Goal: Information Seeking & Learning: Learn about a topic

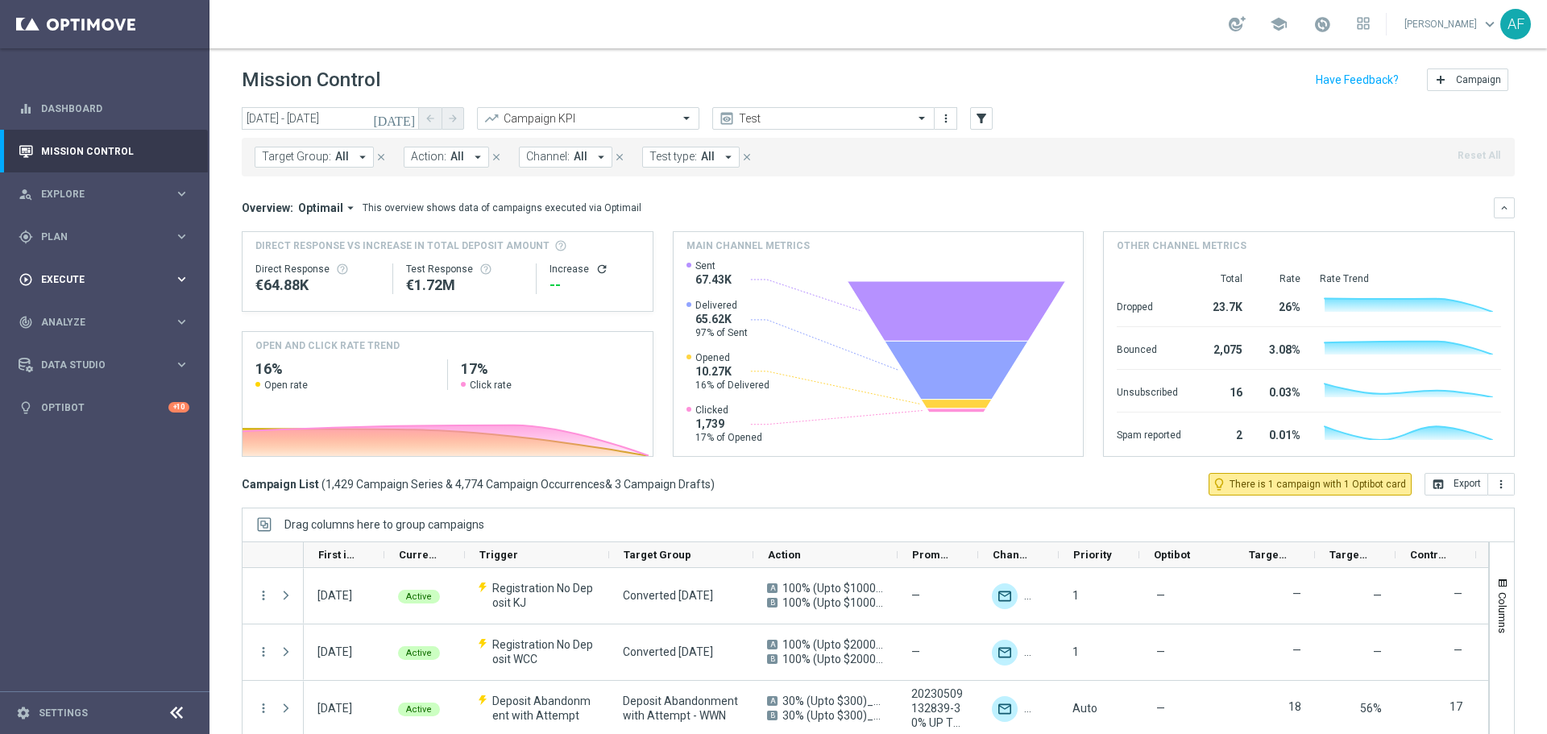
click at [118, 271] on div "play_circle_outline Execute keyboard_arrow_right" at bounding box center [104, 279] width 208 height 43
click at [111, 233] on span "Plan" at bounding box center [107, 237] width 133 height 10
click at [90, 317] on span "Templates" at bounding box center [100, 318] width 115 height 10
click at [77, 342] on link "Optimail" at bounding box center [109, 342] width 118 height 13
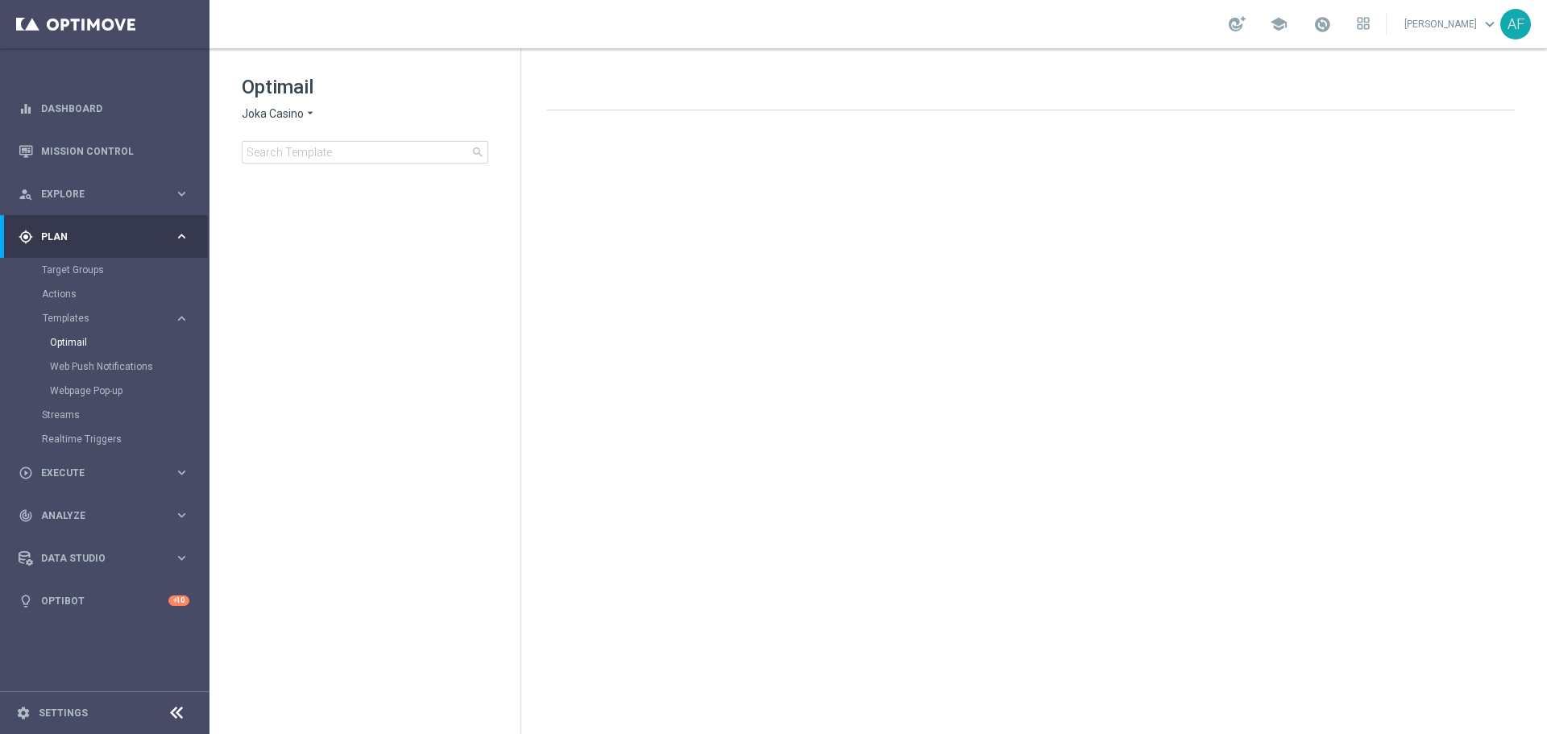
click at [305, 111] on icon "arrow_drop_down" at bounding box center [310, 113] width 13 height 15
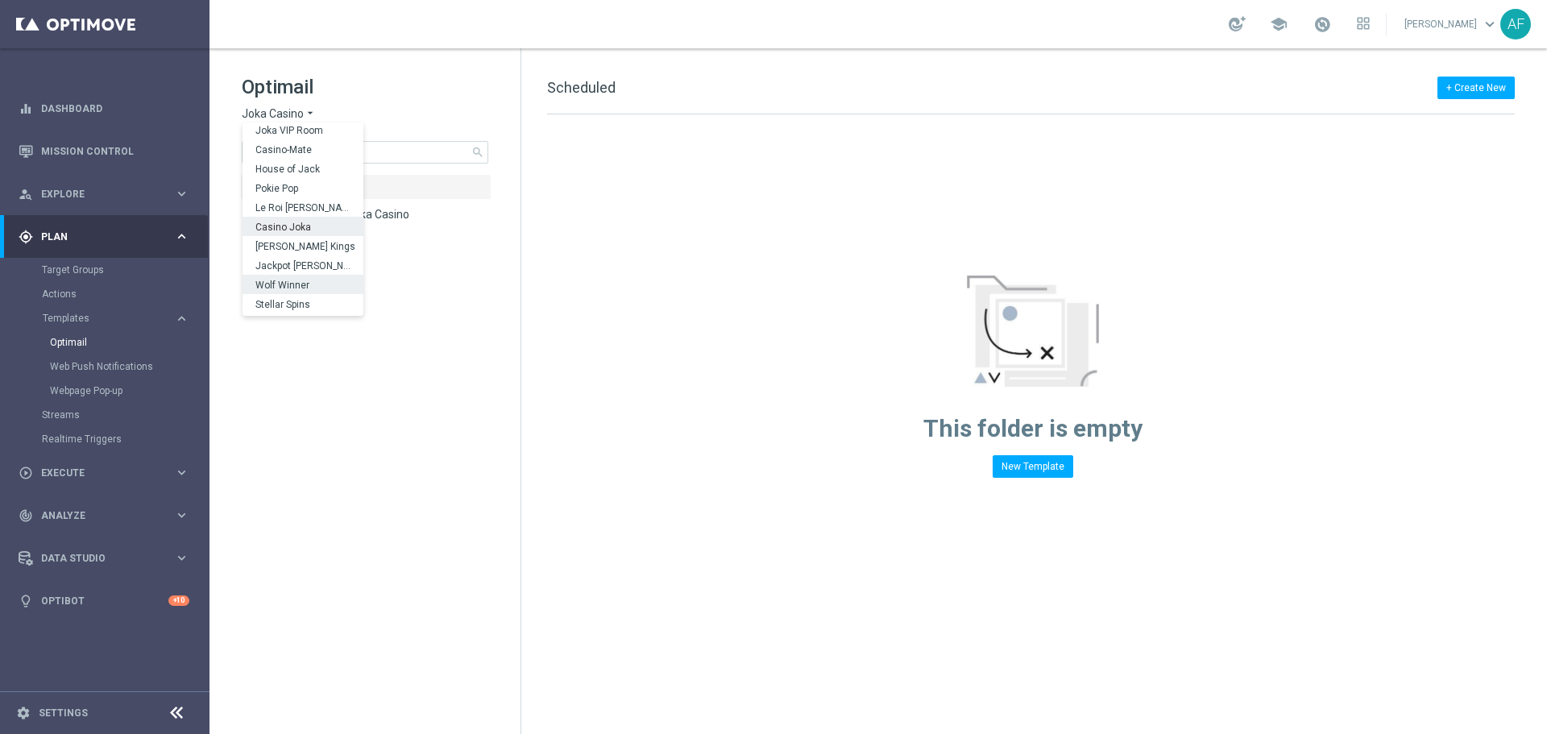
scroll to position [58, 0]
click at [297, 304] on div "IOM" at bounding box center [303, 305] width 121 height 19
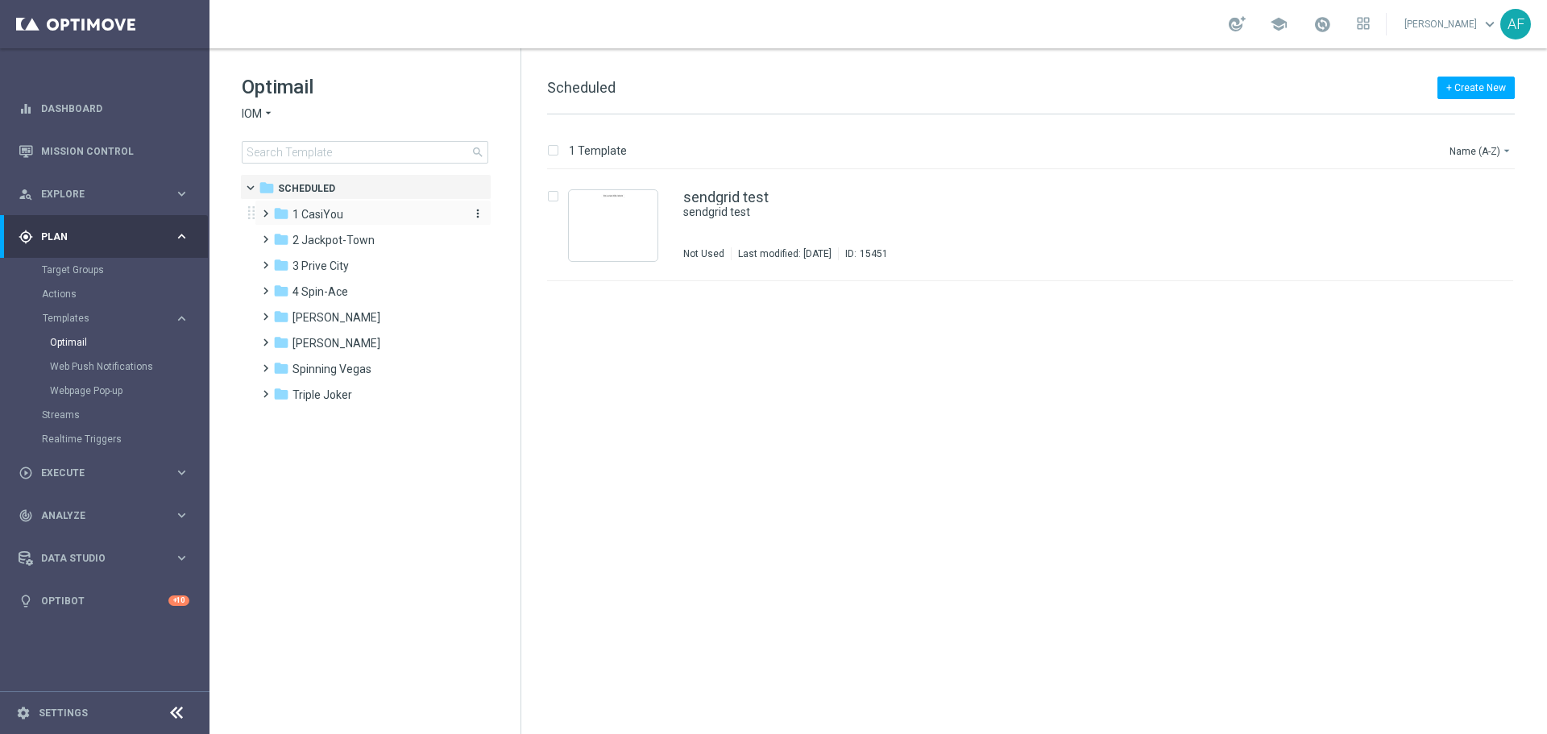
click at [359, 213] on div "folder 1 CasiYou" at bounding box center [365, 214] width 185 height 19
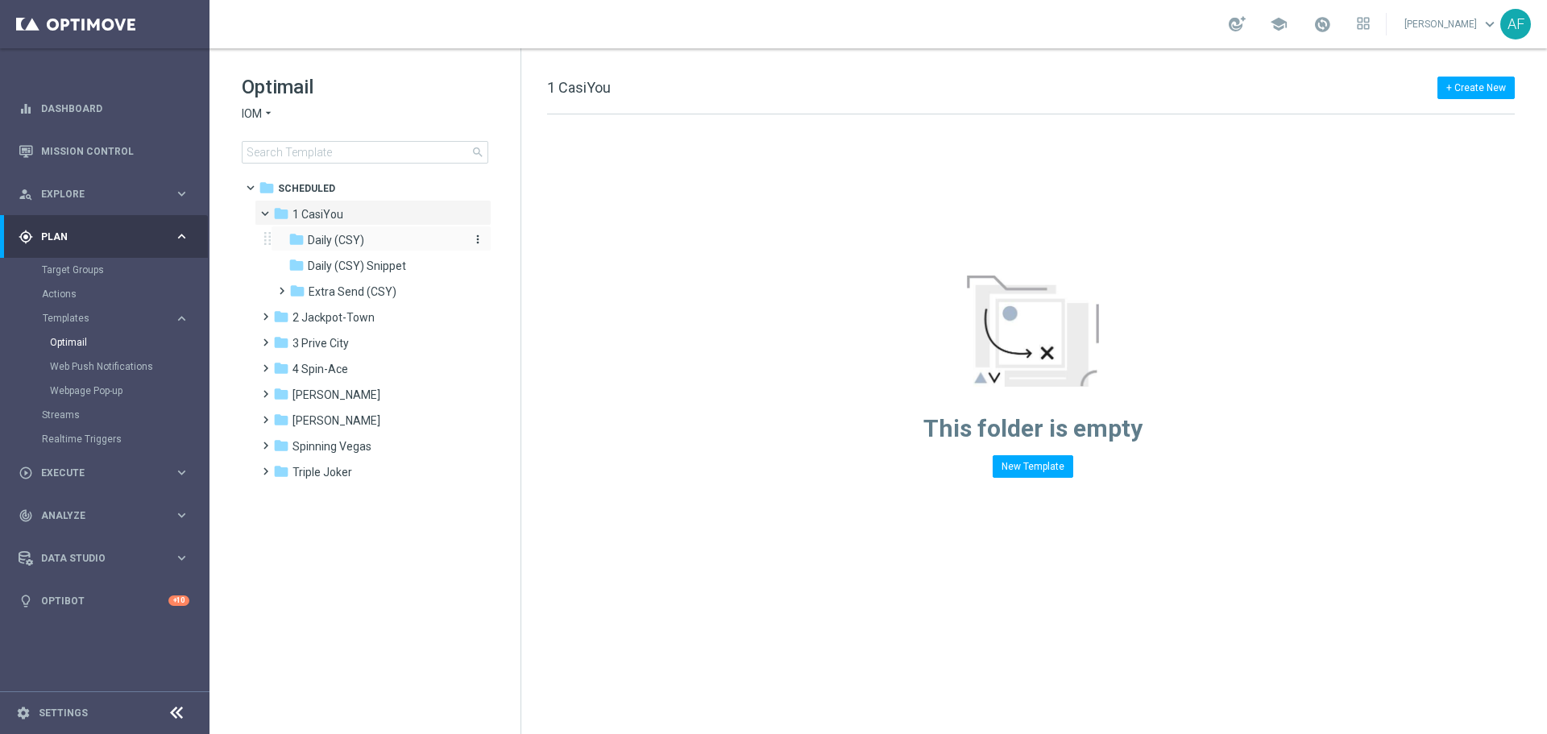
click at [367, 243] on div "folder Daily (CSY)" at bounding box center [374, 240] width 172 height 19
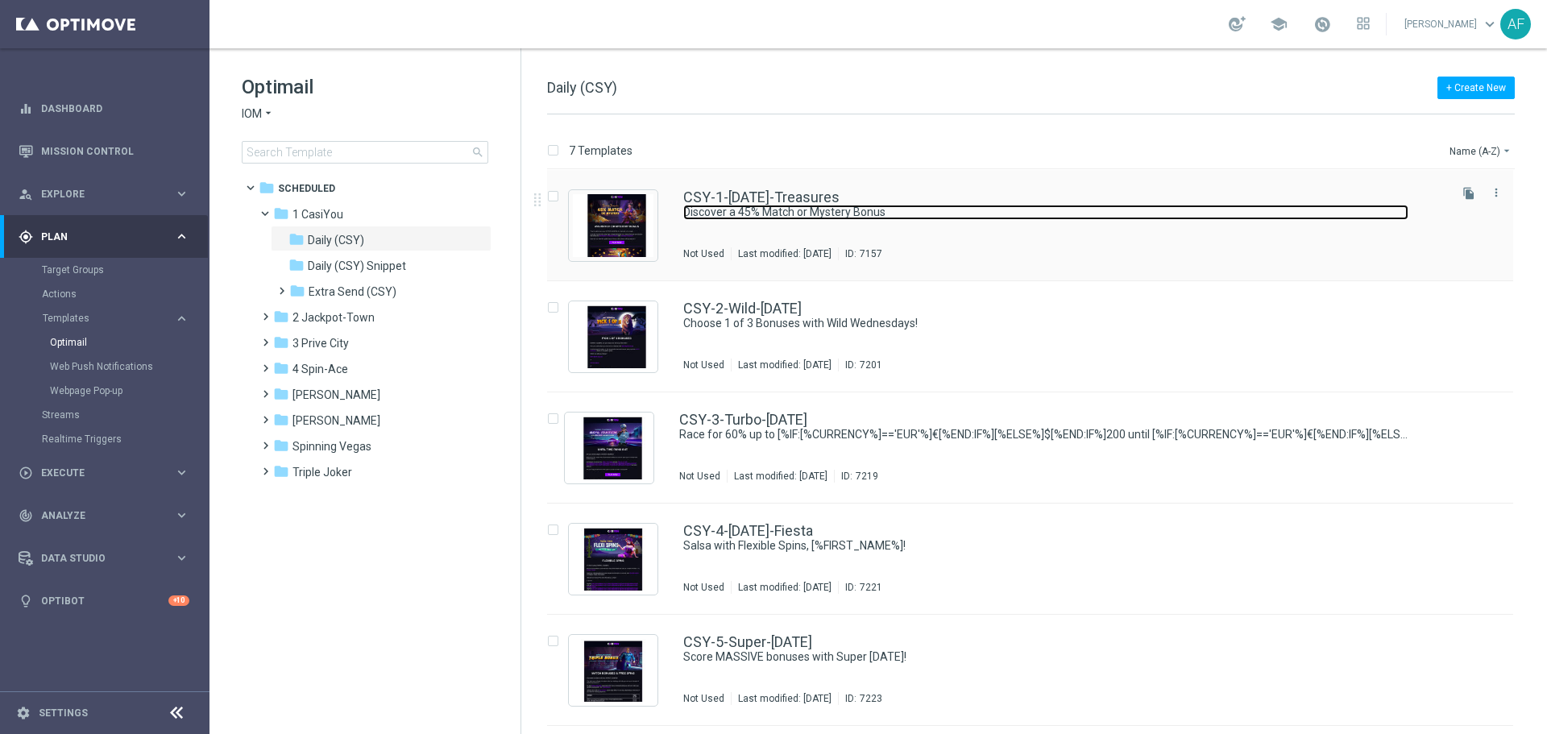
click at [783, 205] on link "Discover a 45% Match or Mystery Bonus" at bounding box center [1045, 212] width 725 height 15
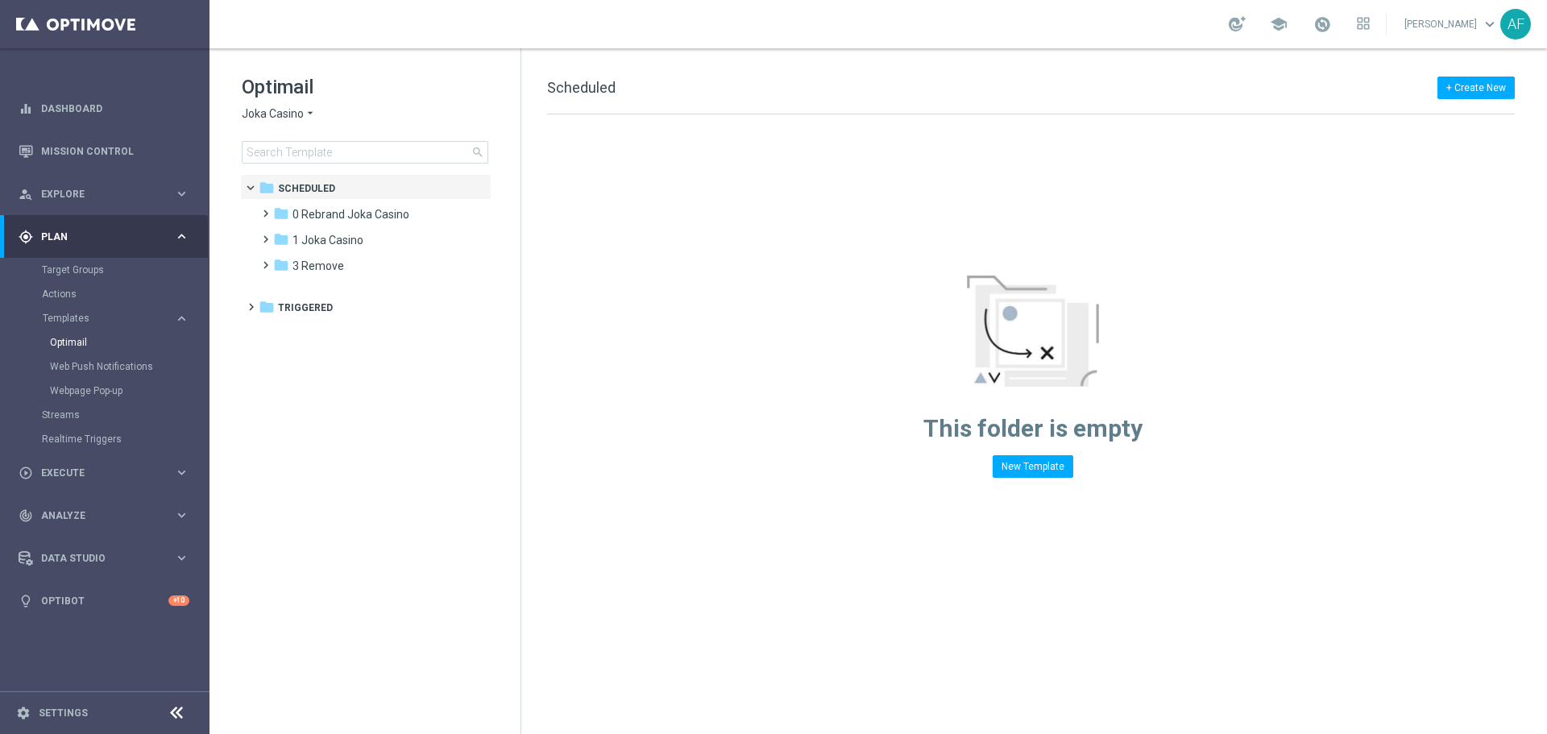
click at [280, 114] on span "Joka Casino" at bounding box center [273, 113] width 62 height 15
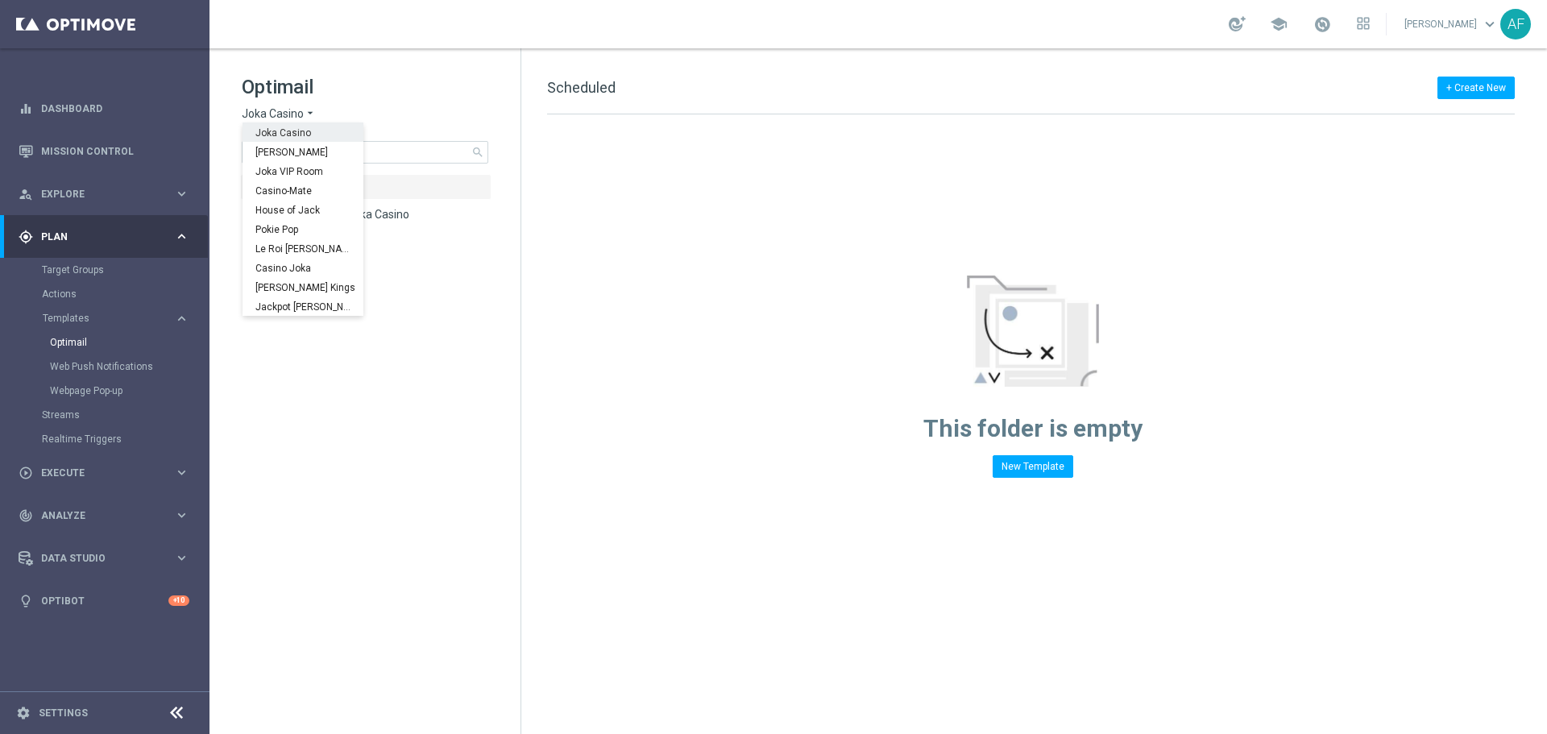
click at [0, 0] on span "Joka Casino" at bounding box center [0, 0] width 0 height 0
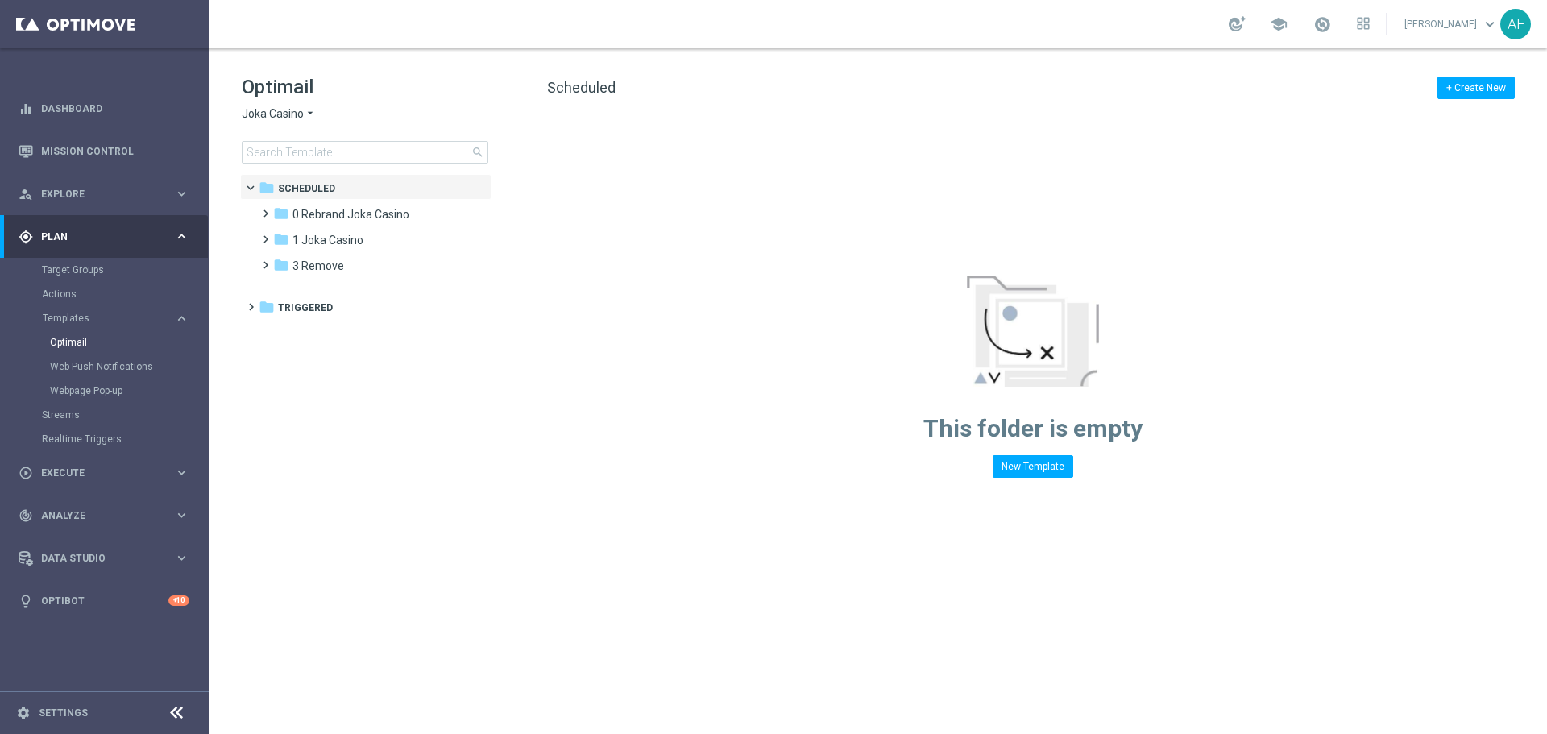
click at [311, 109] on icon "arrow_drop_down" at bounding box center [310, 113] width 13 height 15
click at [407, 92] on h1 "Optimail" at bounding box center [365, 87] width 247 height 26
click at [334, 236] on span "1 Joka Casino" at bounding box center [327, 240] width 71 height 15
click at [347, 264] on div "folder 1- Daily" at bounding box center [375, 266] width 172 height 19
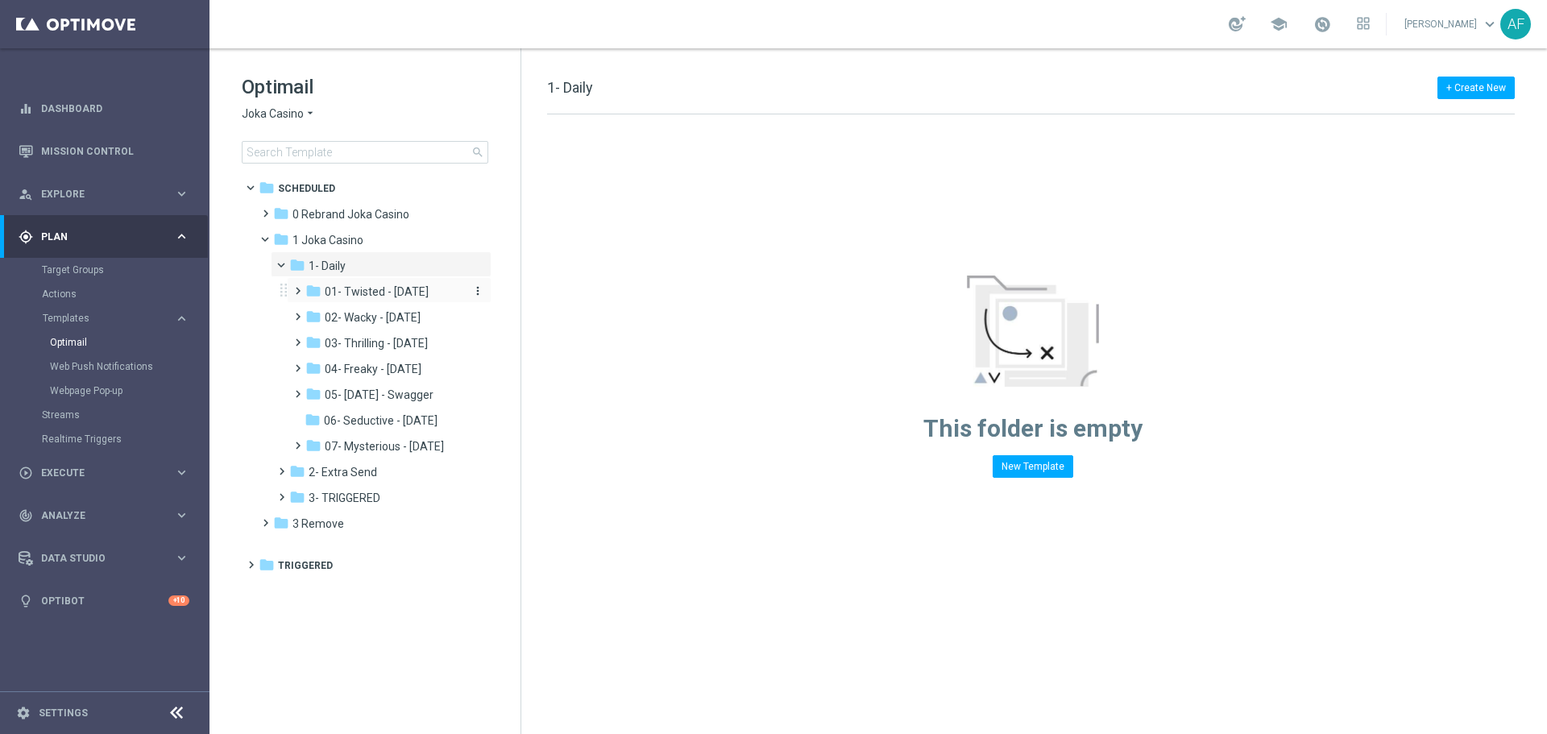
click at [374, 293] on span "01- Twisted - [DATE]" at bounding box center [377, 291] width 104 height 15
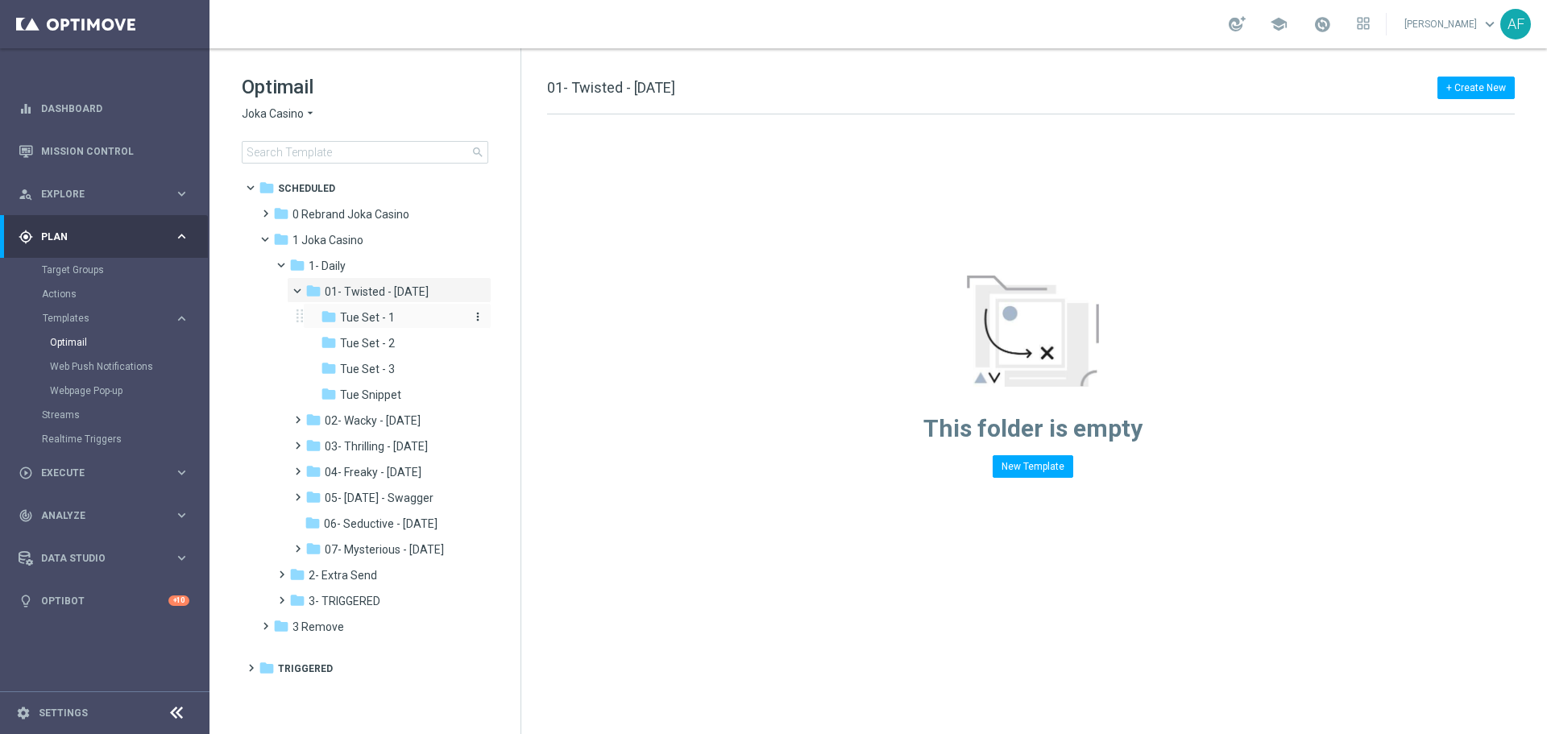
click at [455, 321] on div "folder Tue Set - 1" at bounding box center [393, 318] width 145 height 19
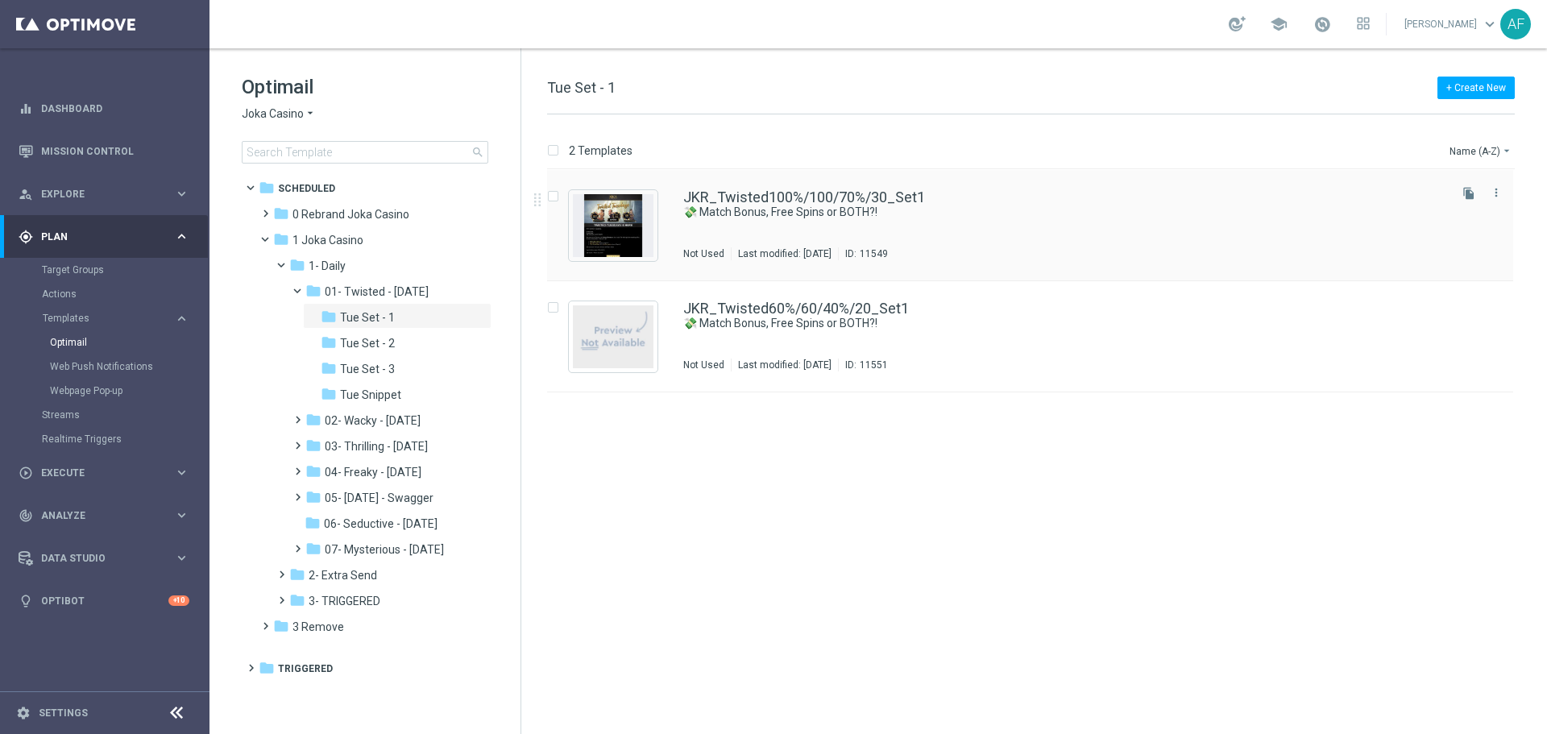
click at [978, 229] on div "JKR_Twisted100%/100/70%/30_Set1 💸 Match Bonus, Free Spins or BOTH?! Not Used La…" at bounding box center [1064, 225] width 762 height 70
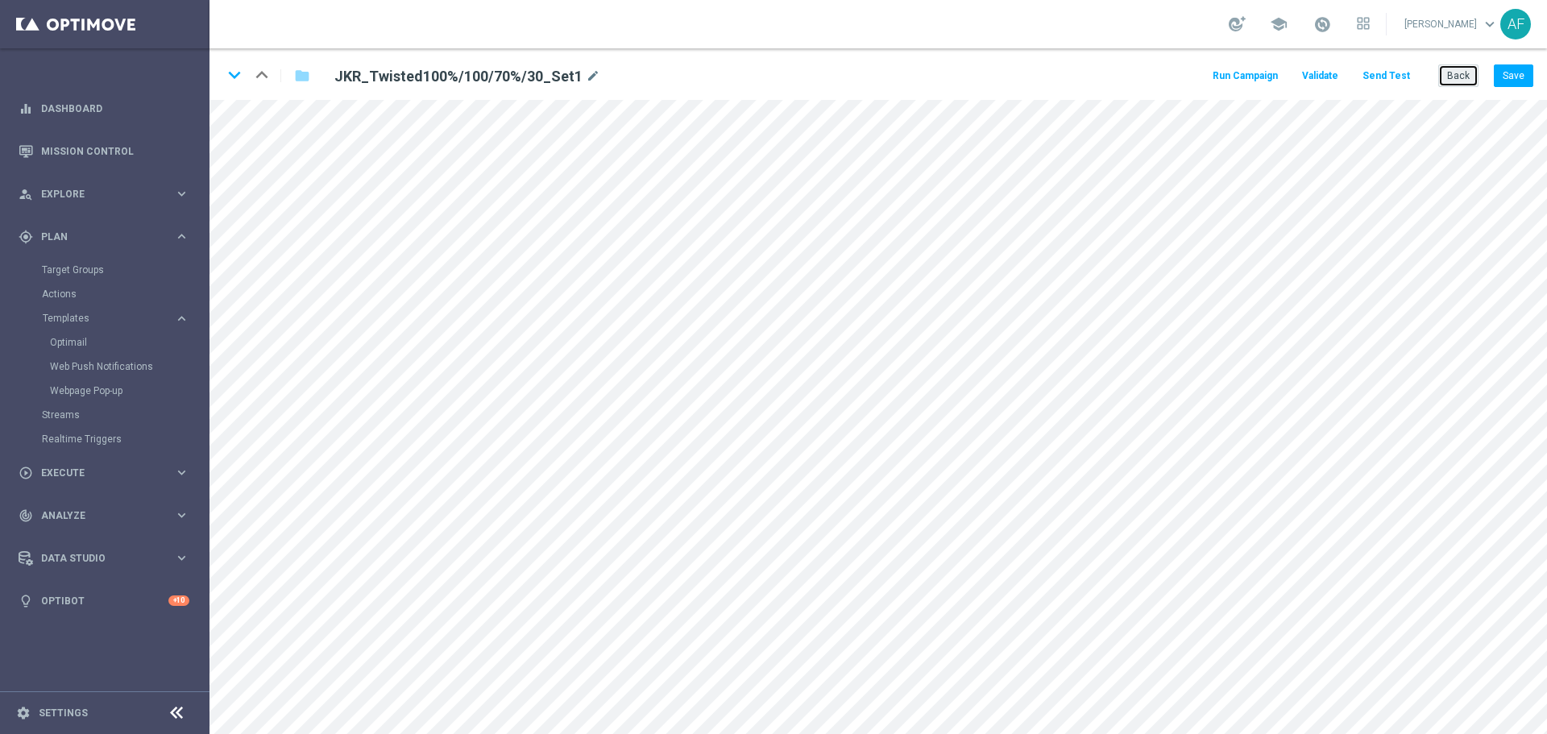
click at [1462, 81] on button "Back" at bounding box center [1458, 75] width 40 height 23
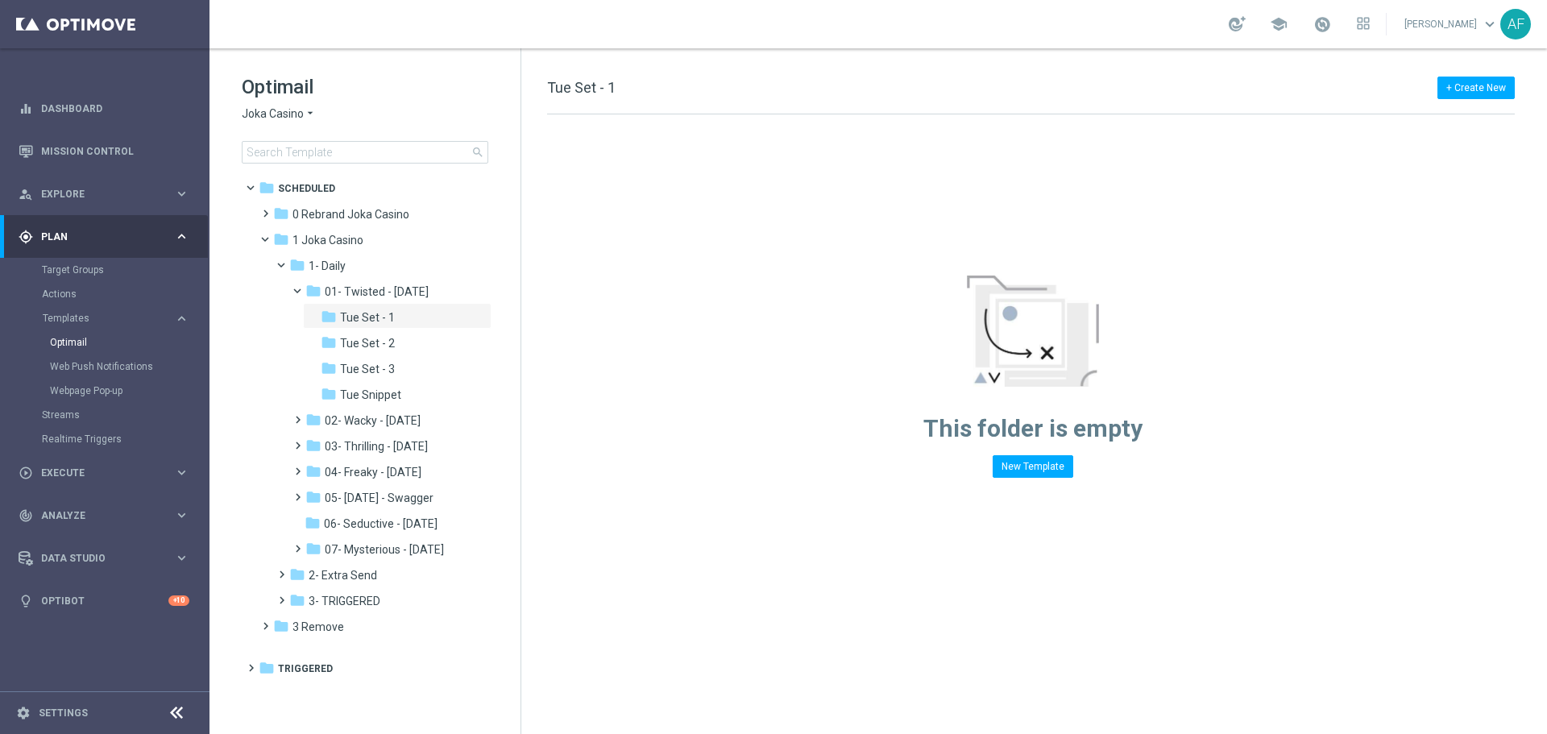
click at [287, 112] on span "Joka Casino" at bounding box center [273, 113] width 62 height 15
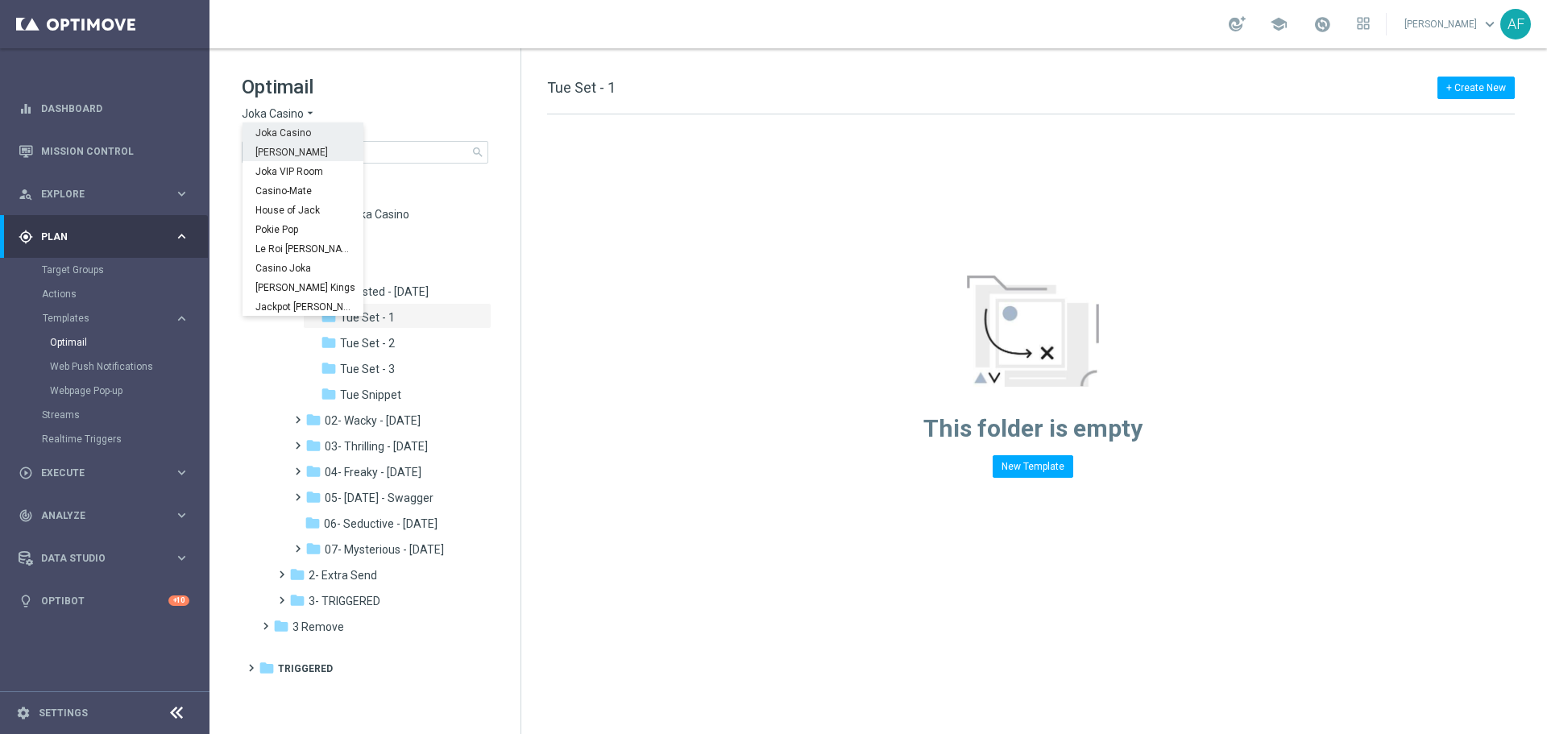
click at [0, 0] on span "[PERSON_NAME]" at bounding box center [0, 0] width 0 height 0
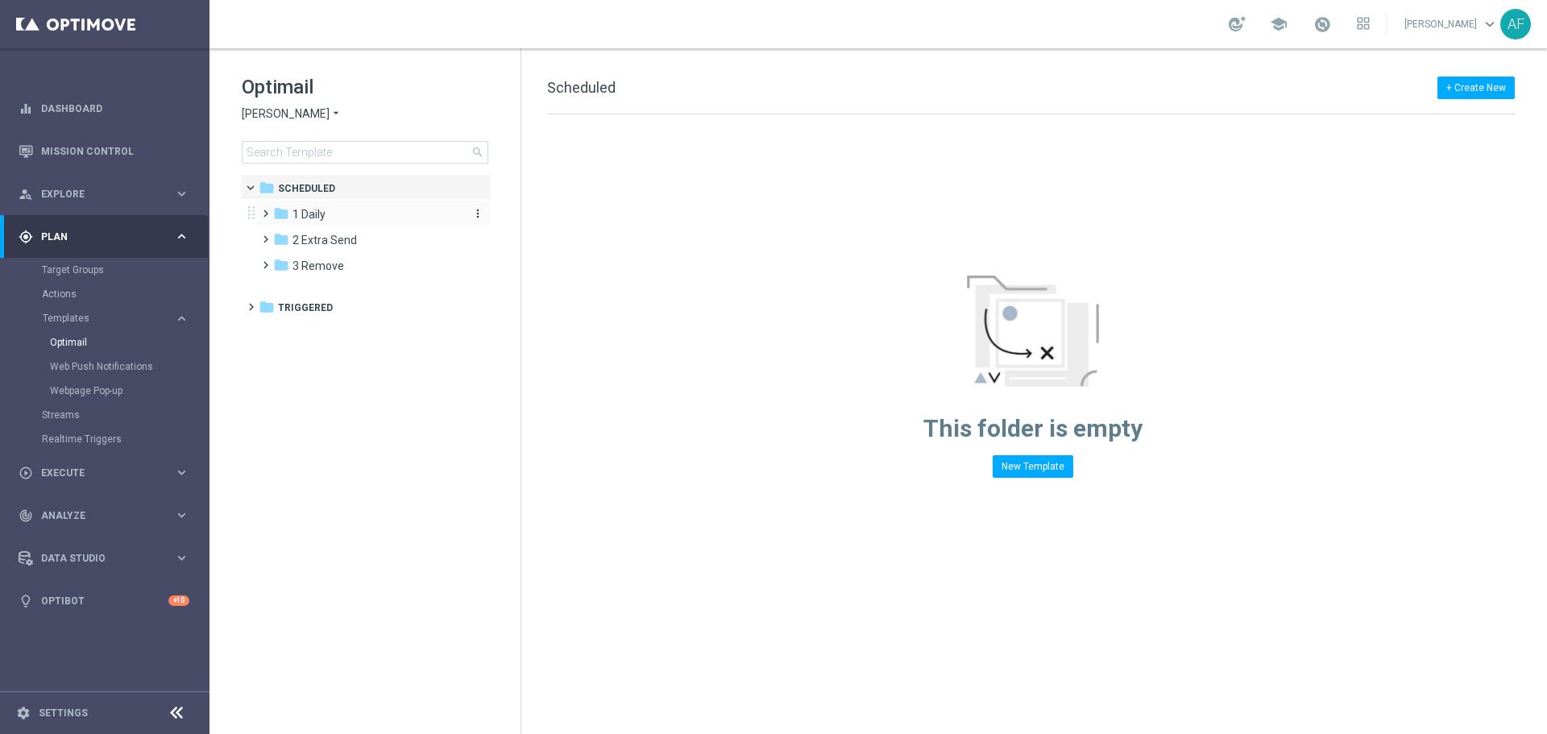
click at [317, 218] on span "1 Daily" at bounding box center [308, 214] width 33 height 15
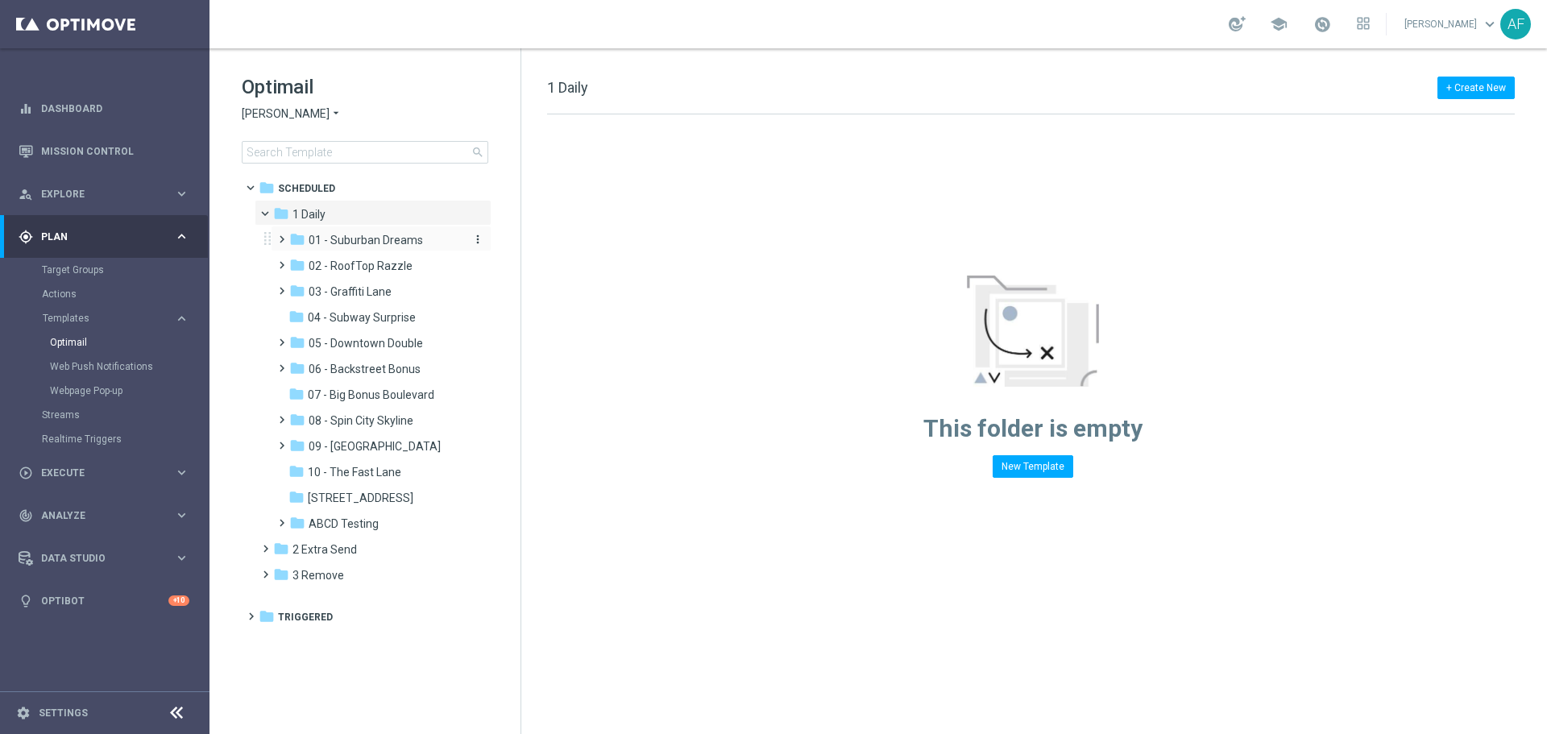
click at [336, 242] on span "01 - Suburban Dreams" at bounding box center [366, 240] width 114 height 15
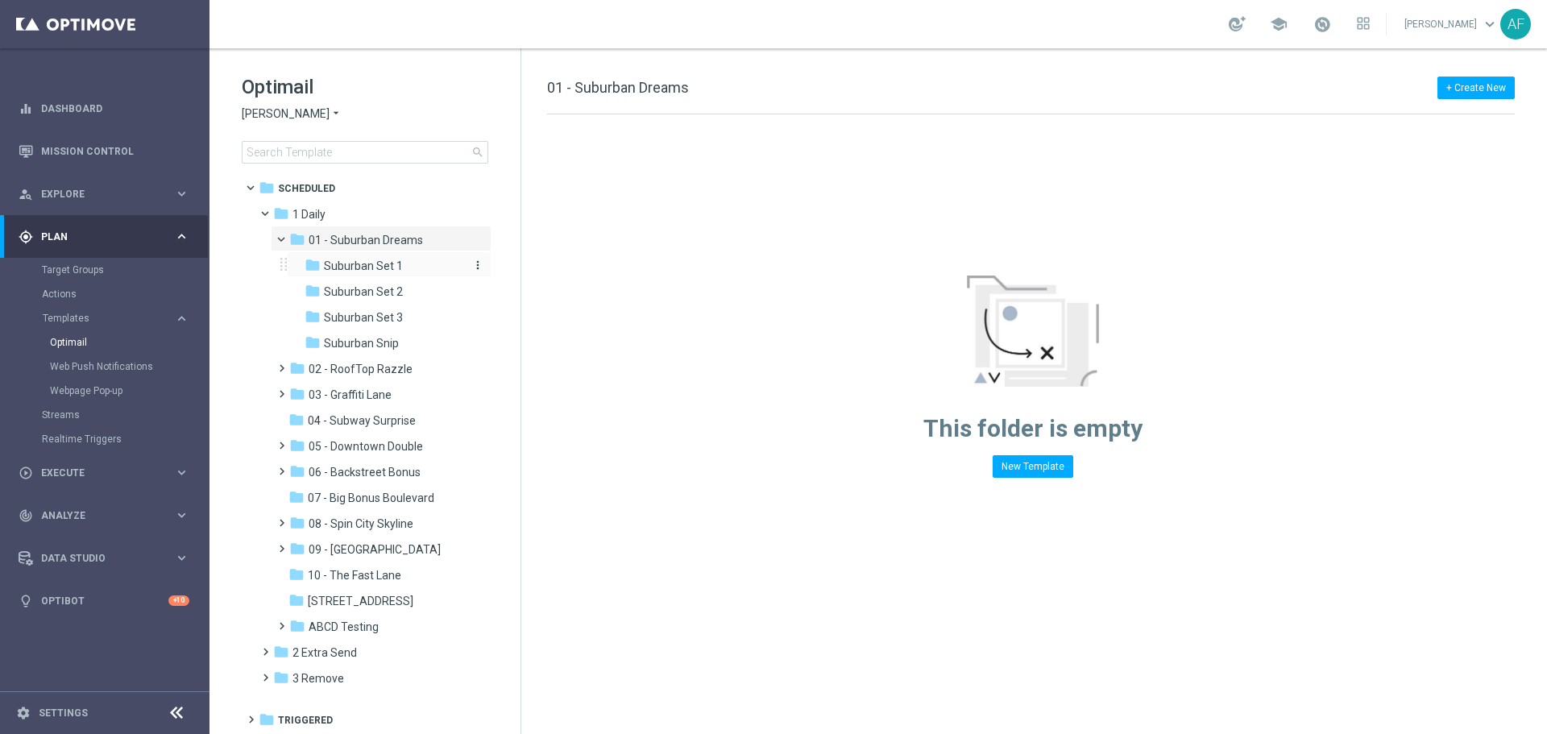
click at [350, 271] on span "Suburban Set 1" at bounding box center [363, 266] width 79 height 15
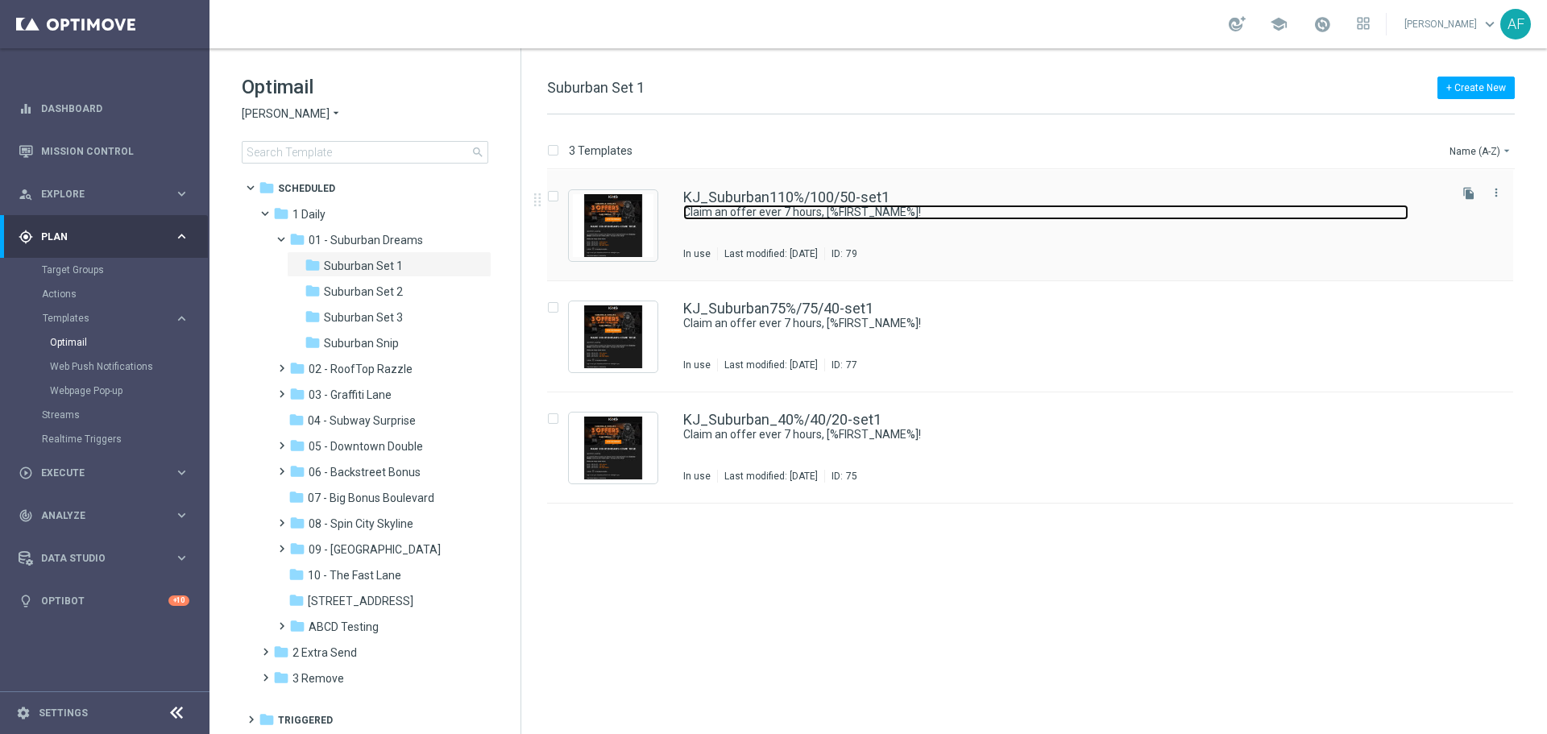
click at [827, 216] on link "Claim an offer ever 7 hours, [%FIRST_NAME%]!" at bounding box center [1045, 212] width 725 height 15
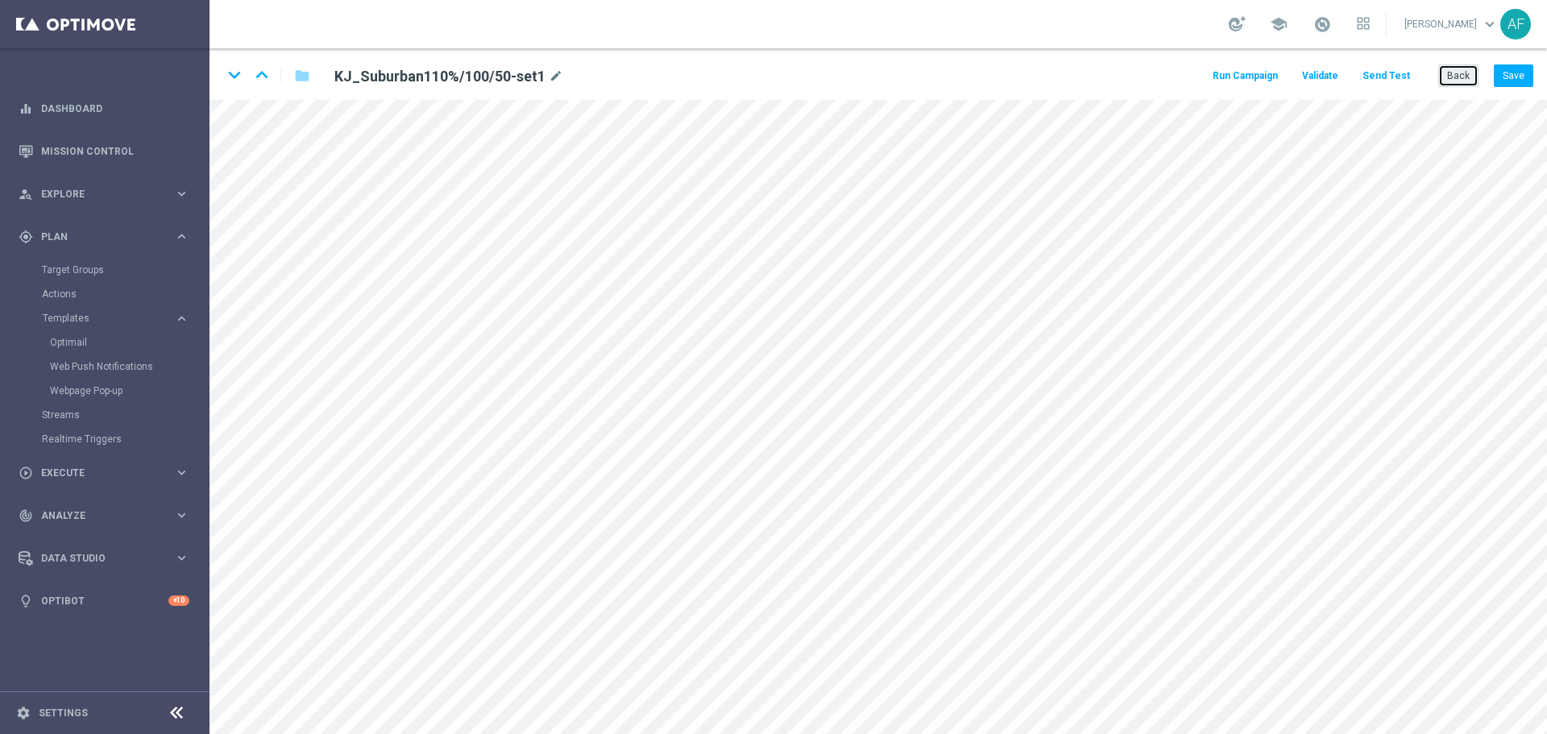
click at [1455, 76] on button "Back" at bounding box center [1458, 75] width 40 height 23
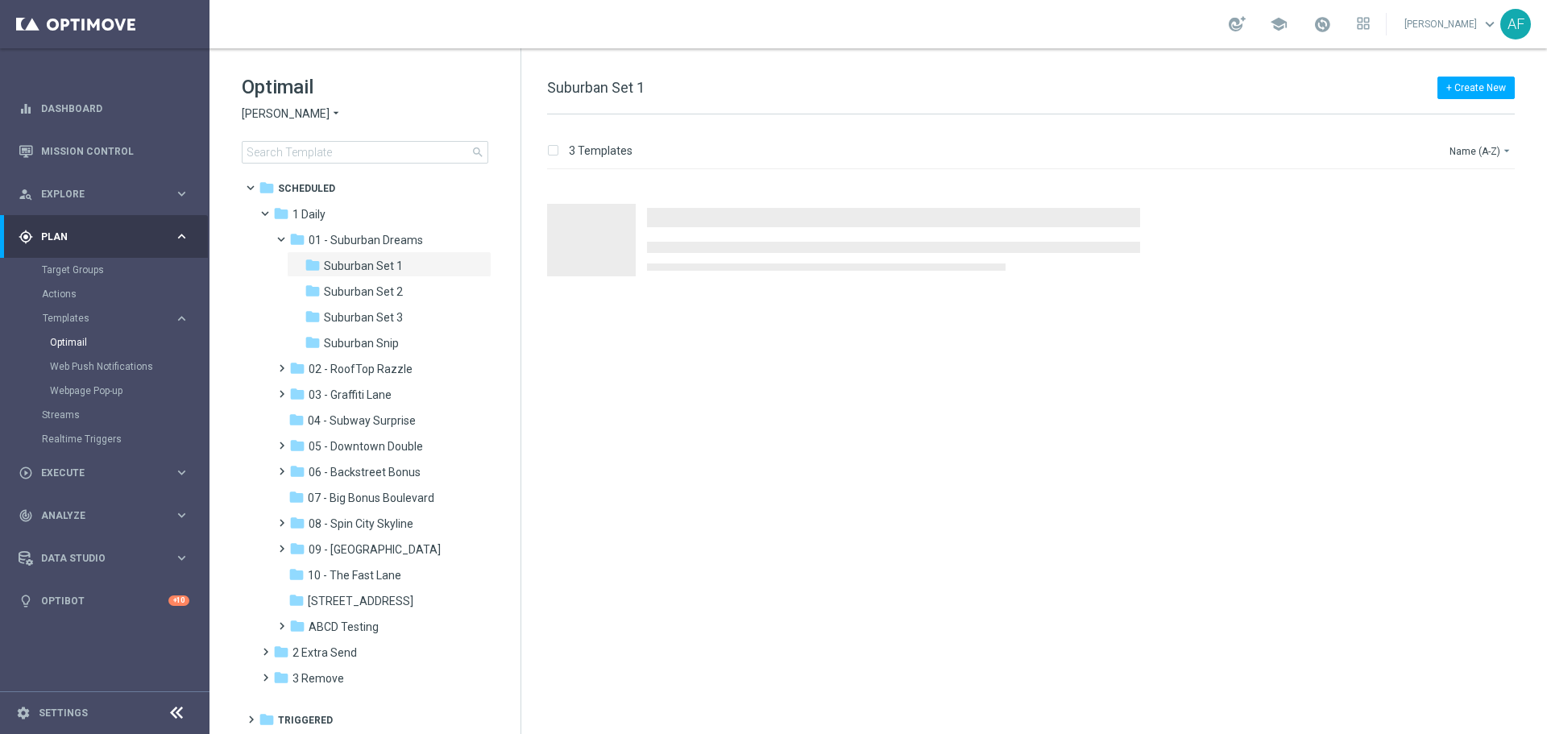
click at [330, 115] on icon "arrow_drop_down" at bounding box center [336, 113] width 13 height 15
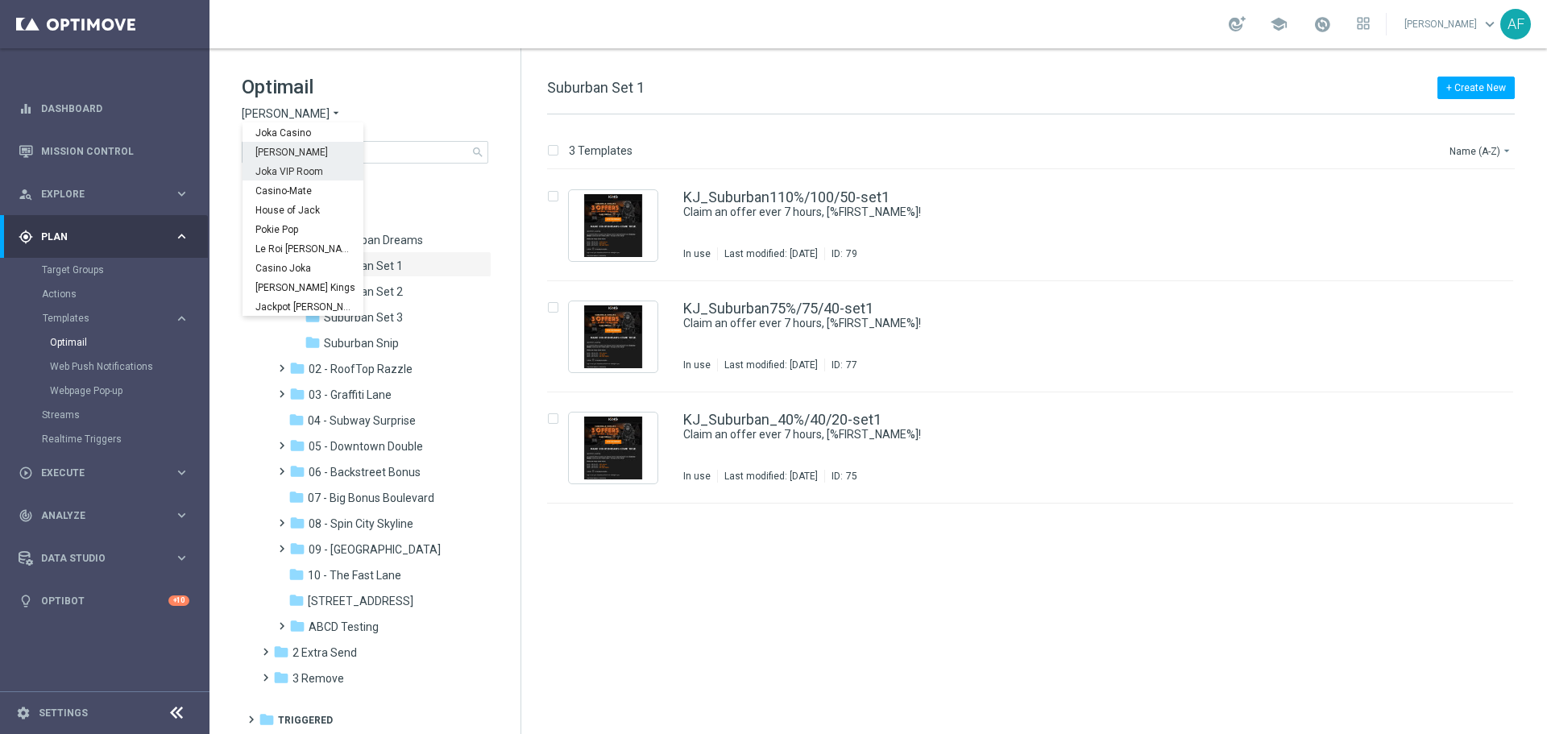
click at [0, 0] on span "Joka VIP Room" at bounding box center [0, 0] width 0 height 0
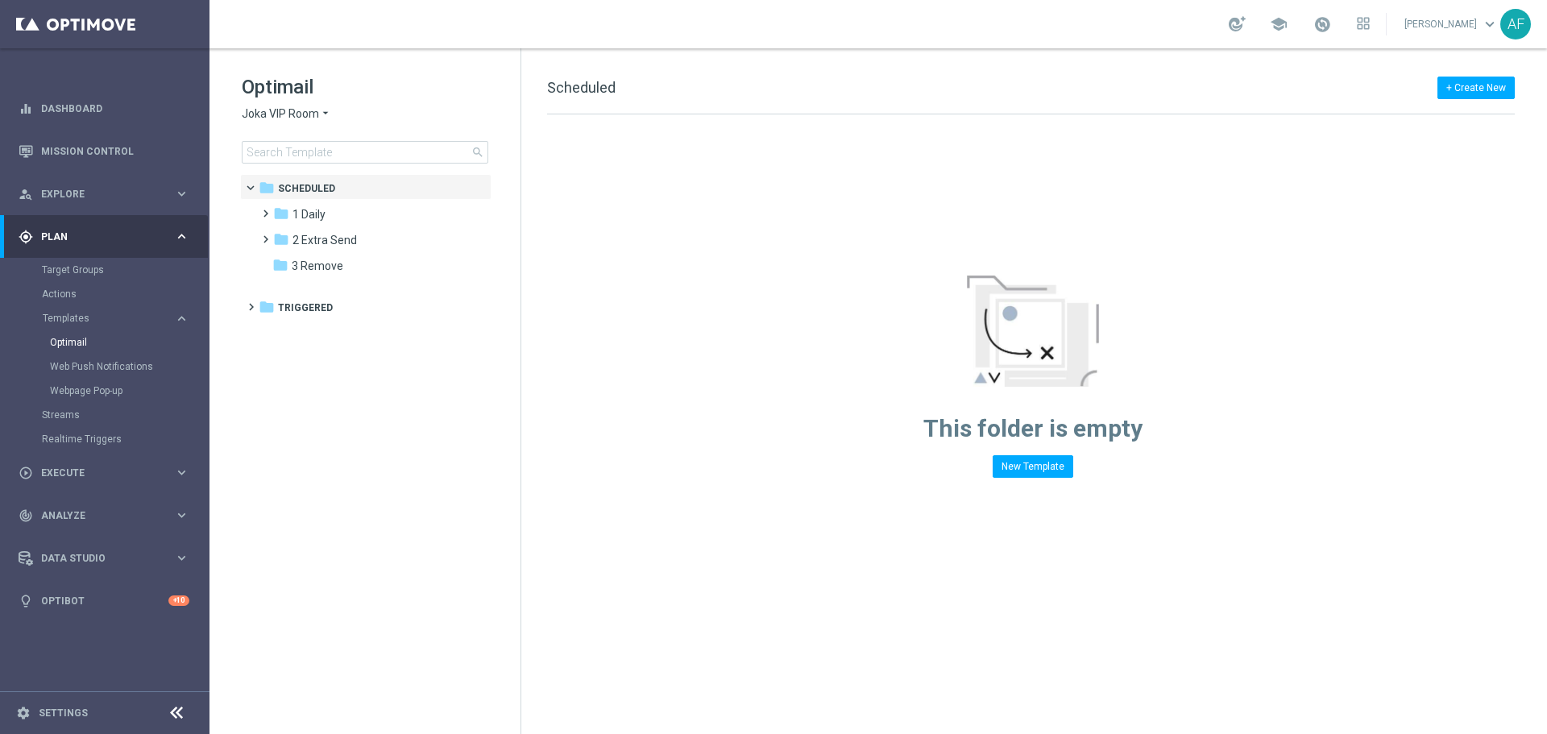
click at [311, 114] on span "Joka VIP Room" at bounding box center [280, 113] width 77 height 15
click at [0, 0] on span "[PERSON_NAME]" at bounding box center [0, 0] width 0 height 0
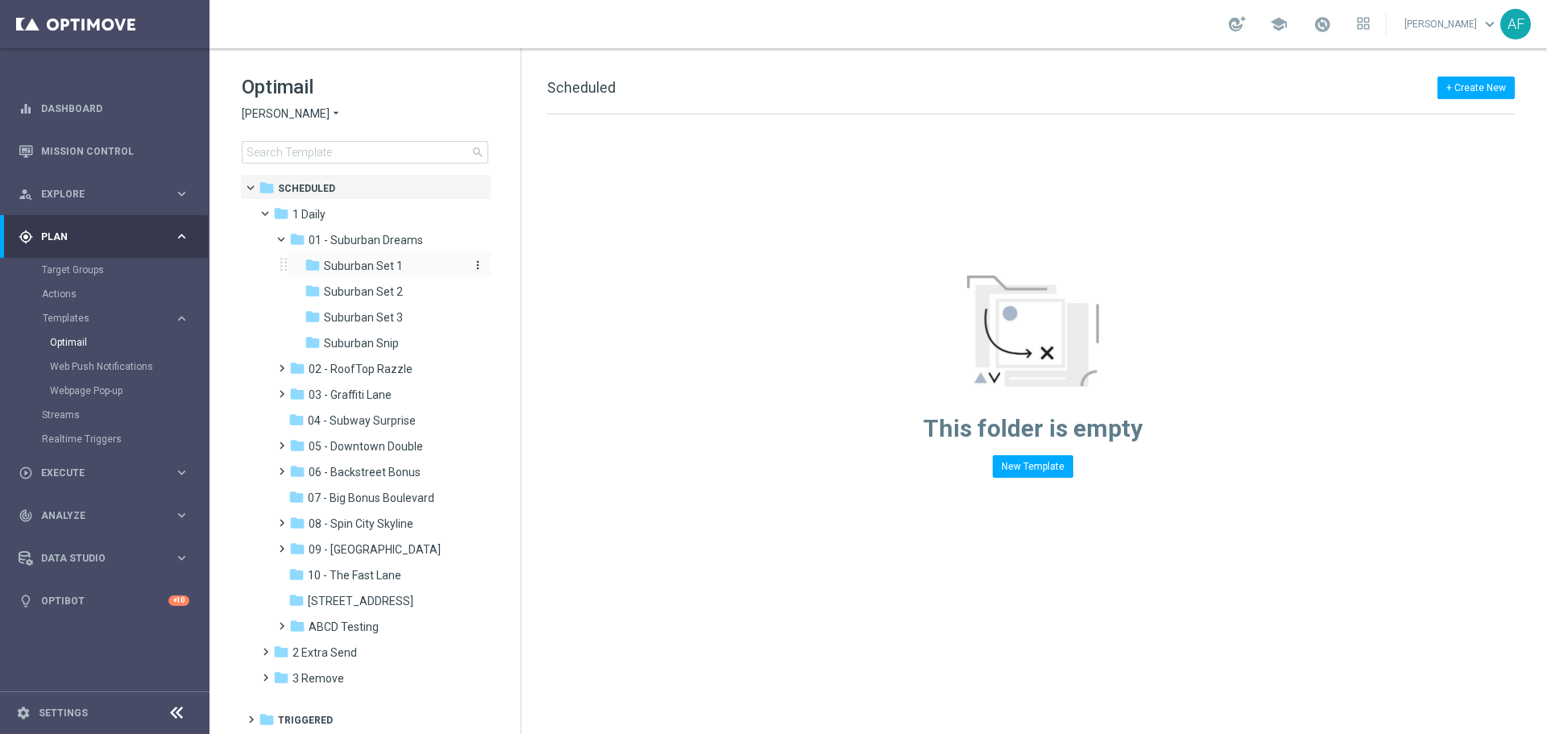
click at [407, 267] on div "folder Suburban Set 1" at bounding box center [384, 266] width 159 height 19
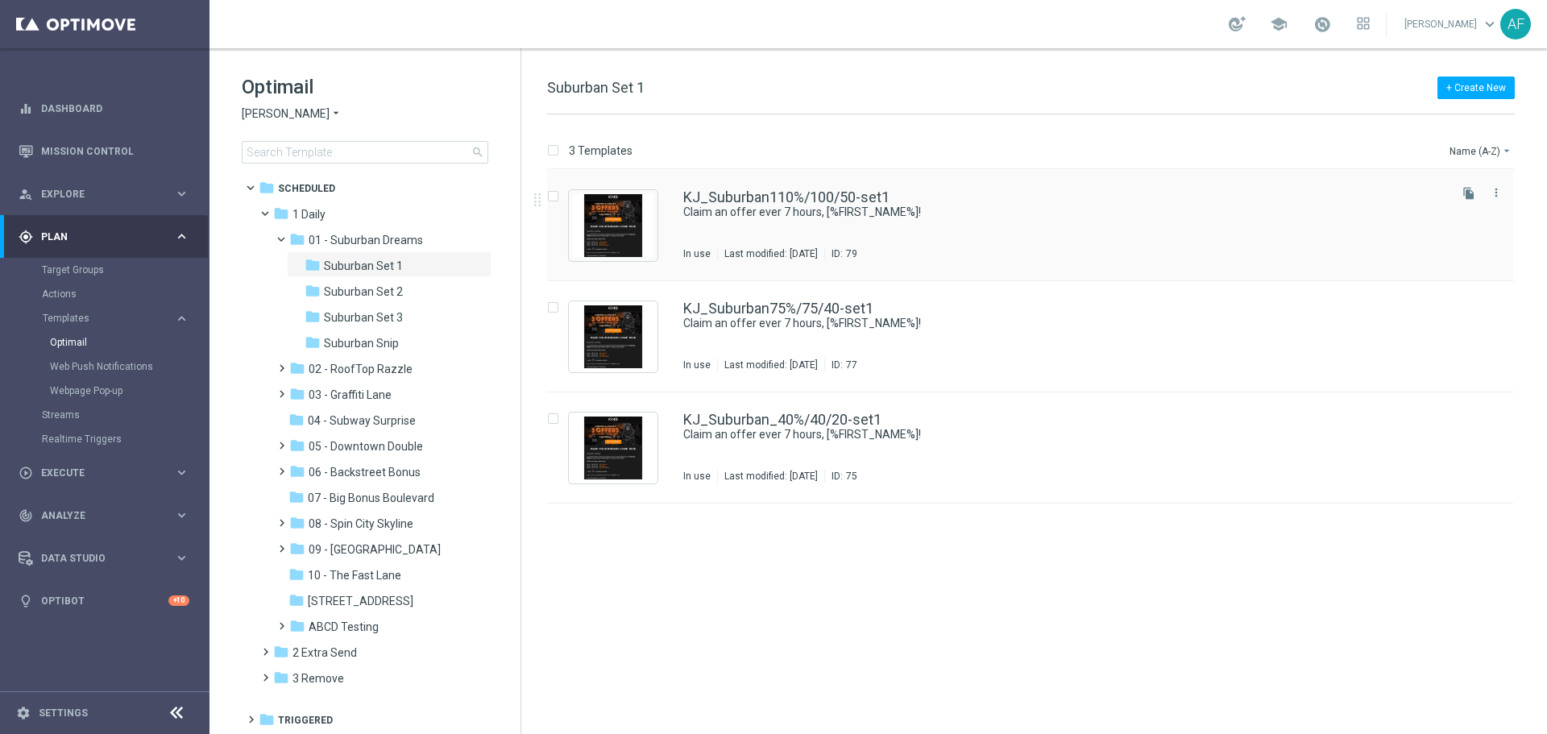
click at [1031, 226] on div "KJ_Suburban110%/100/50-set1 Claim an offer ever 7 hours, [%FIRST_NAME%]! In use…" at bounding box center [1064, 225] width 762 height 70
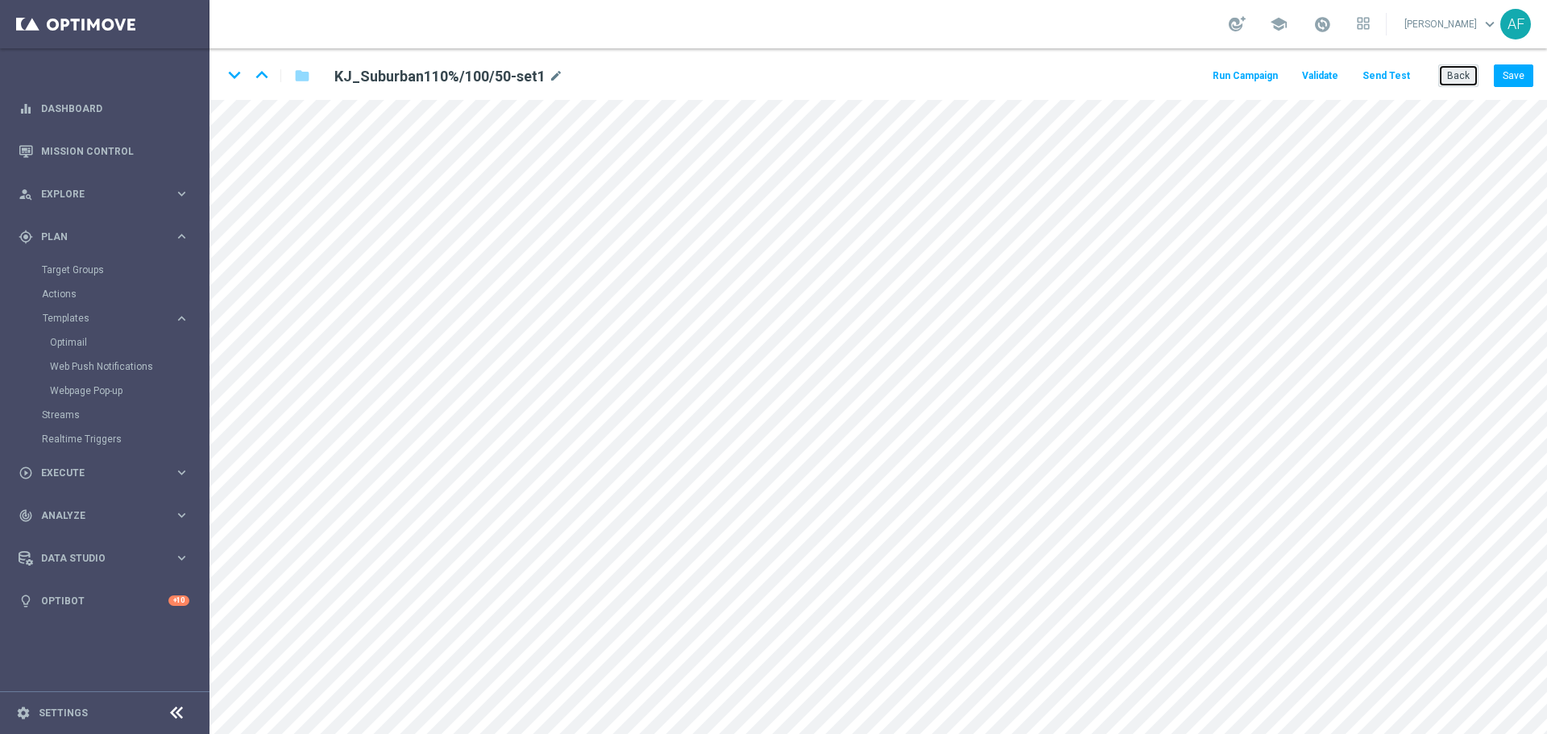
click at [1456, 77] on button "Back" at bounding box center [1458, 75] width 40 height 23
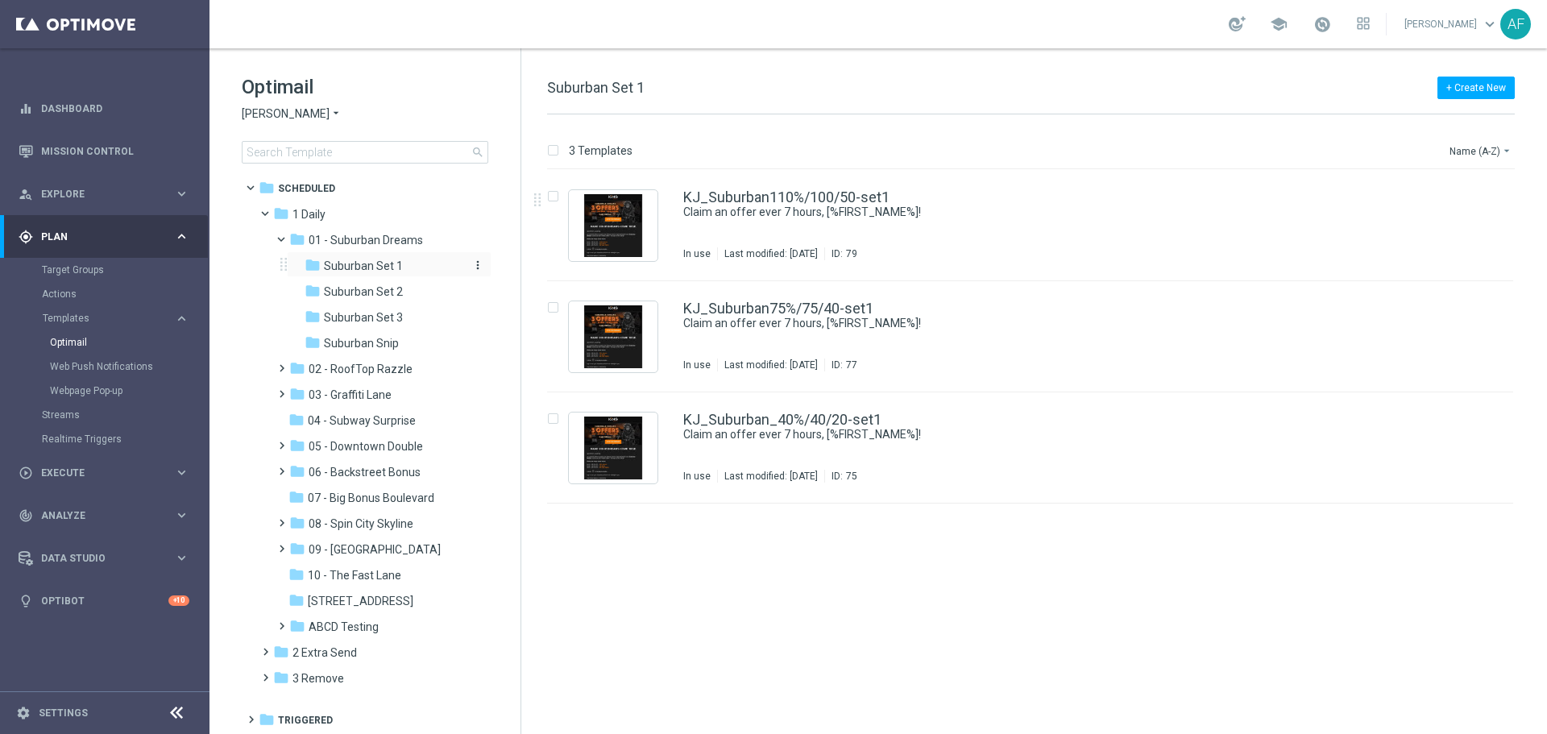
click at [364, 265] on span "Suburban Set 1" at bounding box center [363, 266] width 79 height 15
click at [765, 232] on div "KJ_Suburban110%/100/50-set1 Claim an offer ever 7 hours, [%FIRST_NAME%]! In use…" at bounding box center [1064, 225] width 762 height 70
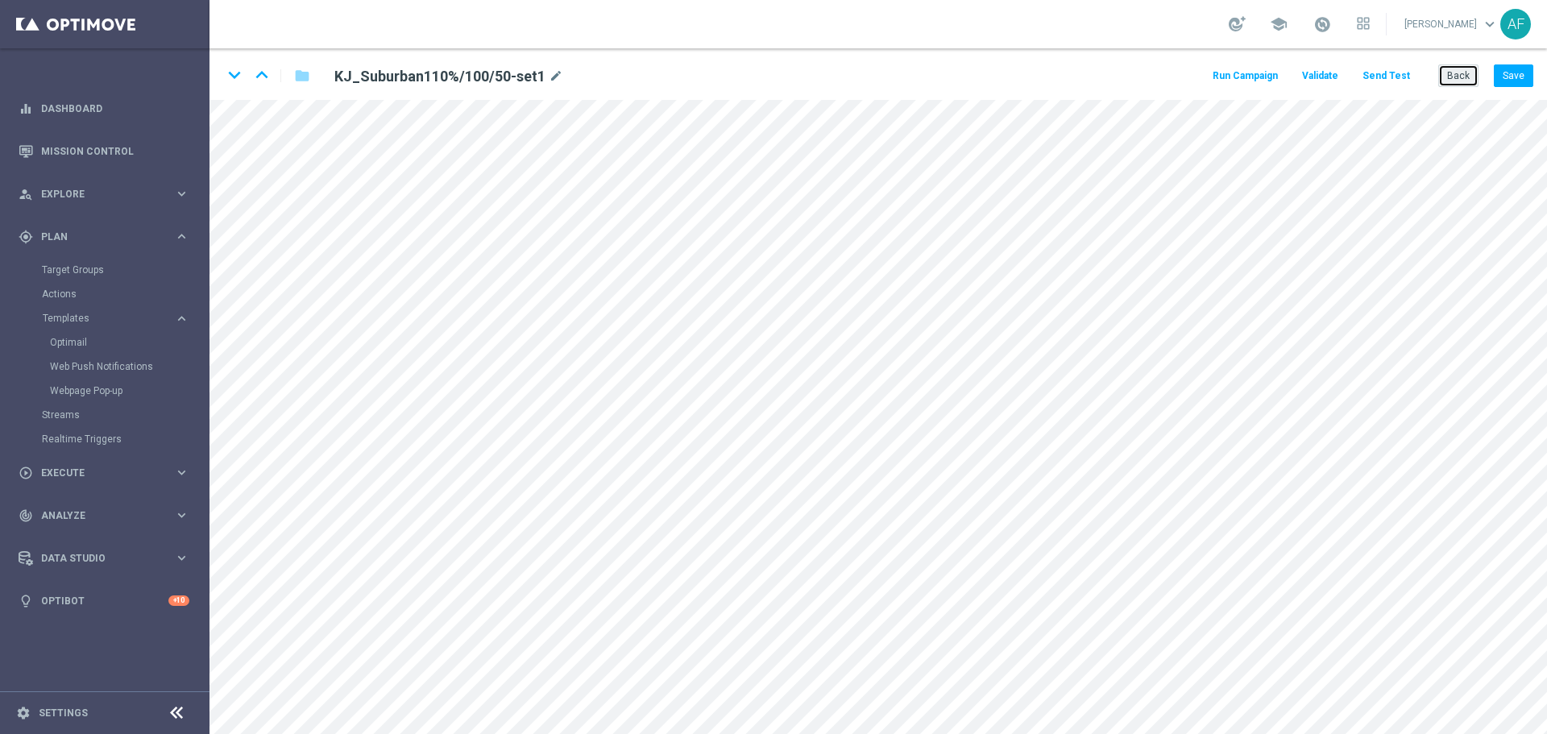
click at [1457, 82] on button "Back" at bounding box center [1458, 75] width 40 height 23
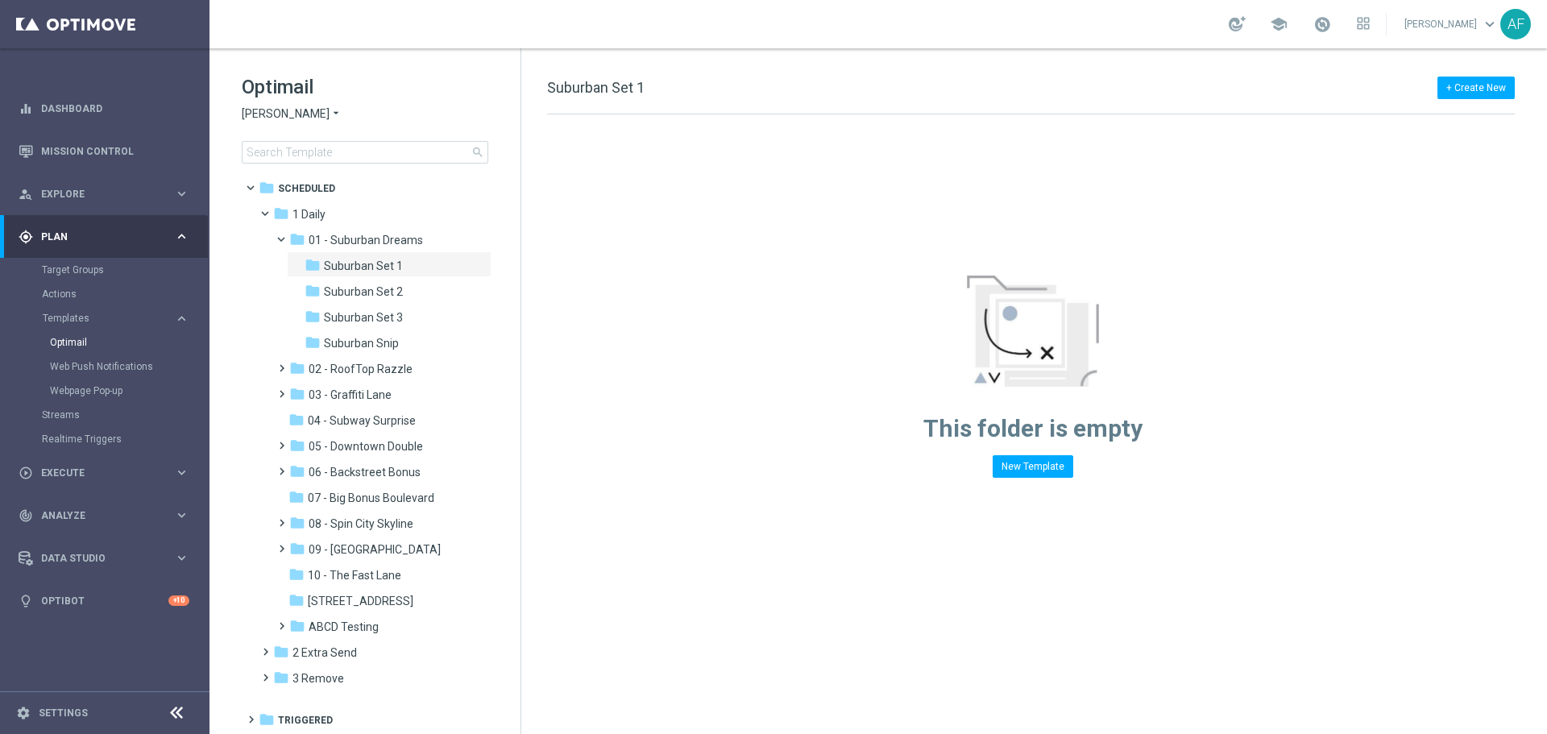
click at [288, 109] on span "[PERSON_NAME]" at bounding box center [286, 113] width 88 height 15
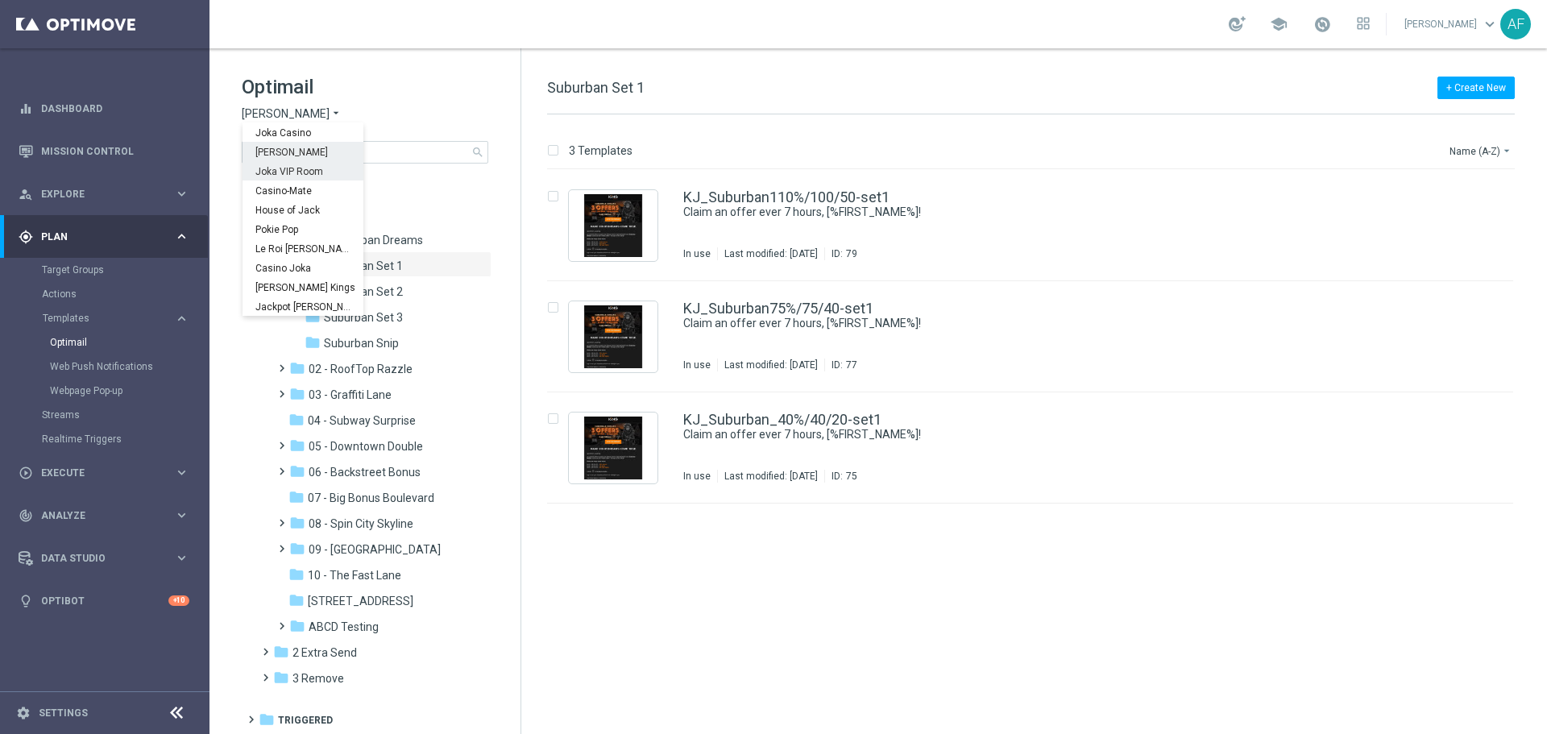
click at [0, 0] on span "Joka VIP Room" at bounding box center [0, 0] width 0 height 0
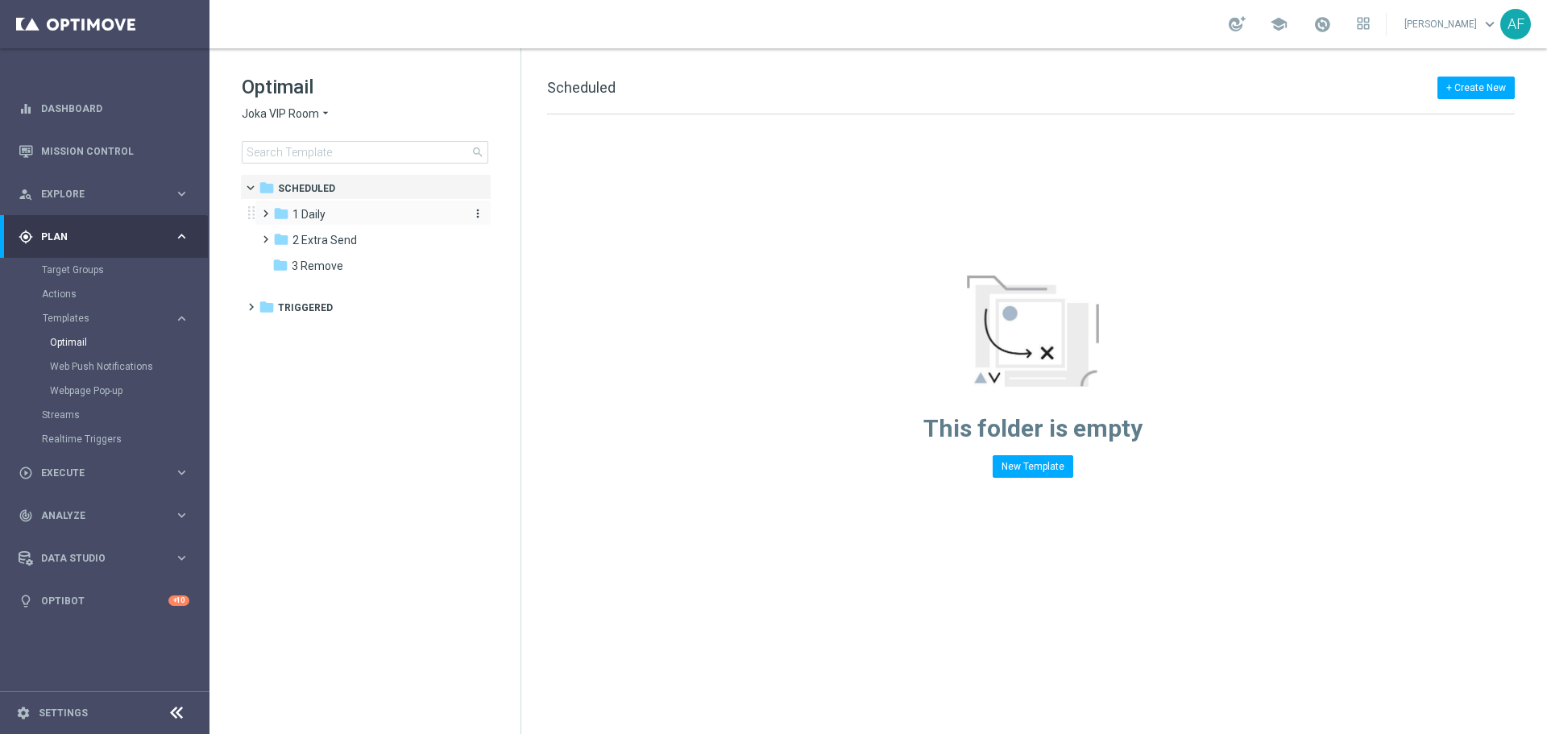
click at [339, 217] on div "folder 1 Daily" at bounding box center [365, 214] width 185 height 19
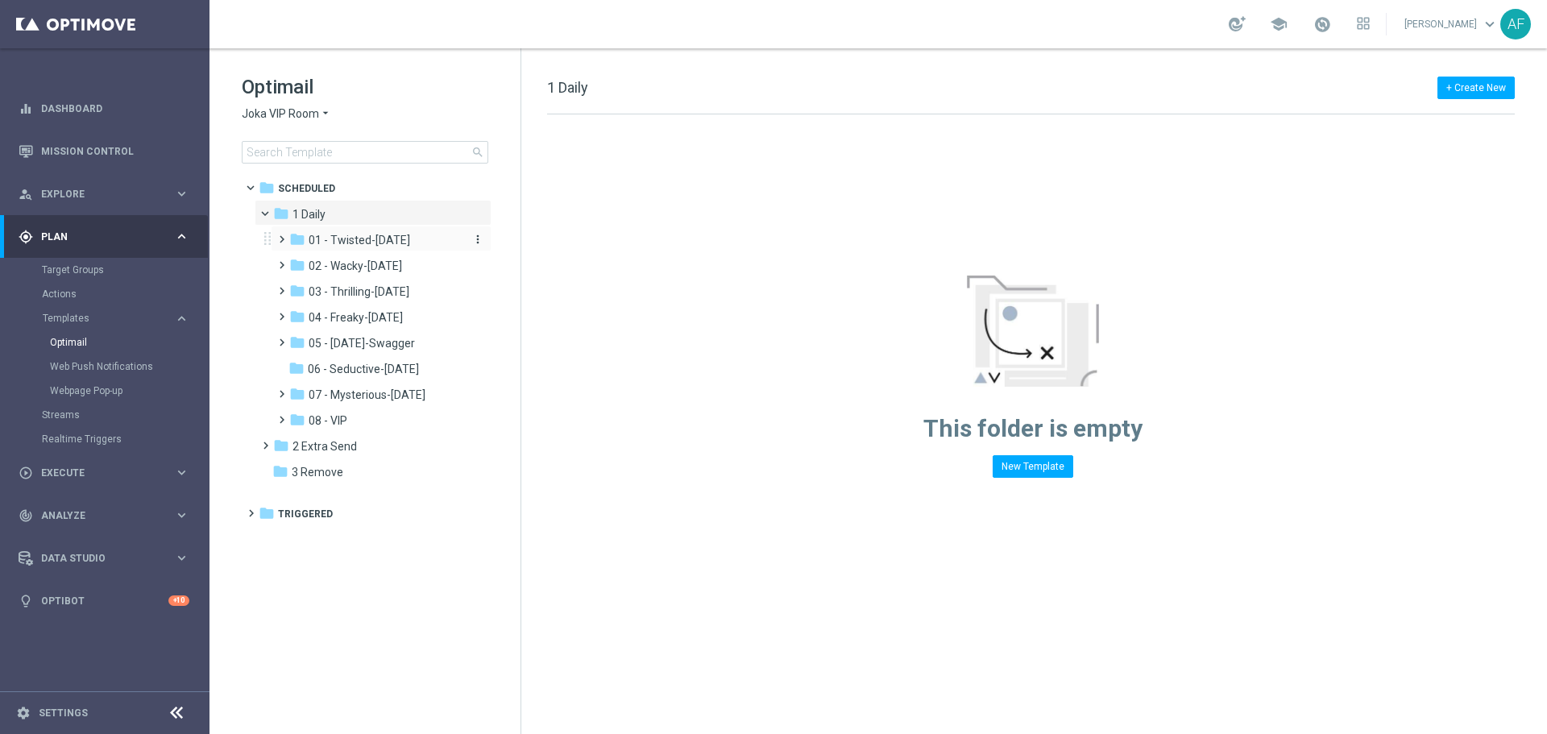
click at [343, 243] on span "01 - Twisted-[DATE]" at bounding box center [360, 240] width 102 height 15
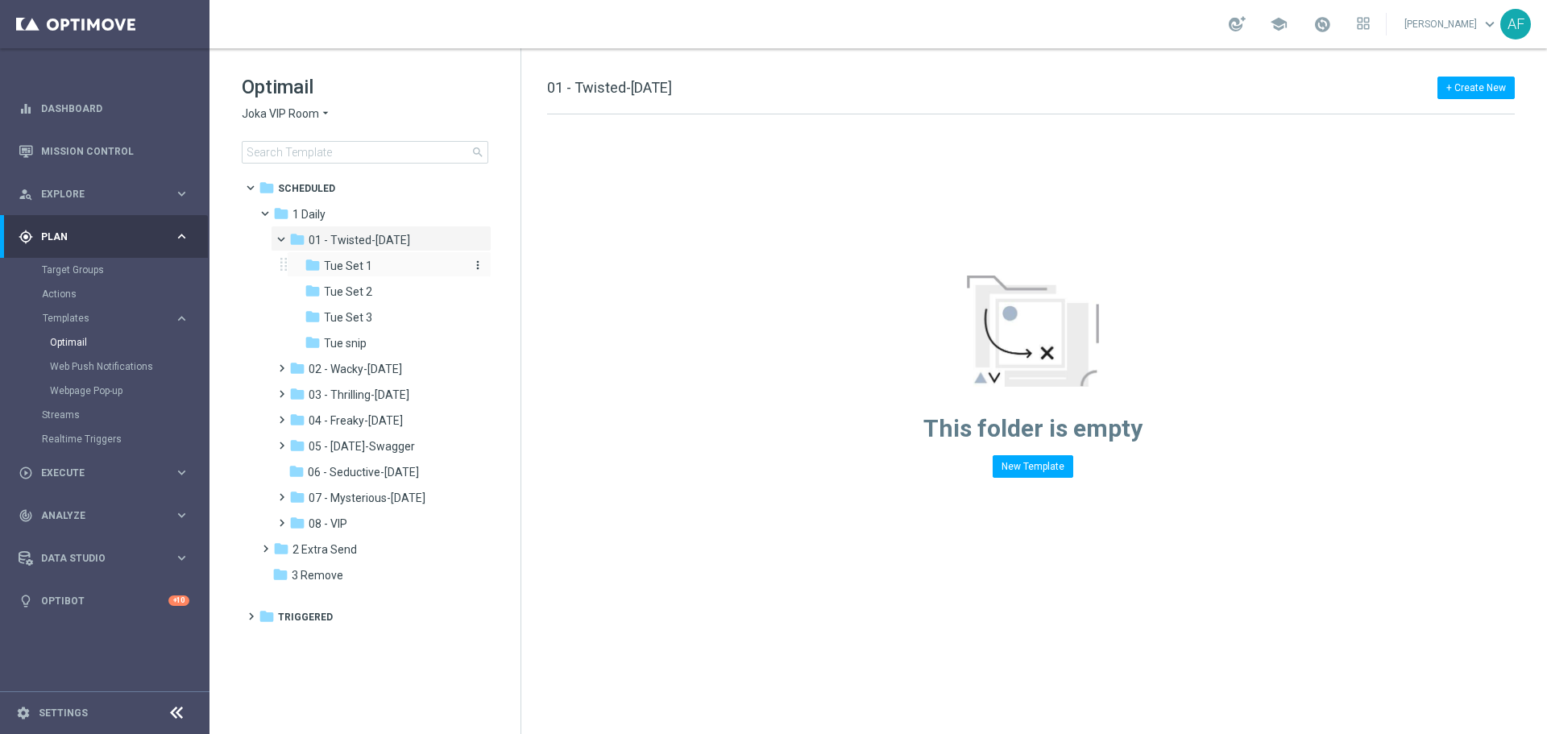
click at [349, 263] on span "Tue Set 1" at bounding box center [348, 266] width 48 height 15
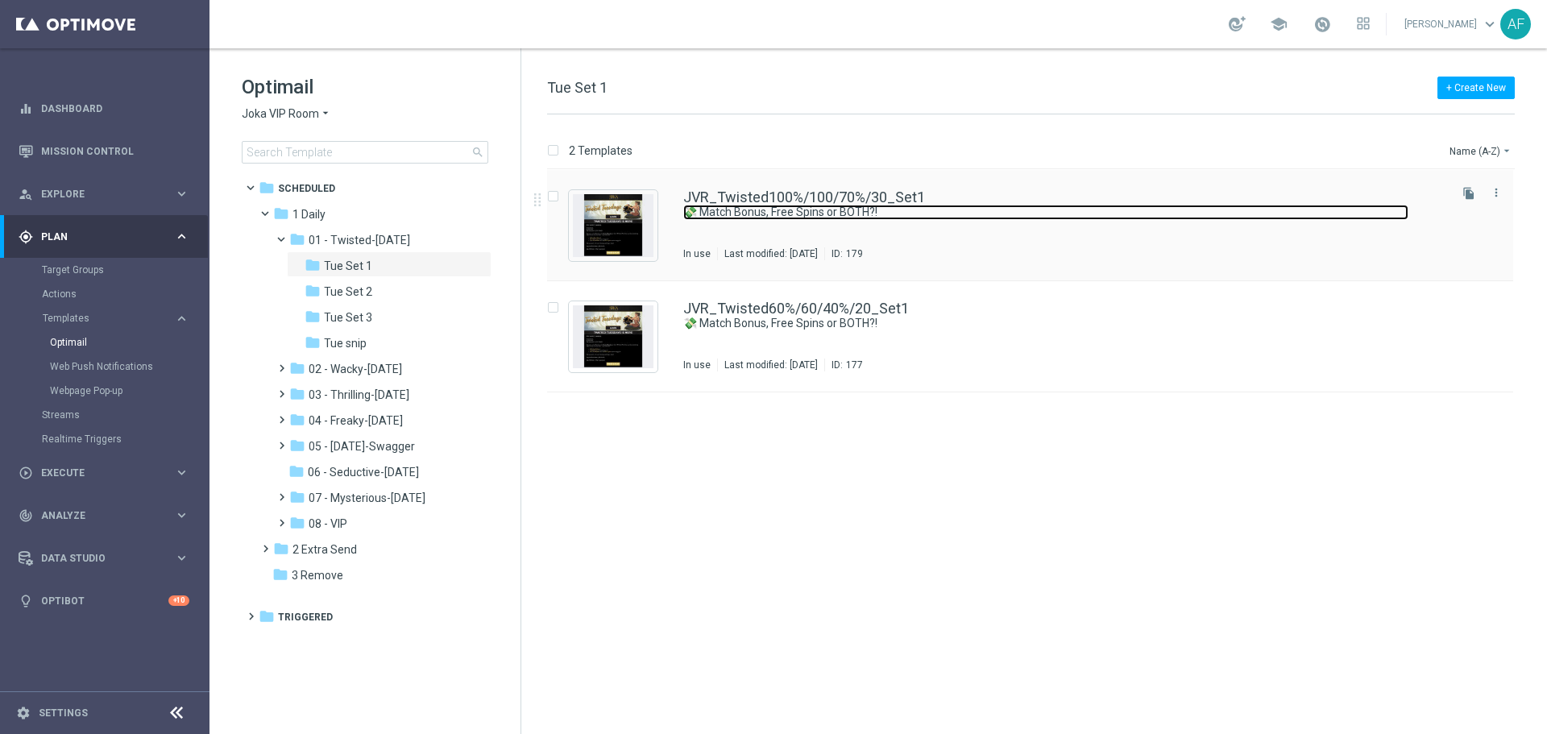
click at [835, 218] on link "💸 Match Bonus, Free Spins or BOTH?!" at bounding box center [1045, 212] width 725 height 15
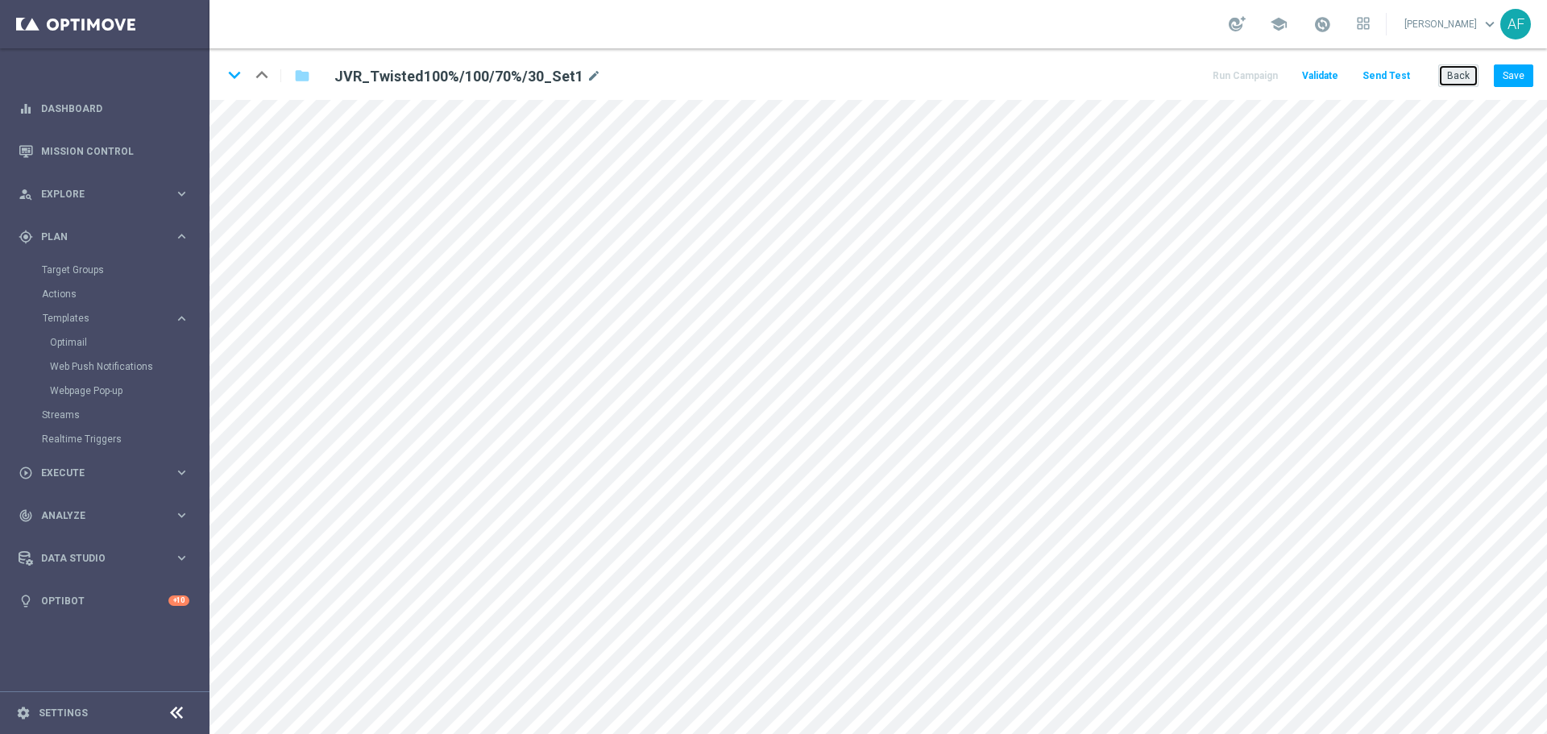
click at [1465, 81] on button "Back" at bounding box center [1458, 75] width 40 height 23
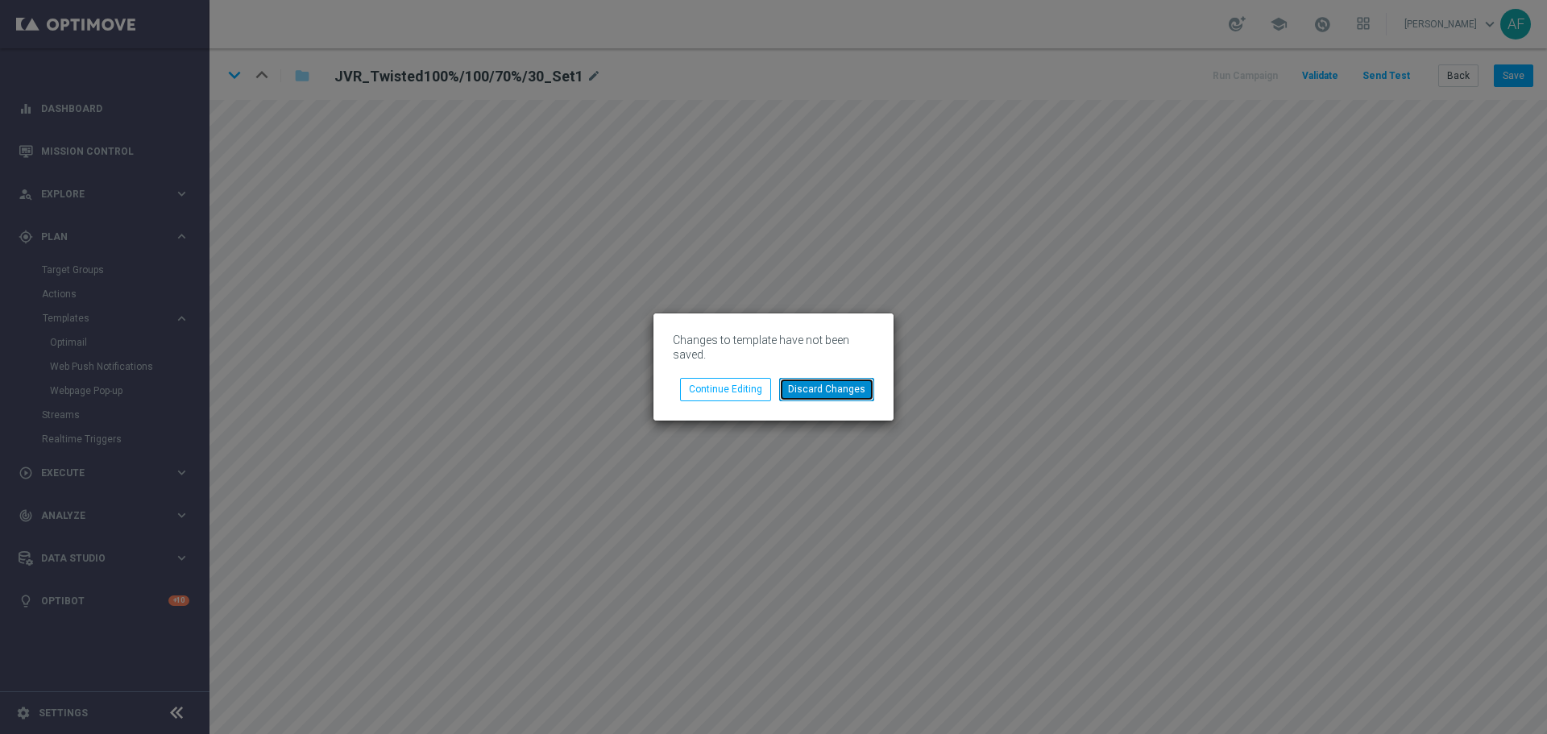
click at [823, 394] on button "Discard Changes" at bounding box center [826, 389] width 95 height 23
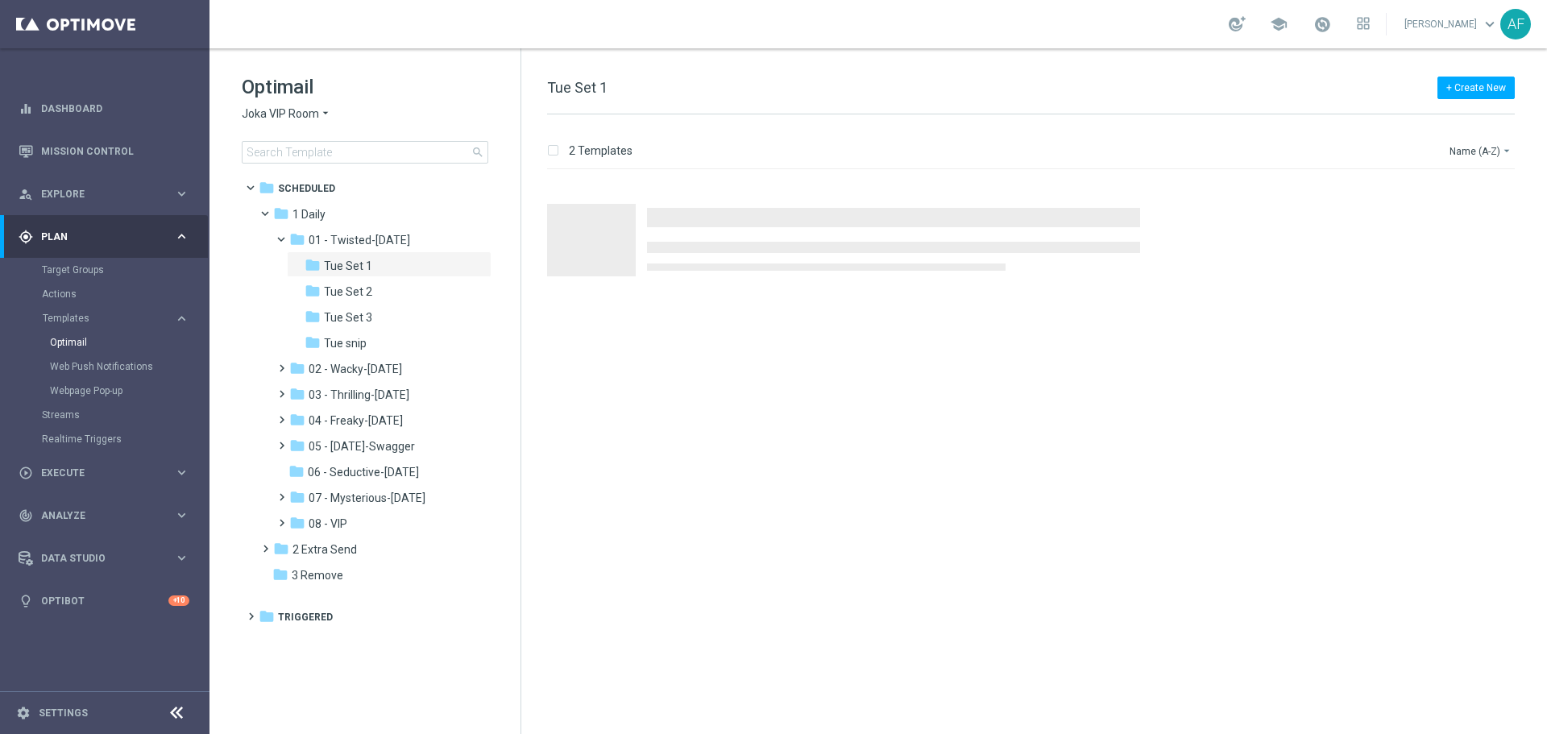
click at [314, 118] on span "Joka VIP Room" at bounding box center [280, 113] width 77 height 15
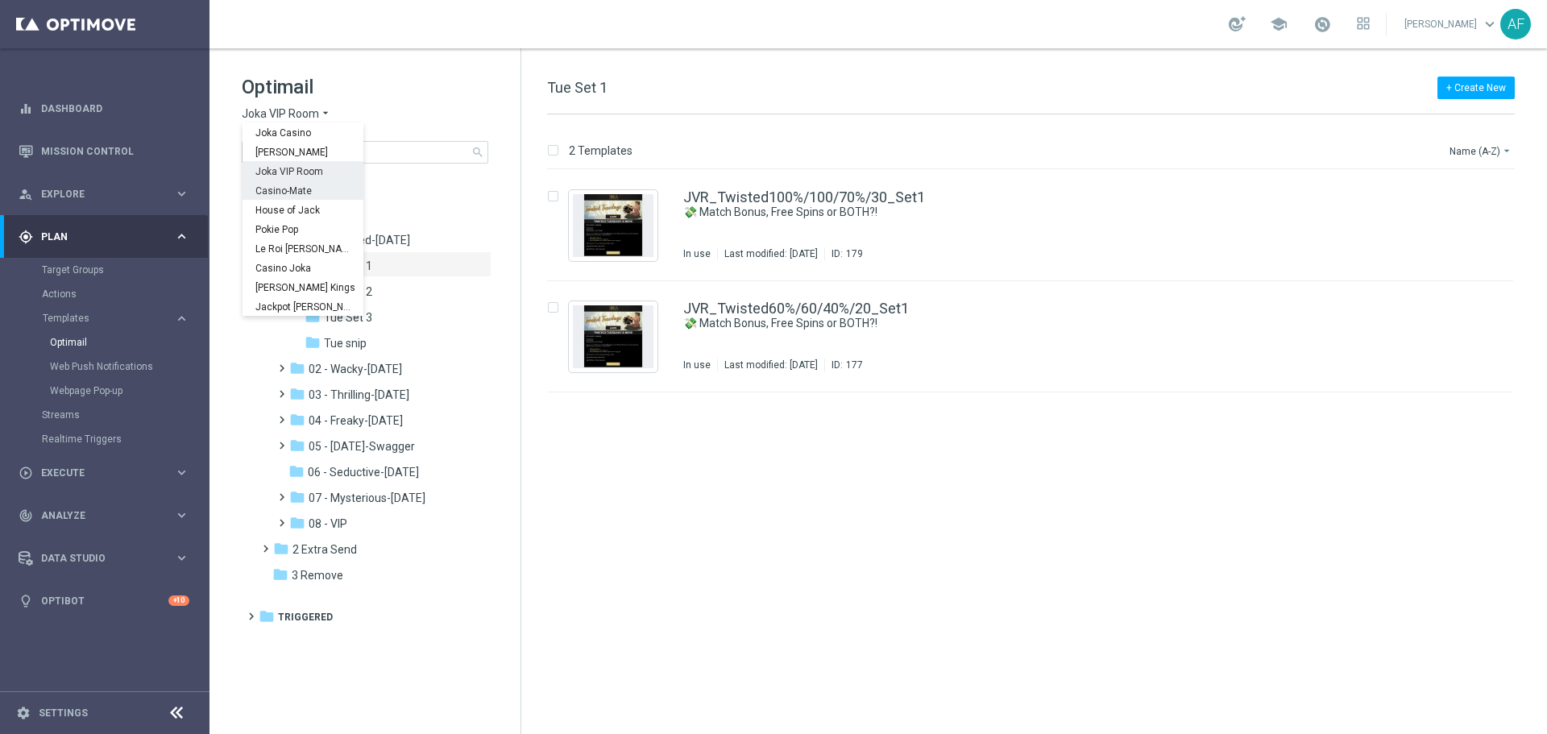
click at [316, 189] on div "Casino-Mate" at bounding box center [303, 189] width 121 height 19
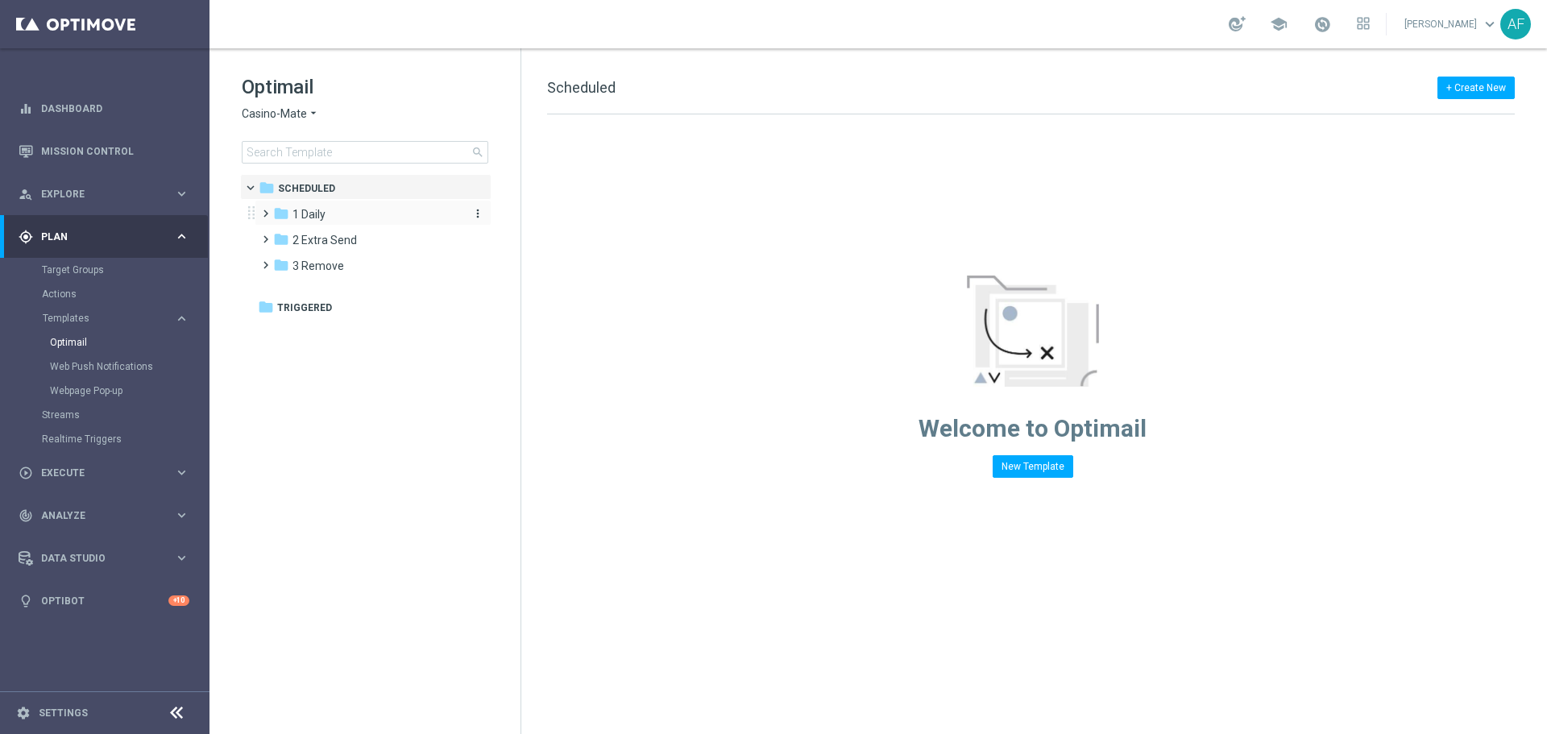
click at [347, 220] on div "folder 1 Daily" at bounding box center [365, 214] width 185 height 19
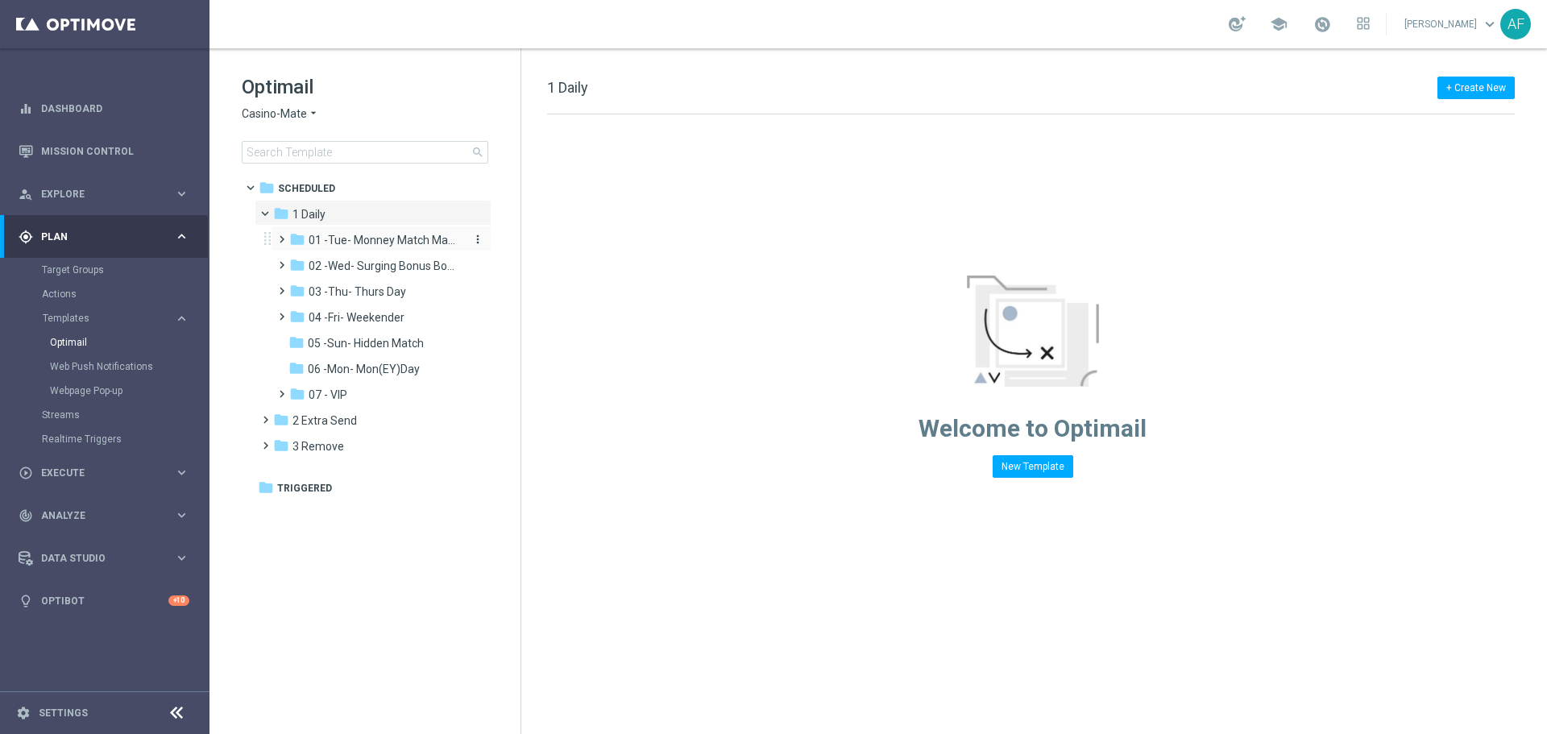
click at [350, 238] on span "01 -Tue- Monney Match Maker" at bounding box center [385, 240] width 152 height 15
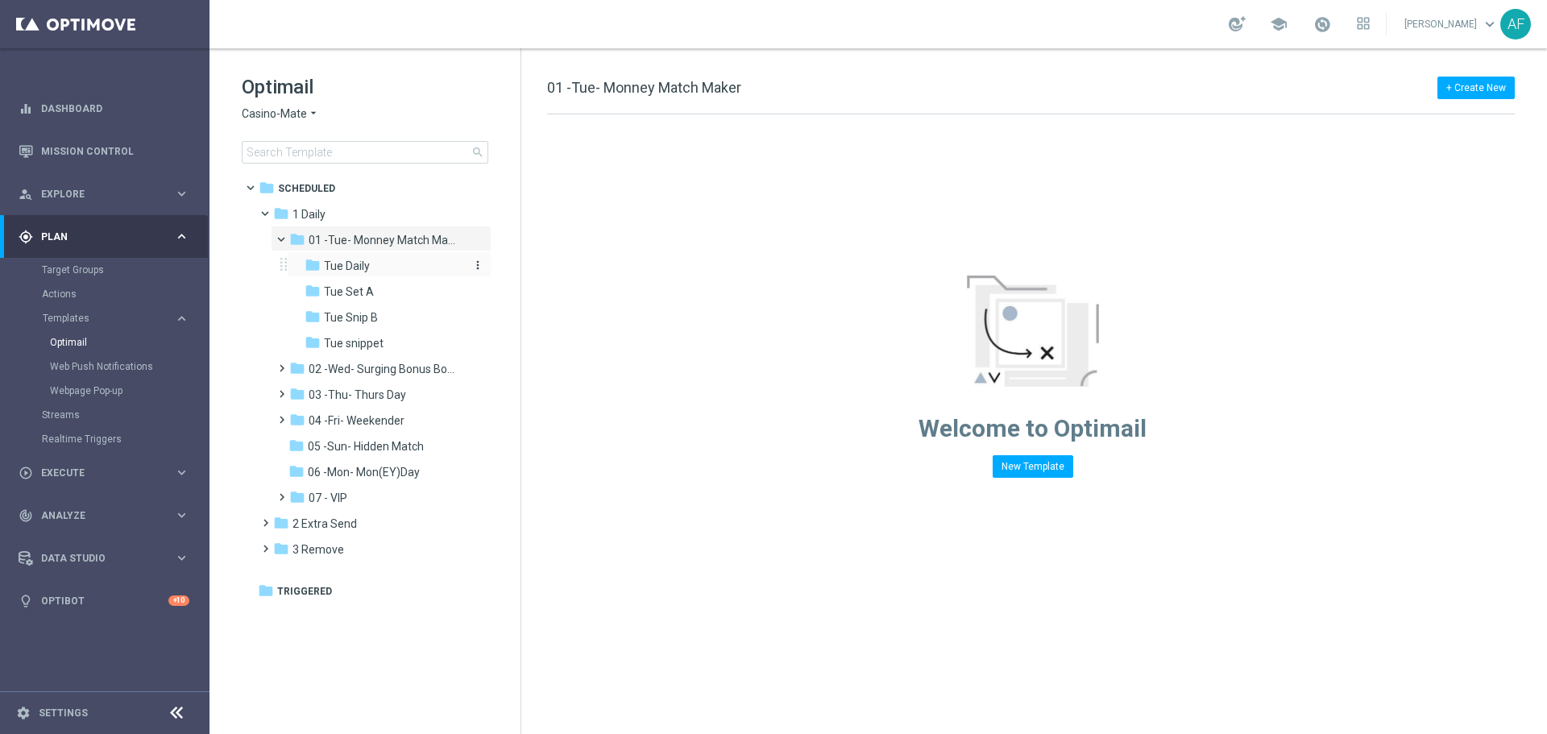
click at [359, 260] on span "Tue Daily" at bounding box center [347, 266] width 46 height 15
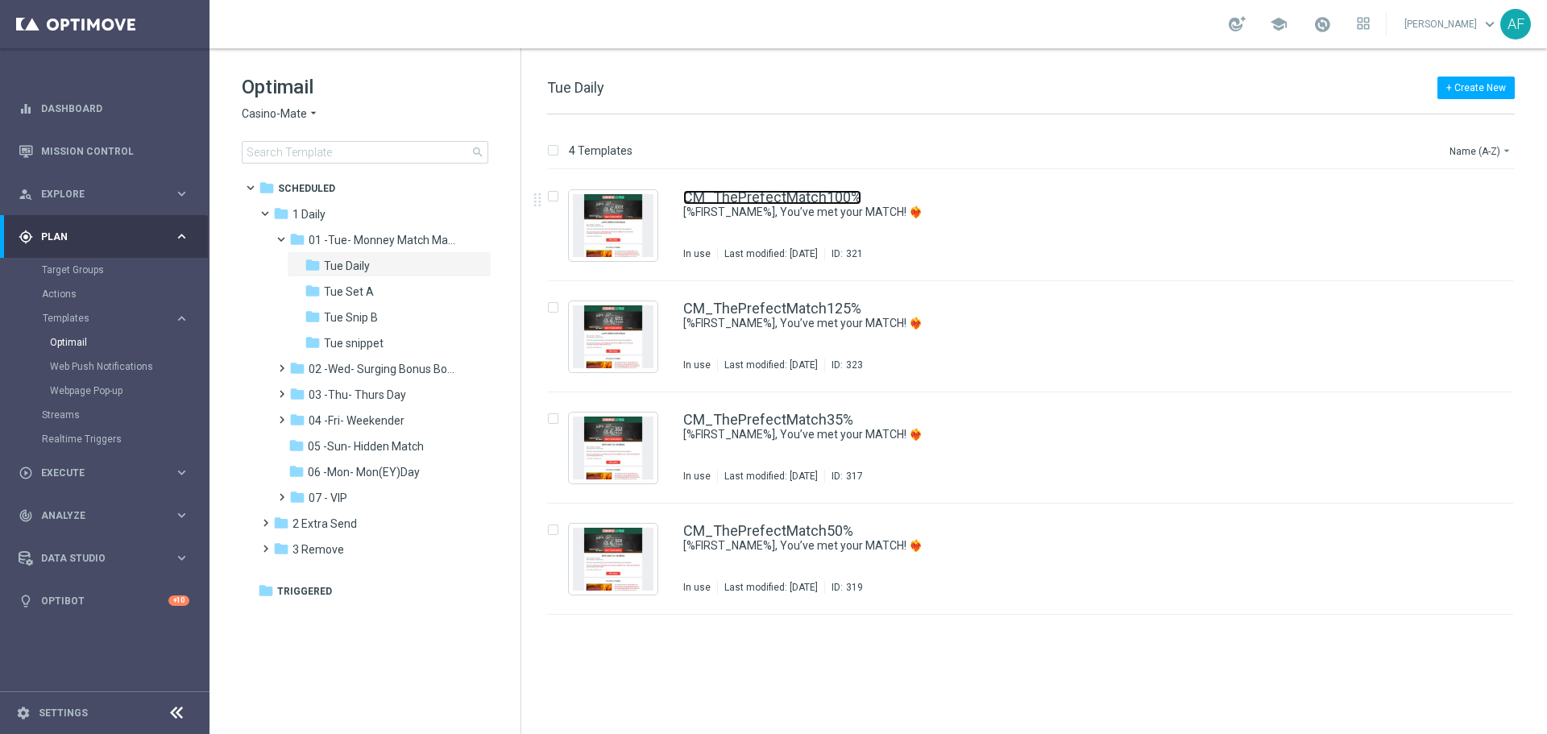
click at [727, 200] on link "CM_ThePrefectMatch100%" at bounding box center [772, 197] width 178 height 15
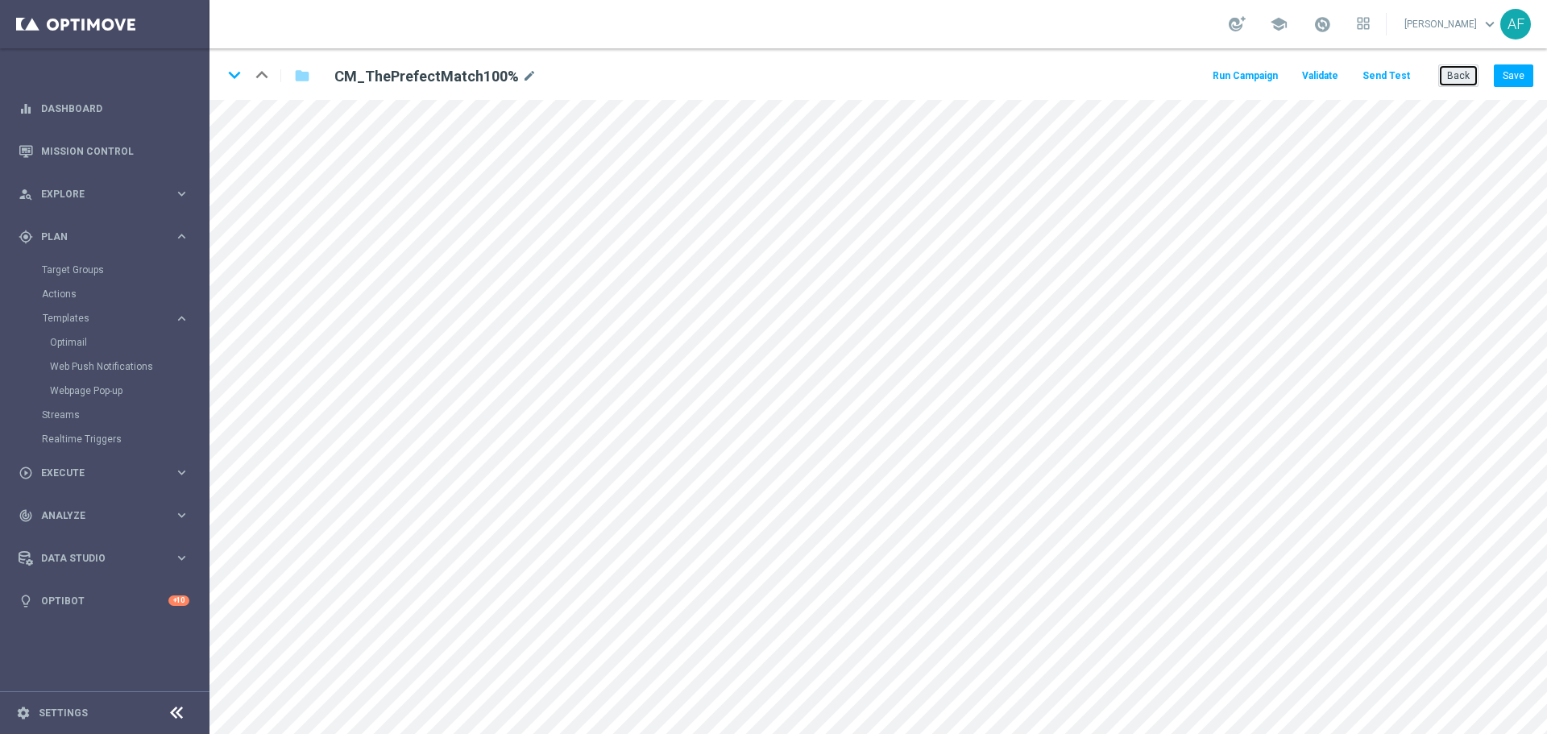
click at [1445, 74] on button "Back" at bounding box center [1458, 75] width 40 height 23
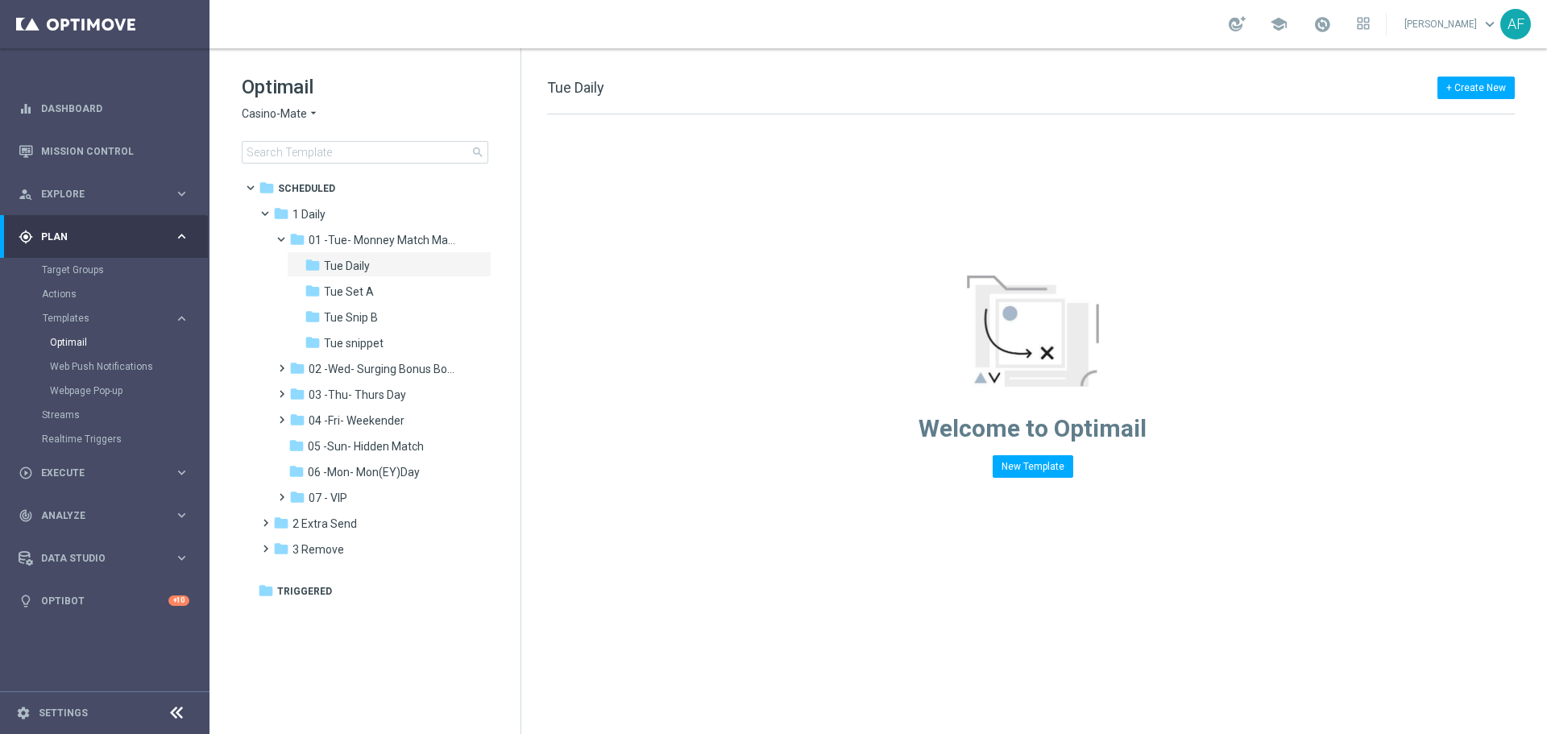
click at [313, 114] on icon "arrow_drop_down" at bounding box center [313, 113] width 13 height 15
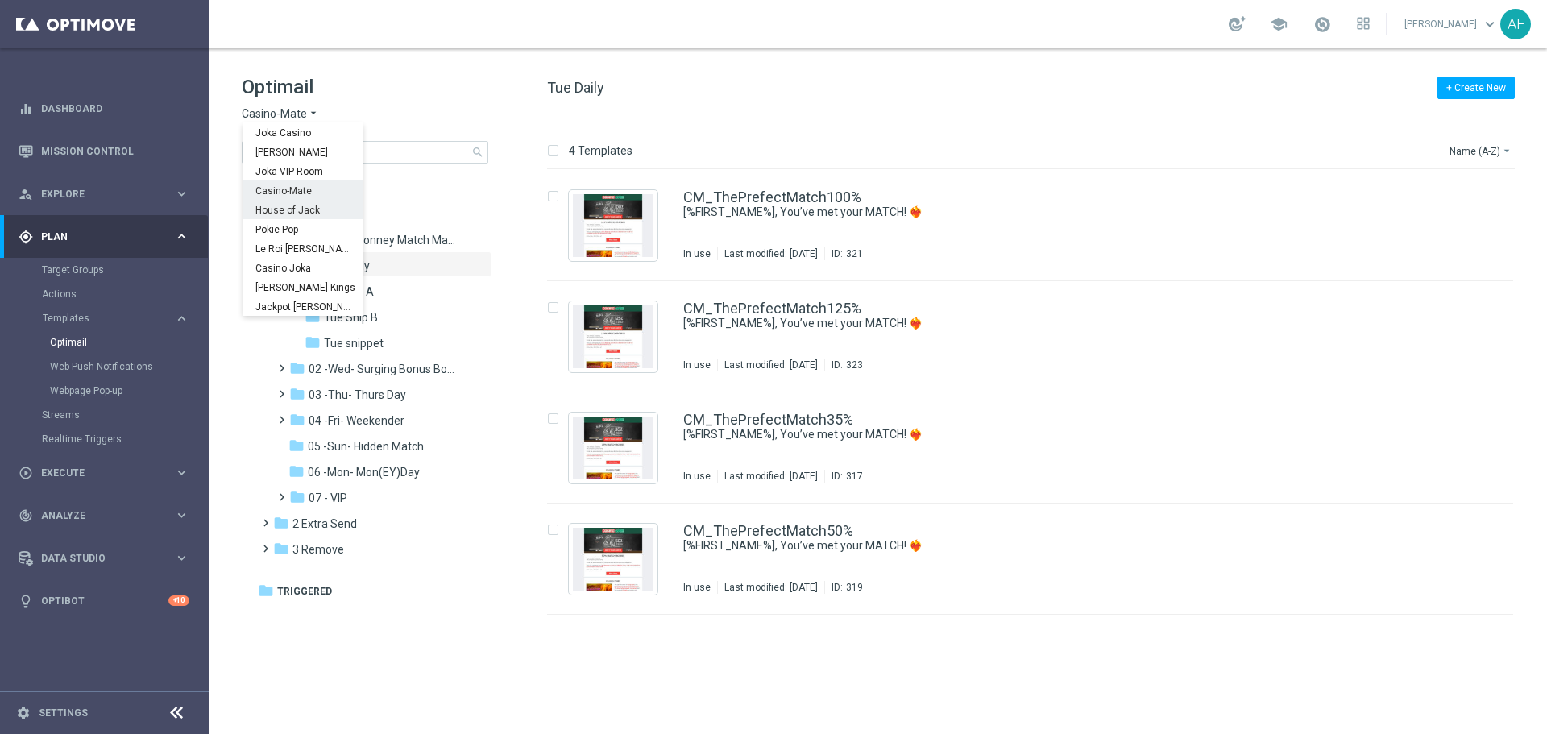
click at [0, 0] on span "House of Jack" at bounding box center [0, 0] width 0 height 0
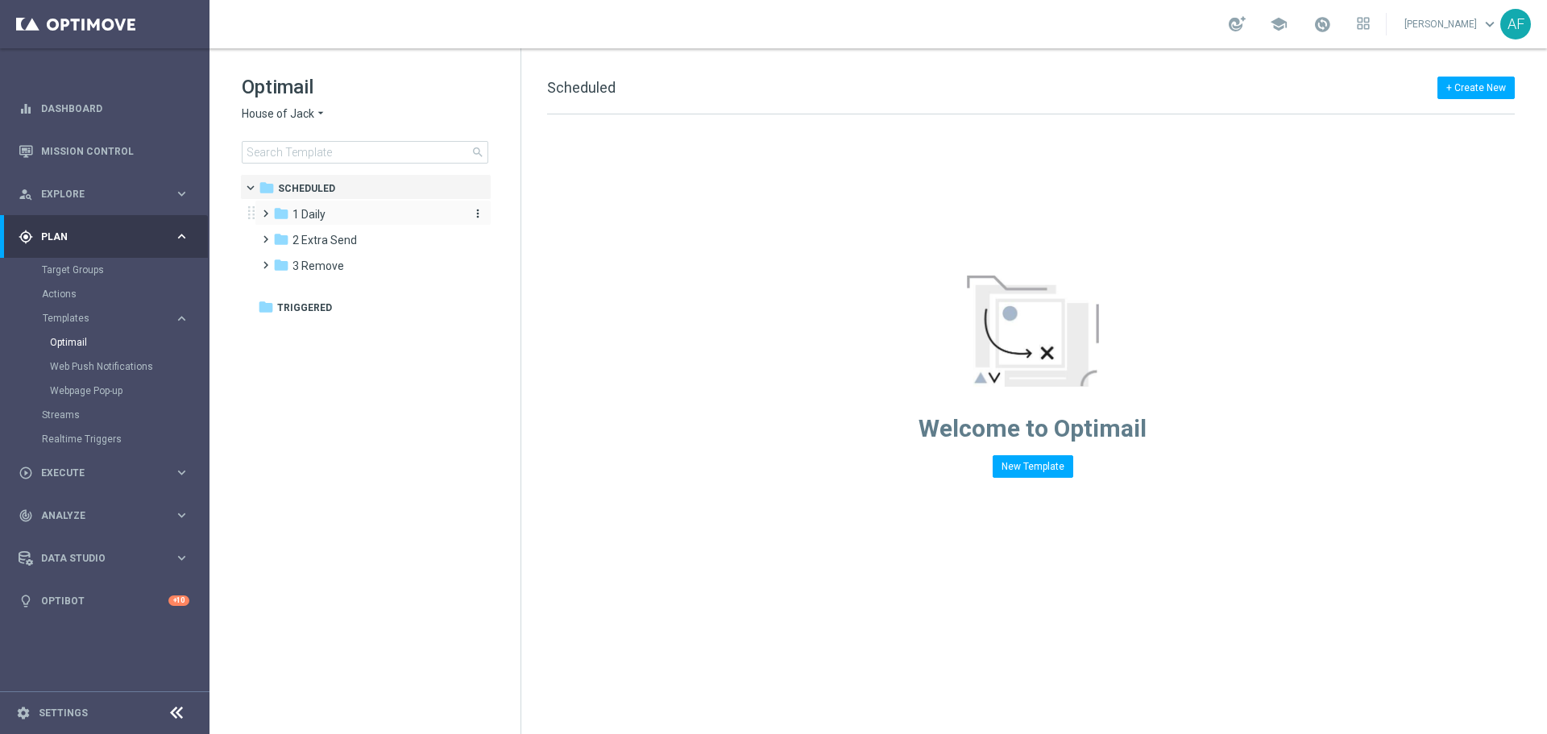
click at [330, 209] on div "folder 1 Daily" at bounding box center [365, 214] width 185 height 19
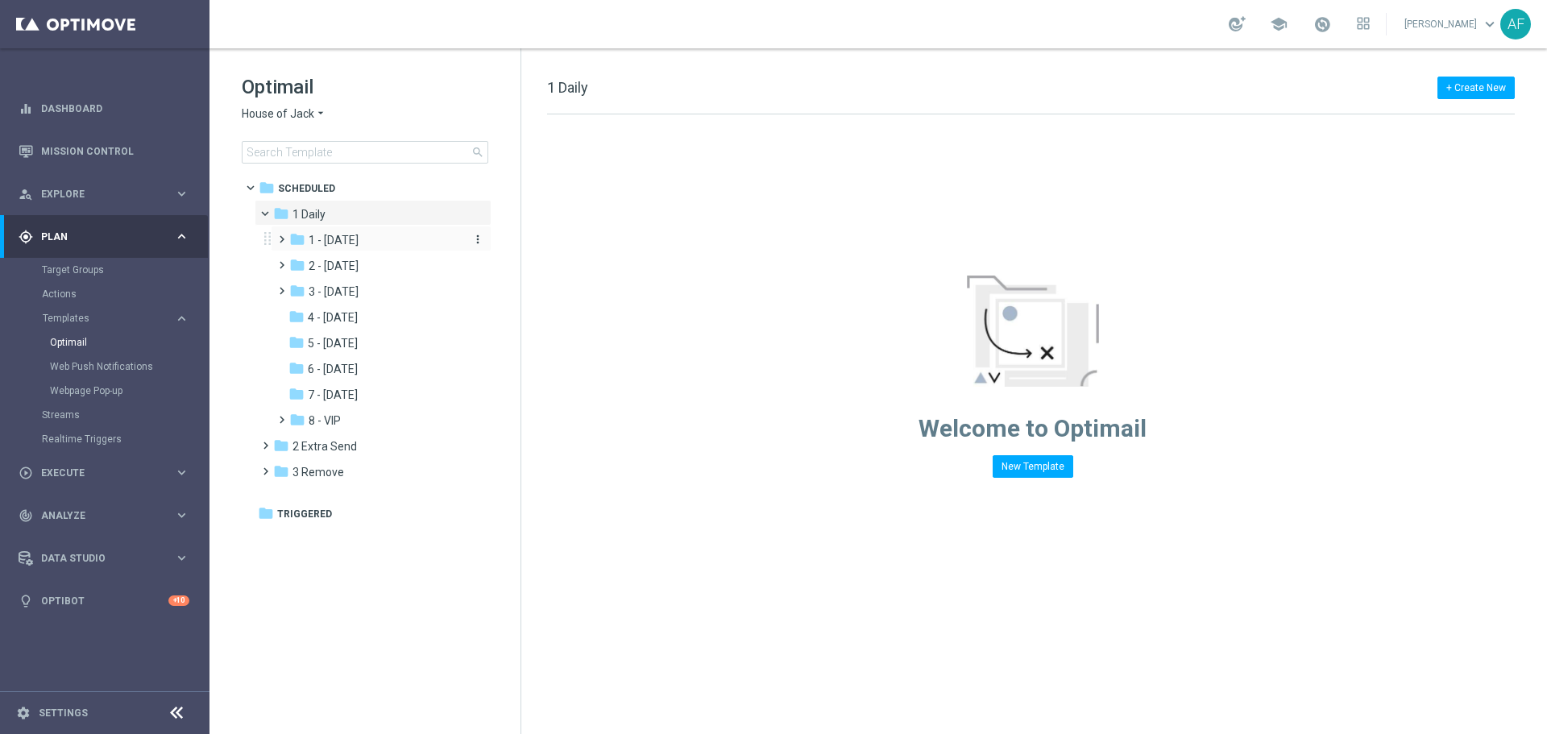
click at [352, 235] on span "1 - [DATE]" at bounding box center [334, 240] width 50 height 15
click at [361, 261] on span "Tue Daily" at bounding box center [348, 266] width 46 height 15
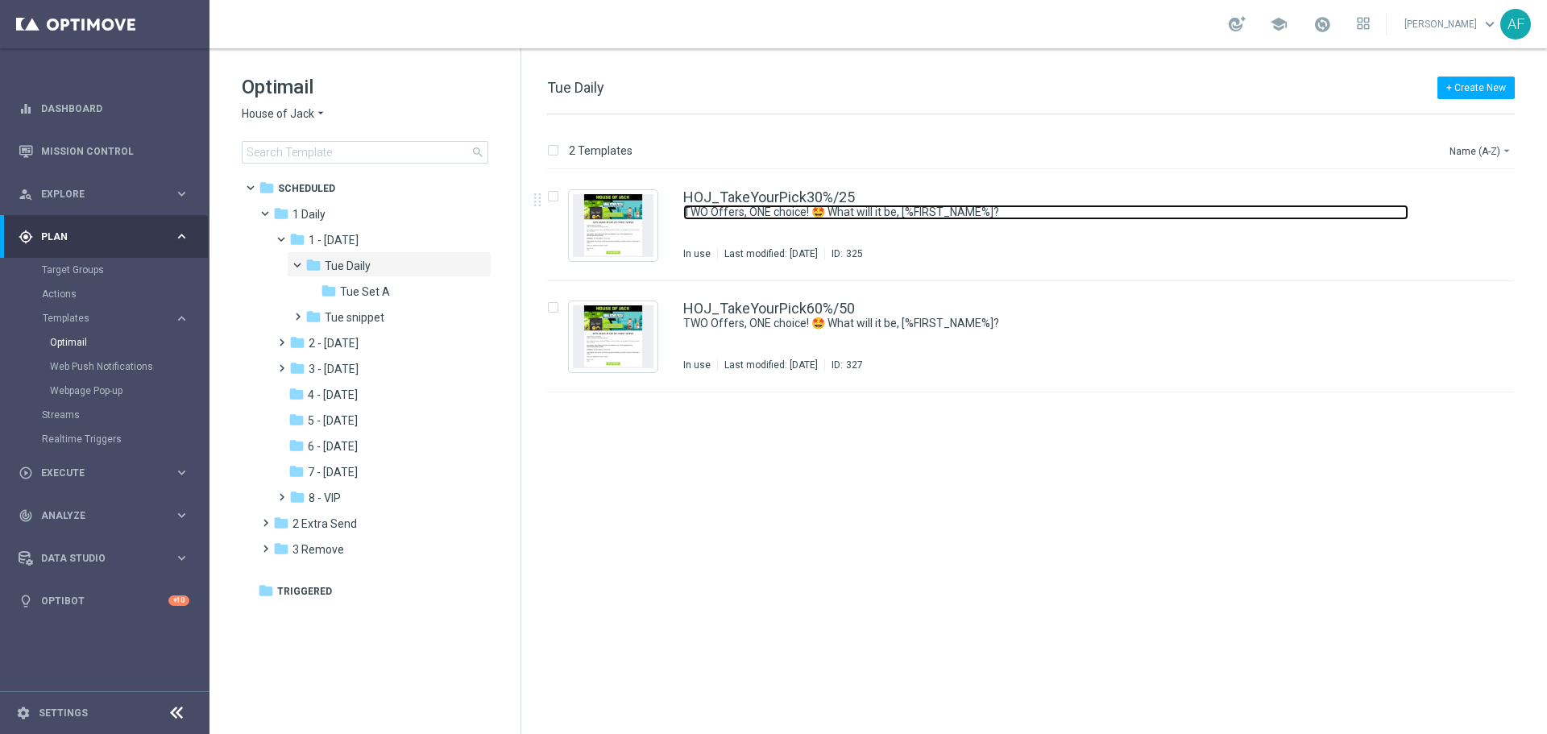
click at [752, 205] on link "TWO Offers, ONE choice! 🤩 What will it be, [%FIRST_NAME%]?" at bounding box center [1045, 212] width 725 height 15
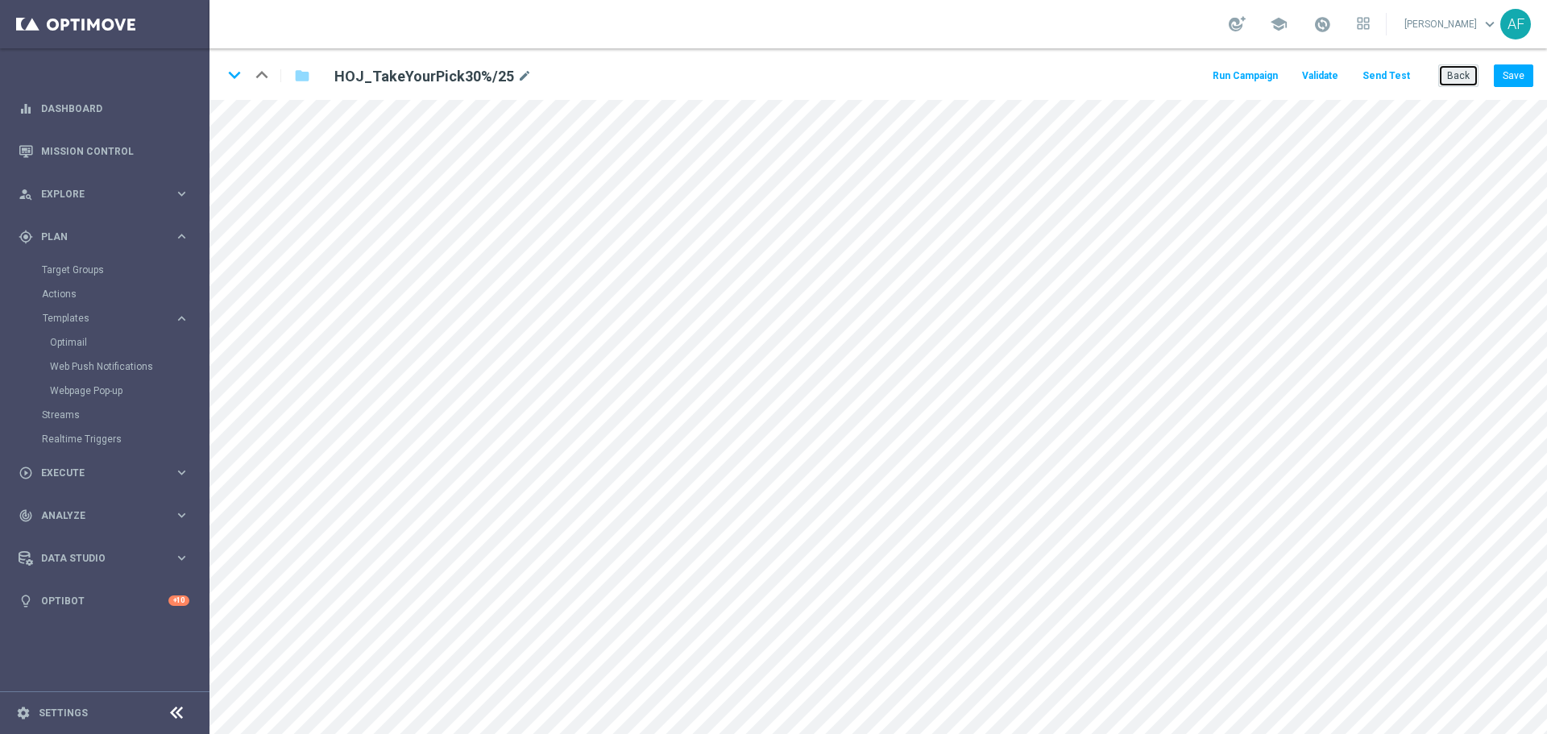
click at [1461, 76] on button "Back" at bounding box center [1458, 75] width 40 height 23
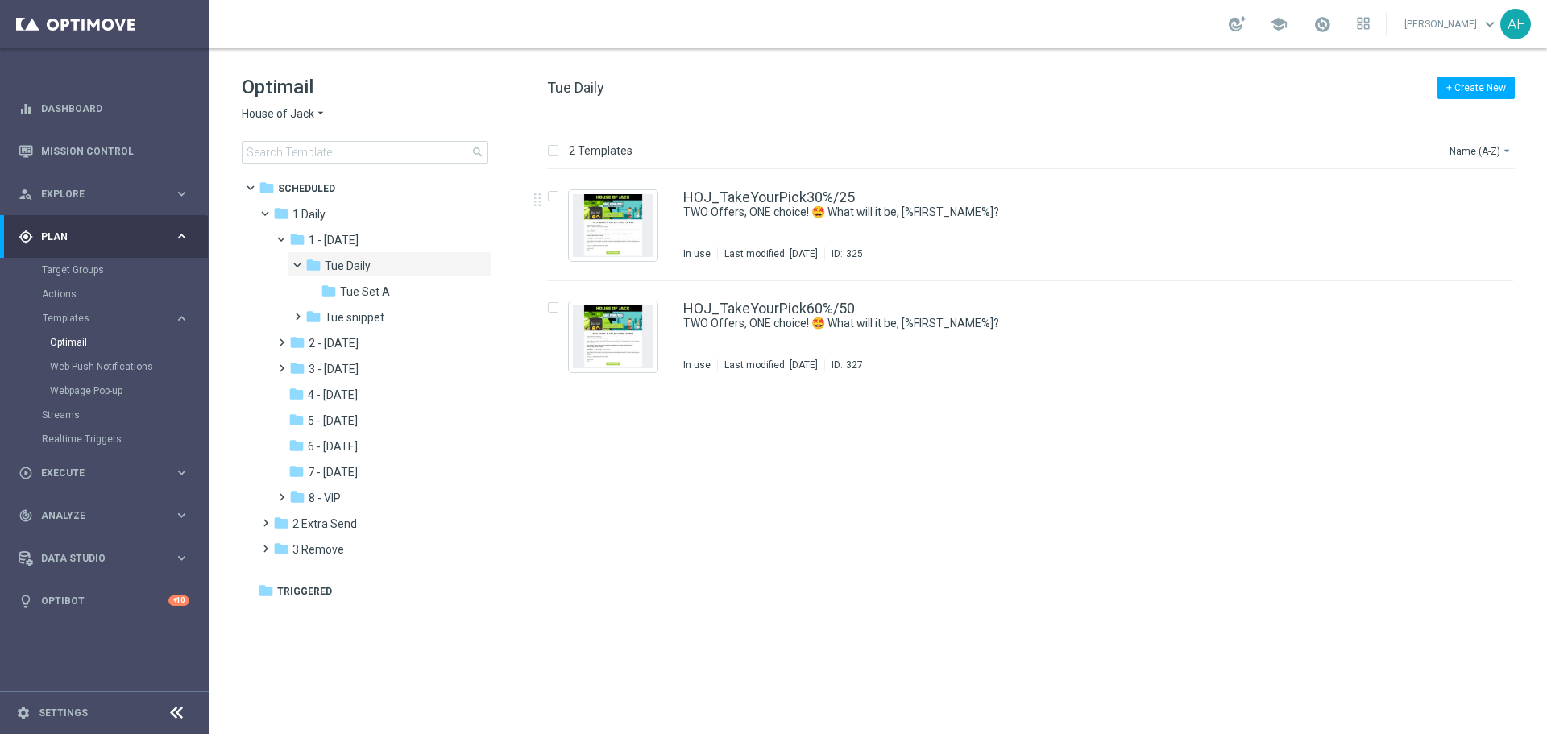
click at [309, 114] on span "House of Jack" at bounding box center [278, 113] width 73 height 15
click at [304, 162] on div "Pokie Pop" at bounding box center [303, 170] width 121 height 19
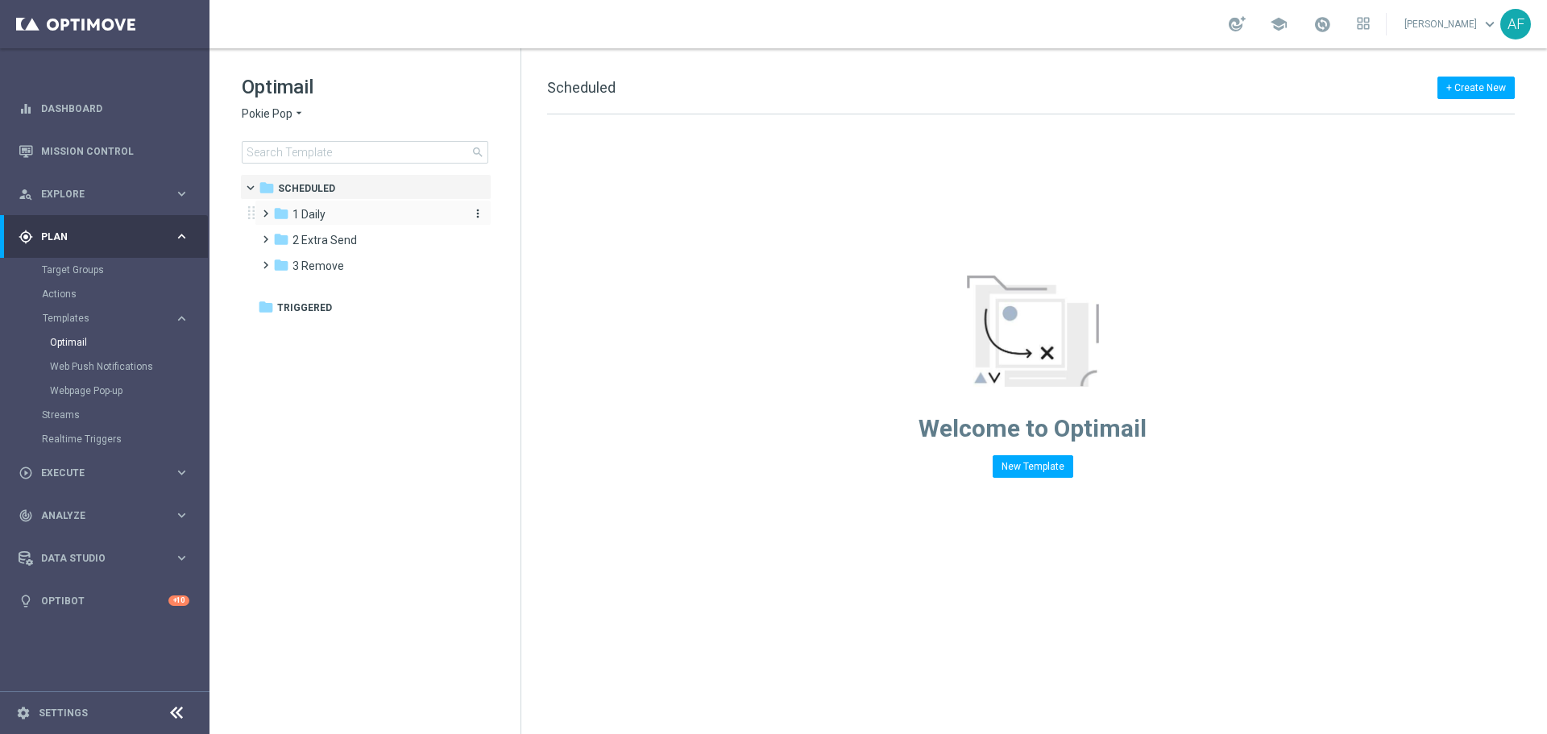
click at [324, 209] on span "1 Daily" at bounding box center [308, 214] width 33 height 15
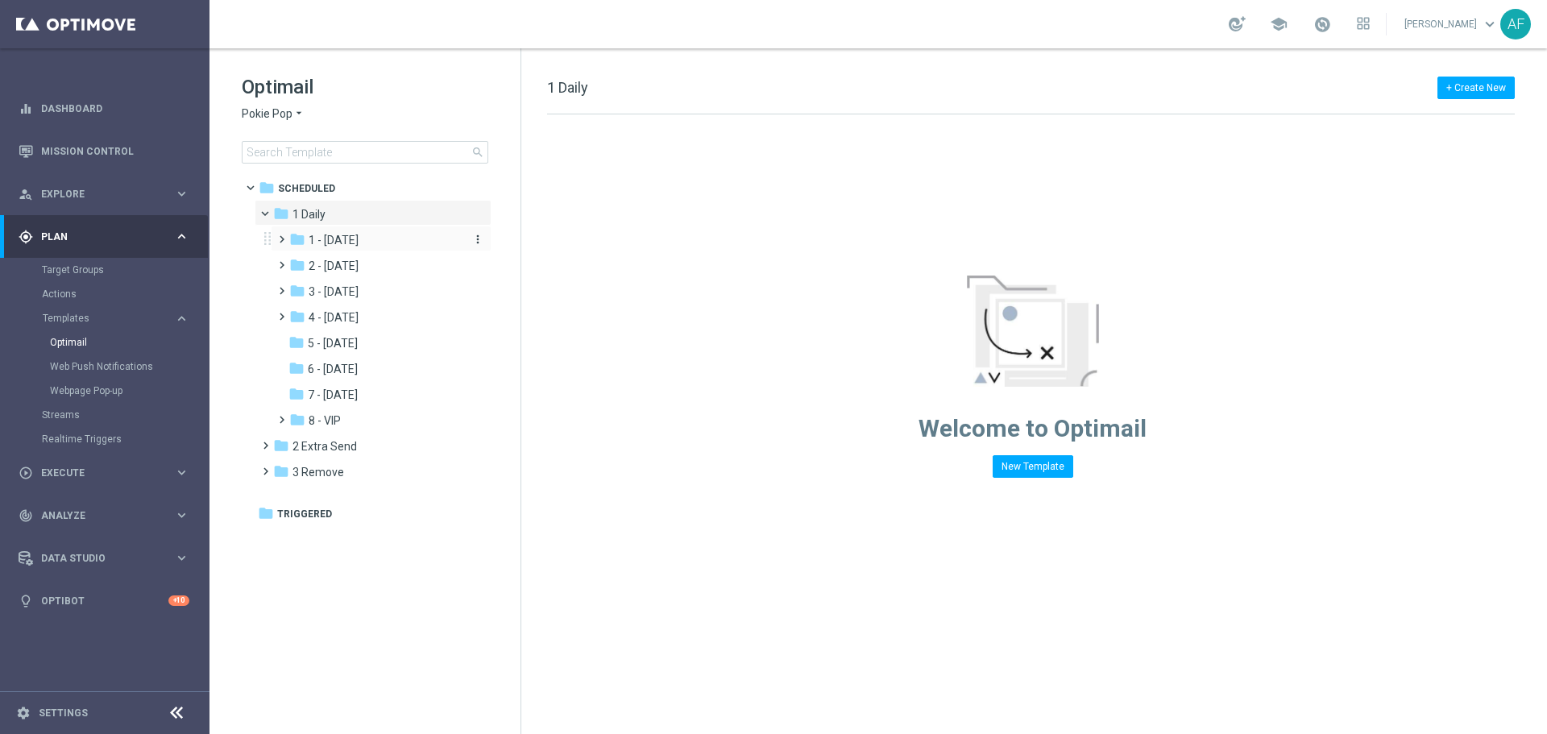
click at [333, 235] on span "1 - [DATE]" at bounding box center [334, 240] width 50 height 15
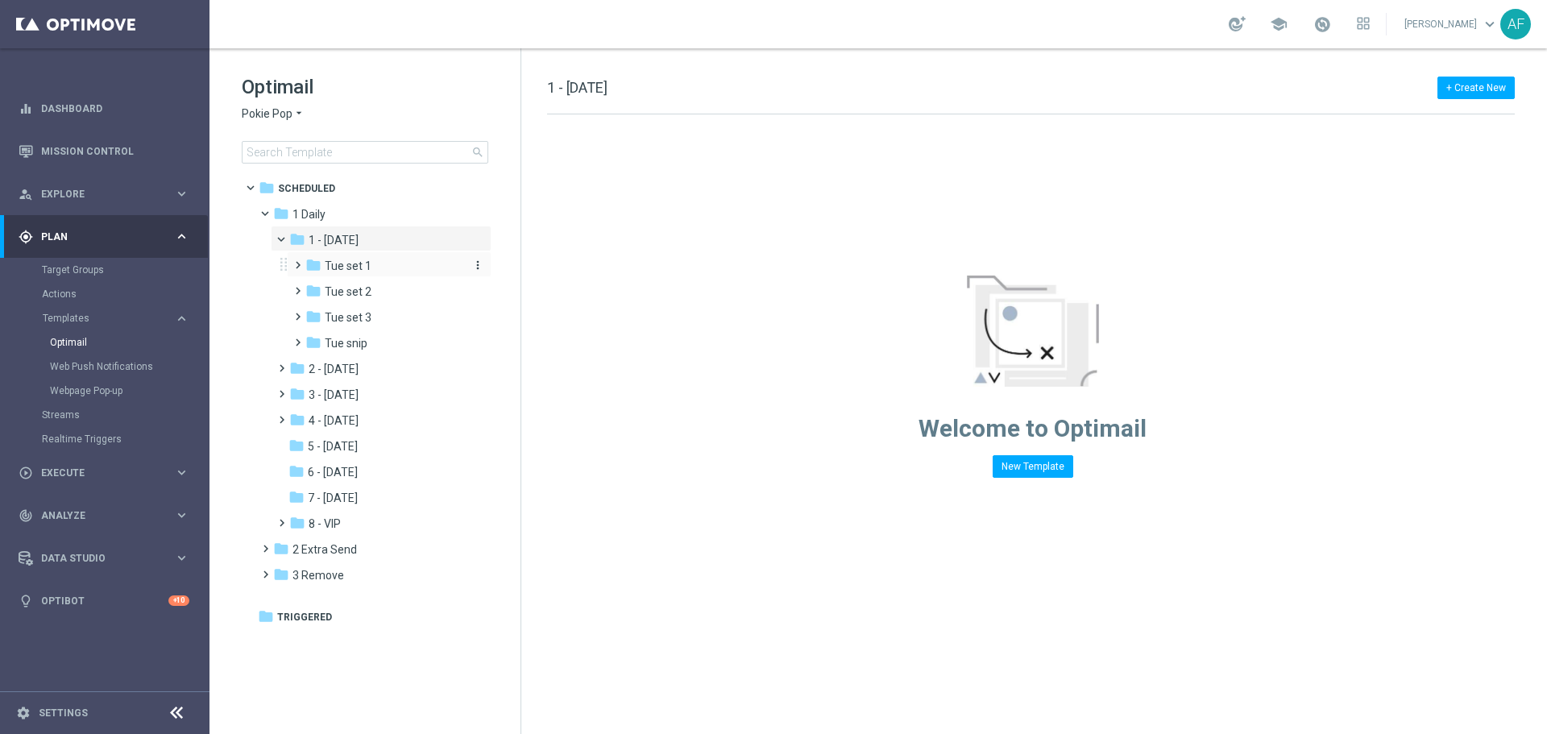
click at [342, 259] on span "Tue set 1" at bounding box center [348, 266] width 47 height 15
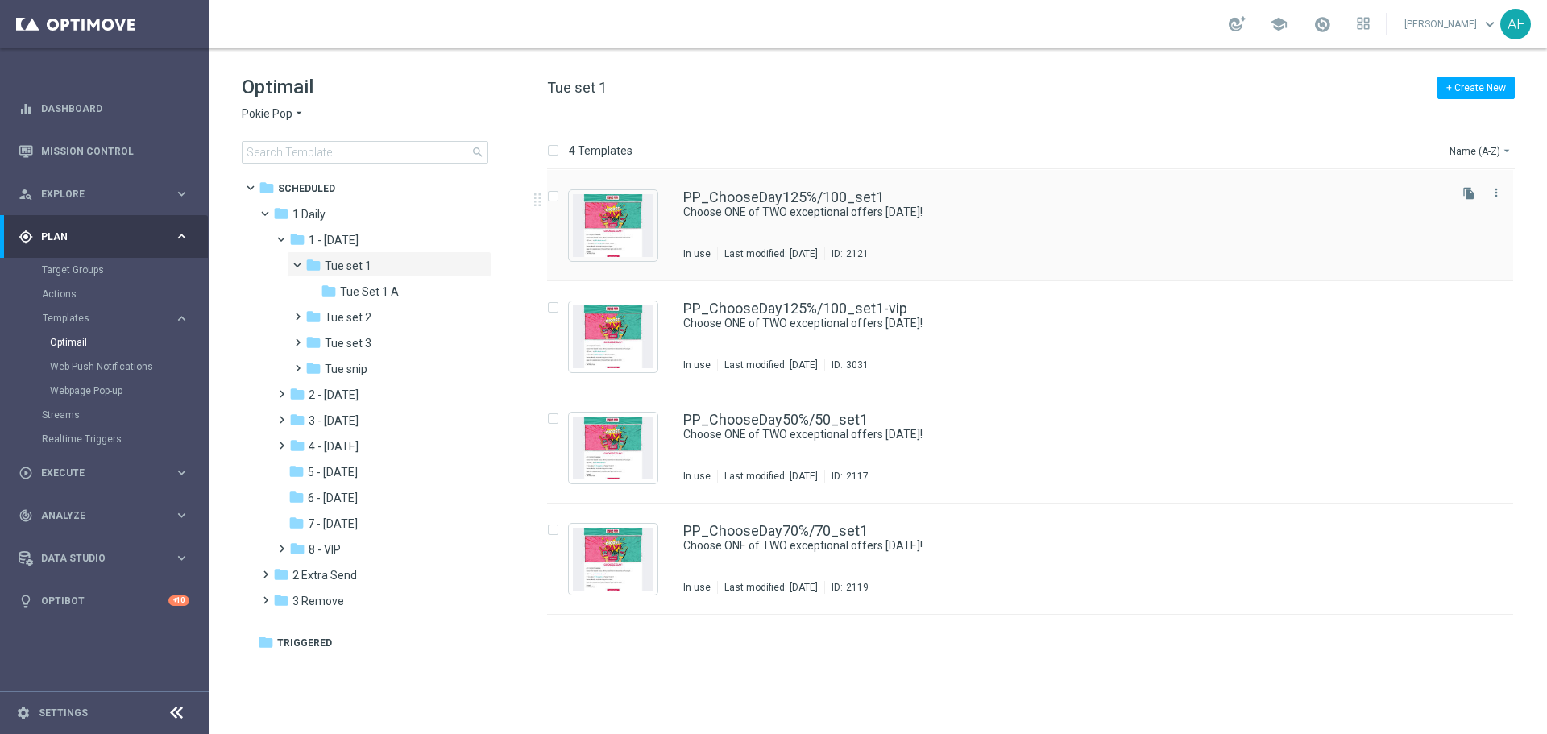
click at [883, 199] on div "PP_ChooseDay125%/100_set1" at bounding box center [1064, 197] width 762 height 15
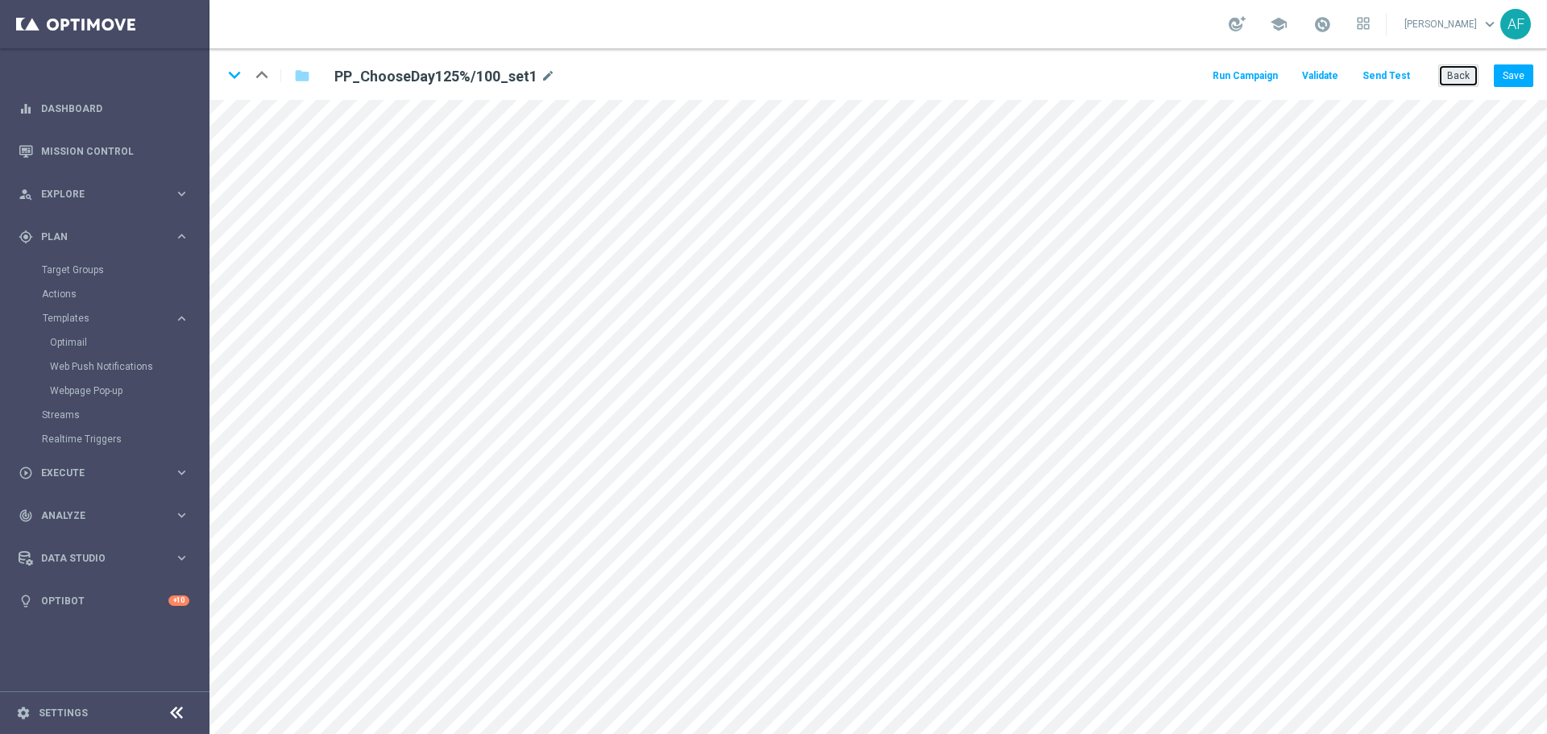
click at [1457, 73] on button "Back" at bounding box center [1458, 75] width 40 height 23
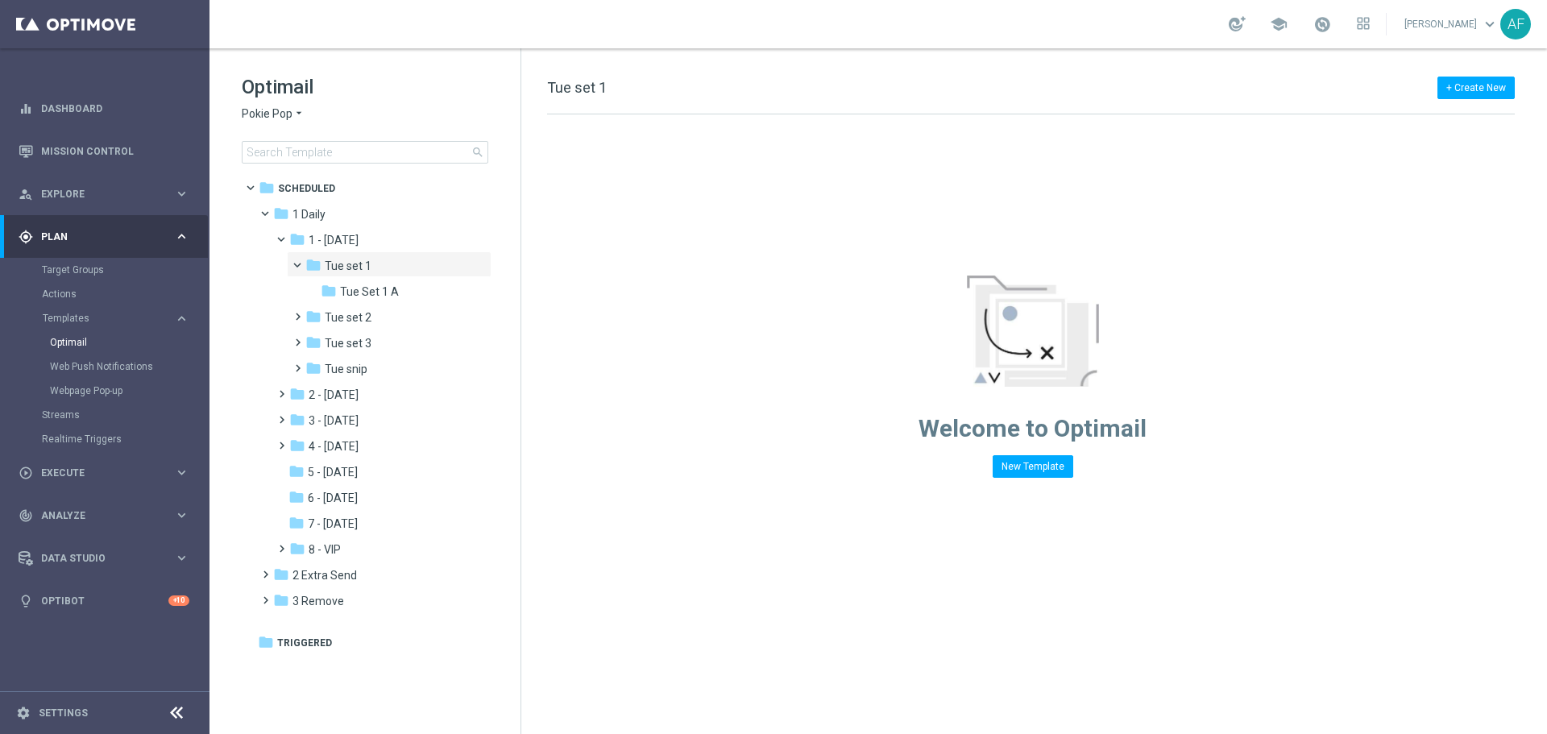
click at [263, 118] on span "Pokie Pop" at bounding box center [267, 113] width 51 height 15
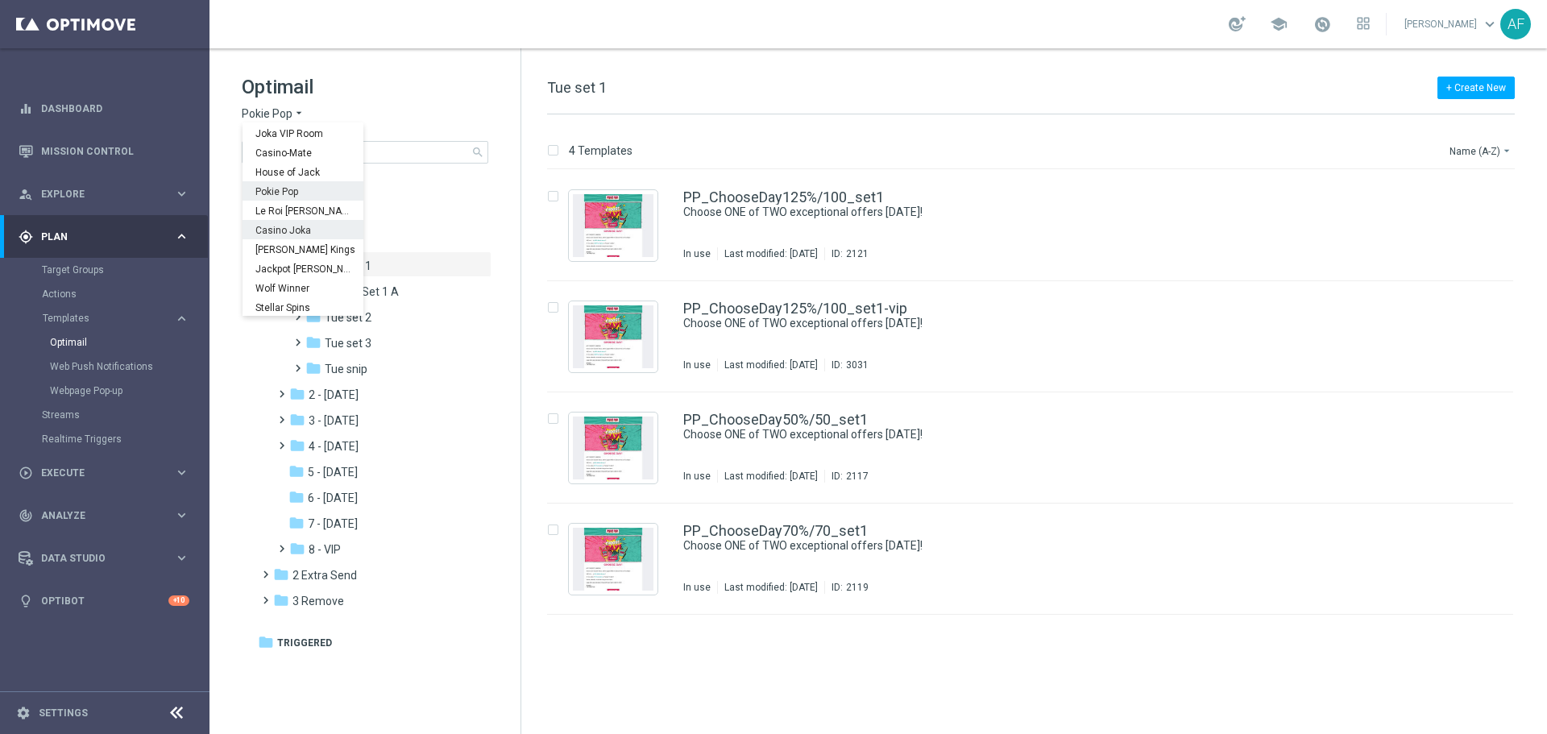
scroll to position [58, 0]
click at [0, 0] on span "[PERSON_NAME] Kings" at bounding box center [0, 0] width 0 height 0
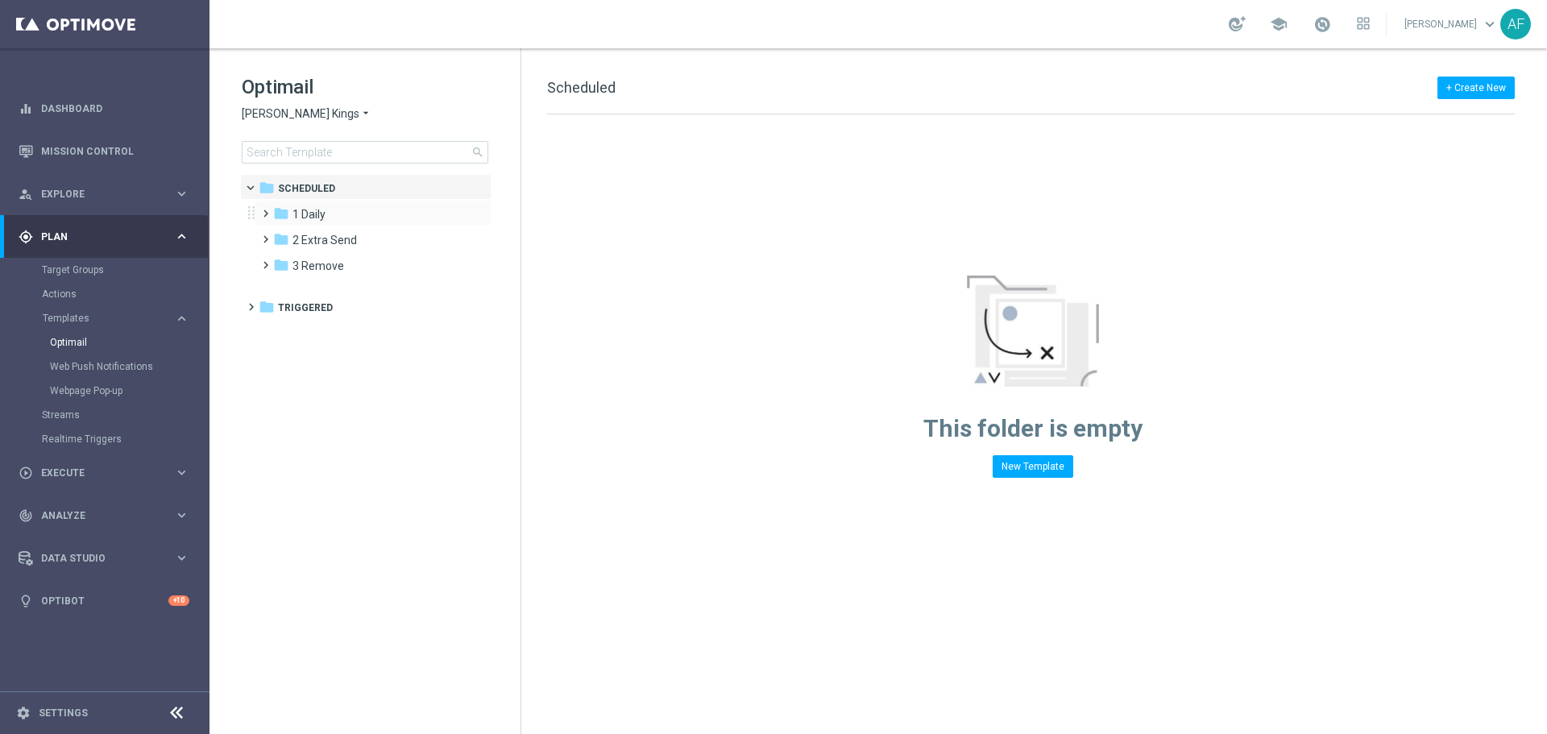
click at [337, 205] on div "folder 1 Daily more_vert" at bounding box center [373, 213] width 237 height 26
click at [363, 218] on div "folder 1 Daily" at bounding box center [365, 214] width 185 height 19
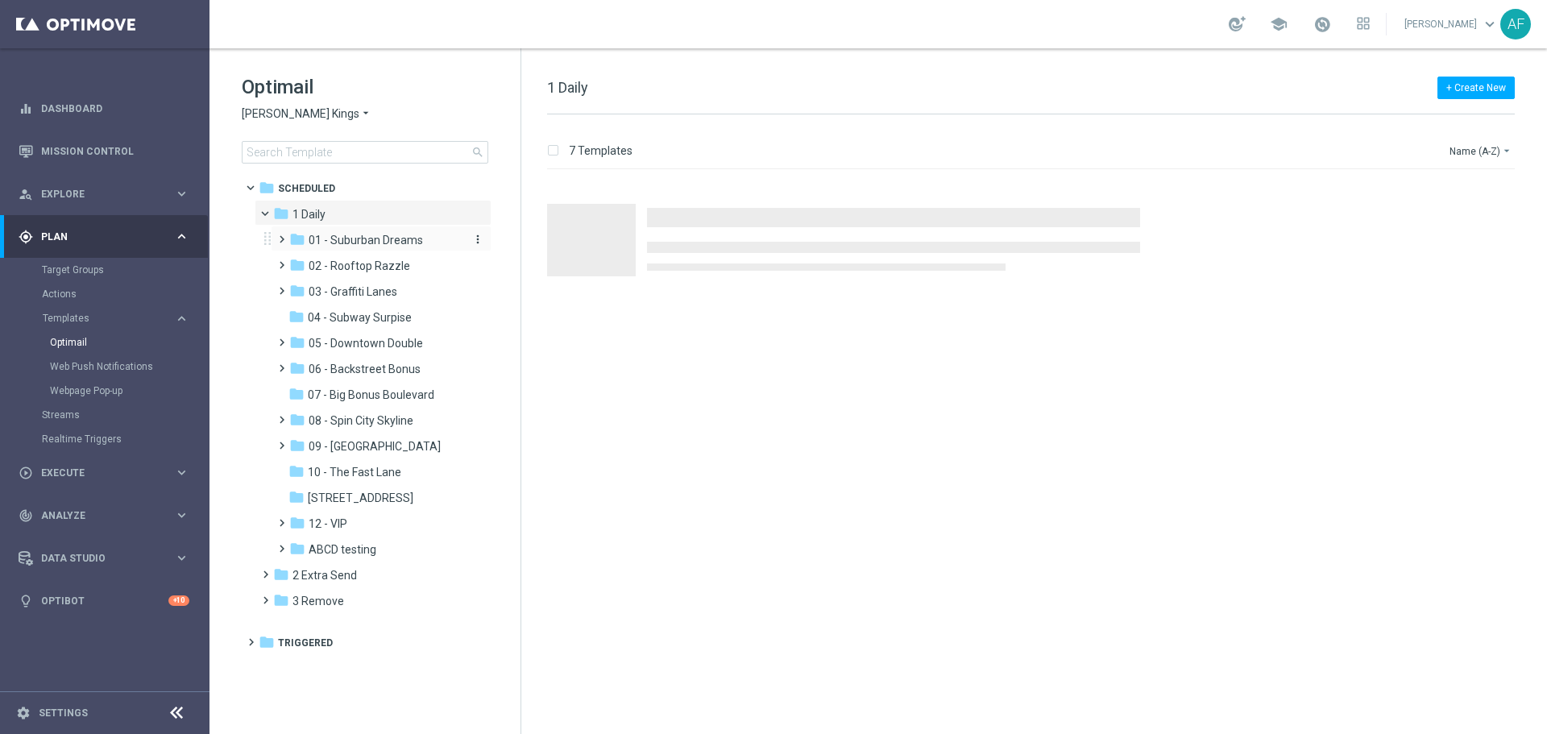
click at [359, 236] on span "01 - Suburban Dreams" at bounding box center [366, 240] width 114 height 15
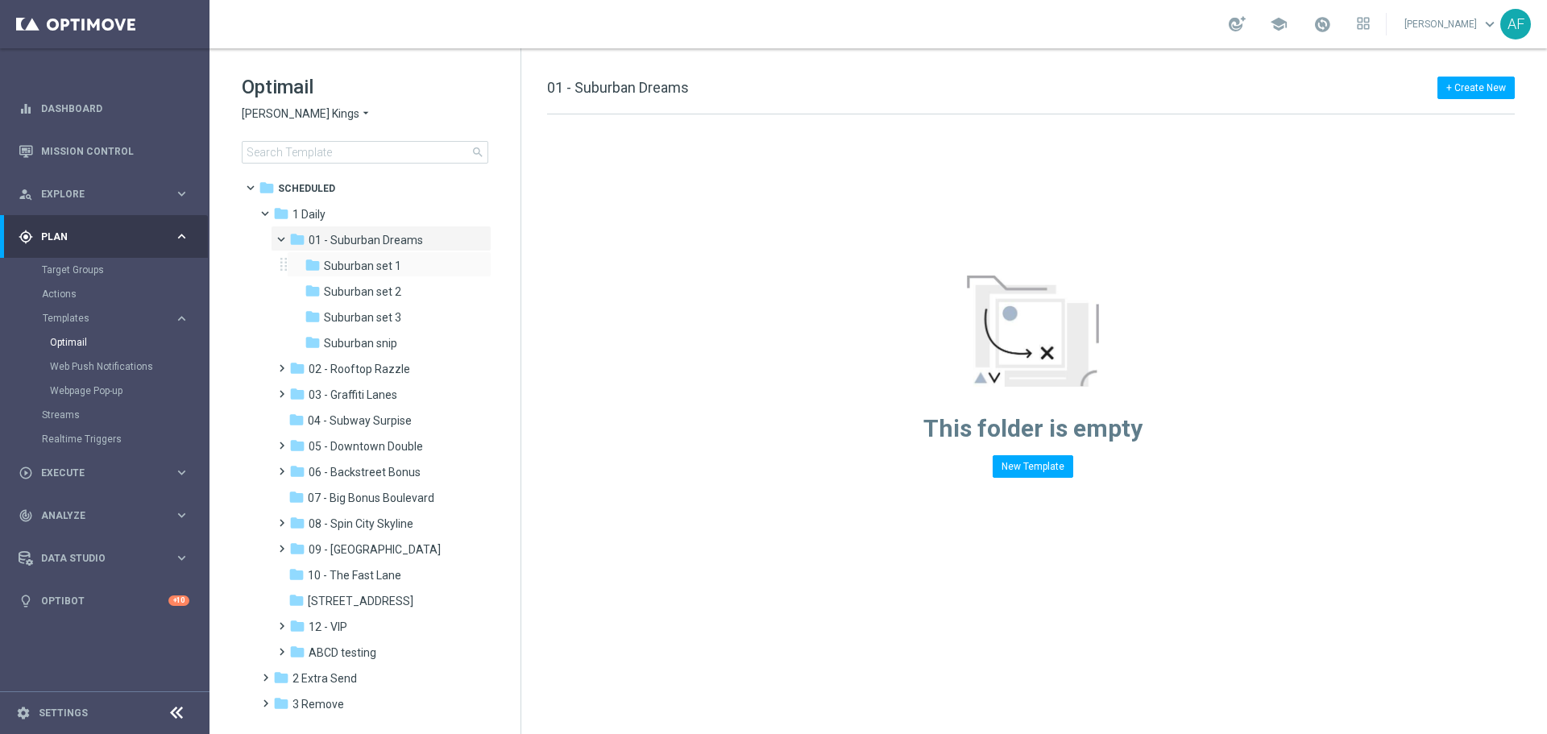
click at [372, 255] on div "folder Suburban set 1 more_vert" at bounding box center [389, 264] width 205 height 26
click at [385, 266] on span "Suburban set 1" at bounding box center [362, 266] width 77 height 15
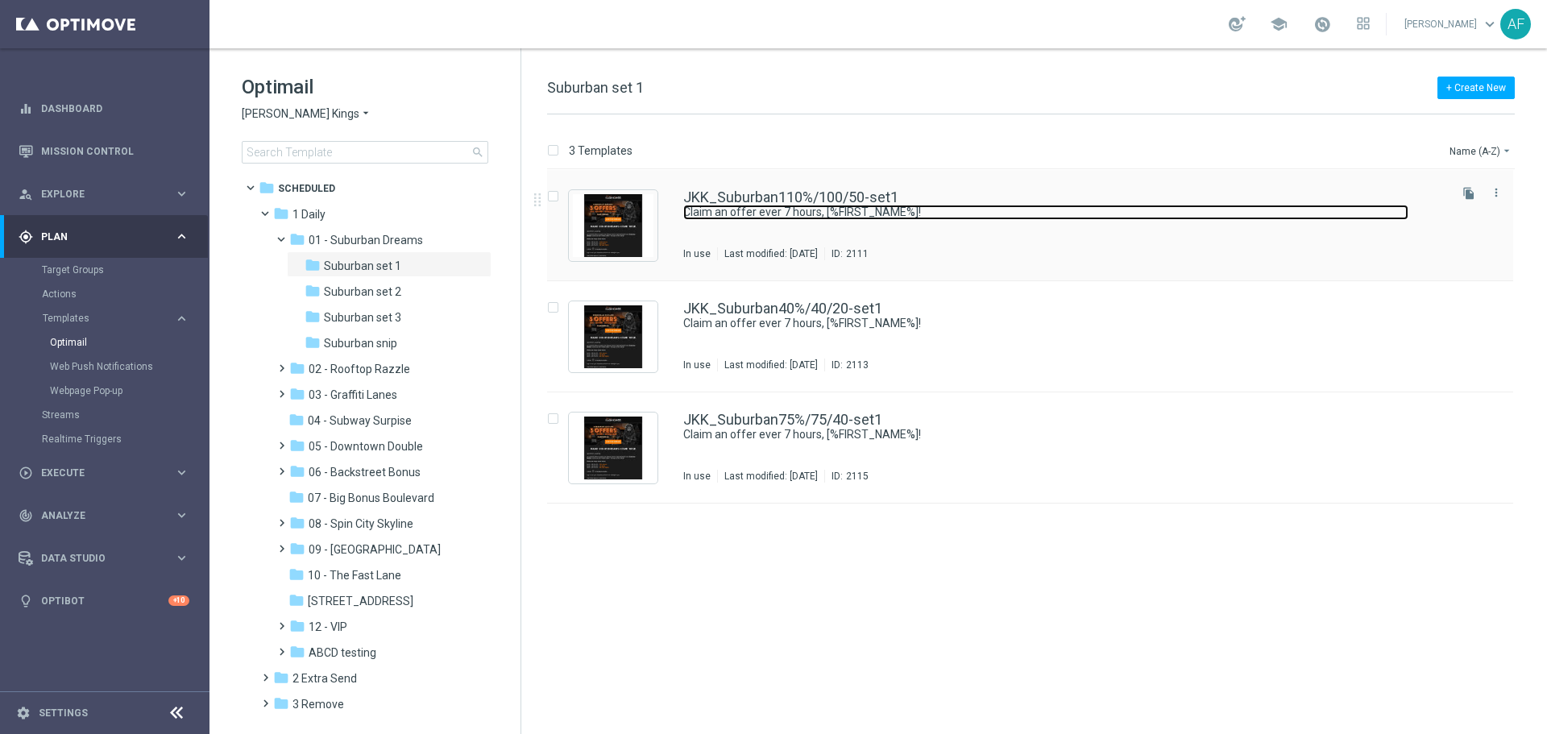
click at [766, 214] on link "Claim an offer ever 7 hours, [%FIRST_NAME%]!" at bounding box center [1045, 212] width 725 height 15
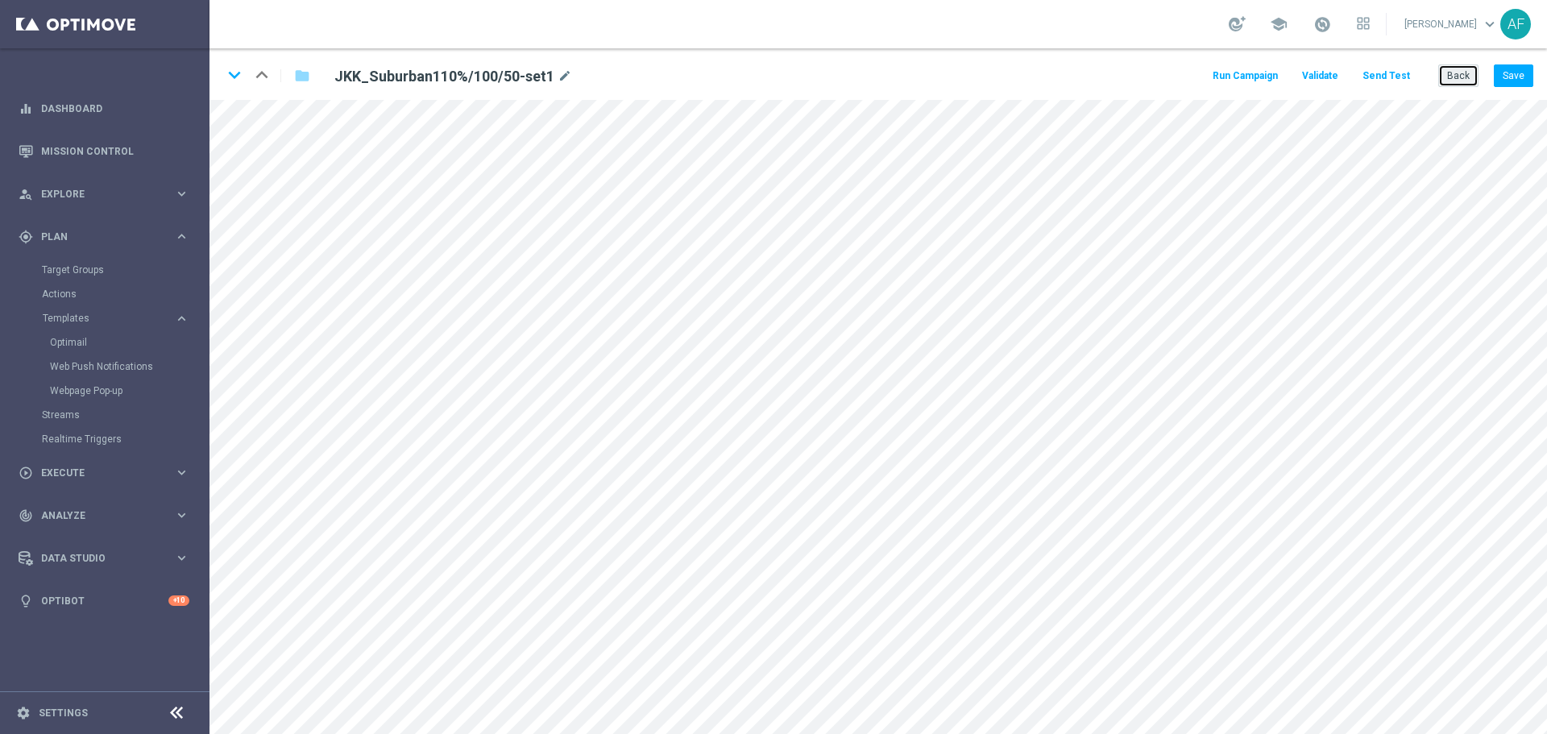
click at [1457, 76] on button "Back" at bounding box center [1458, 75] width 40 height 23
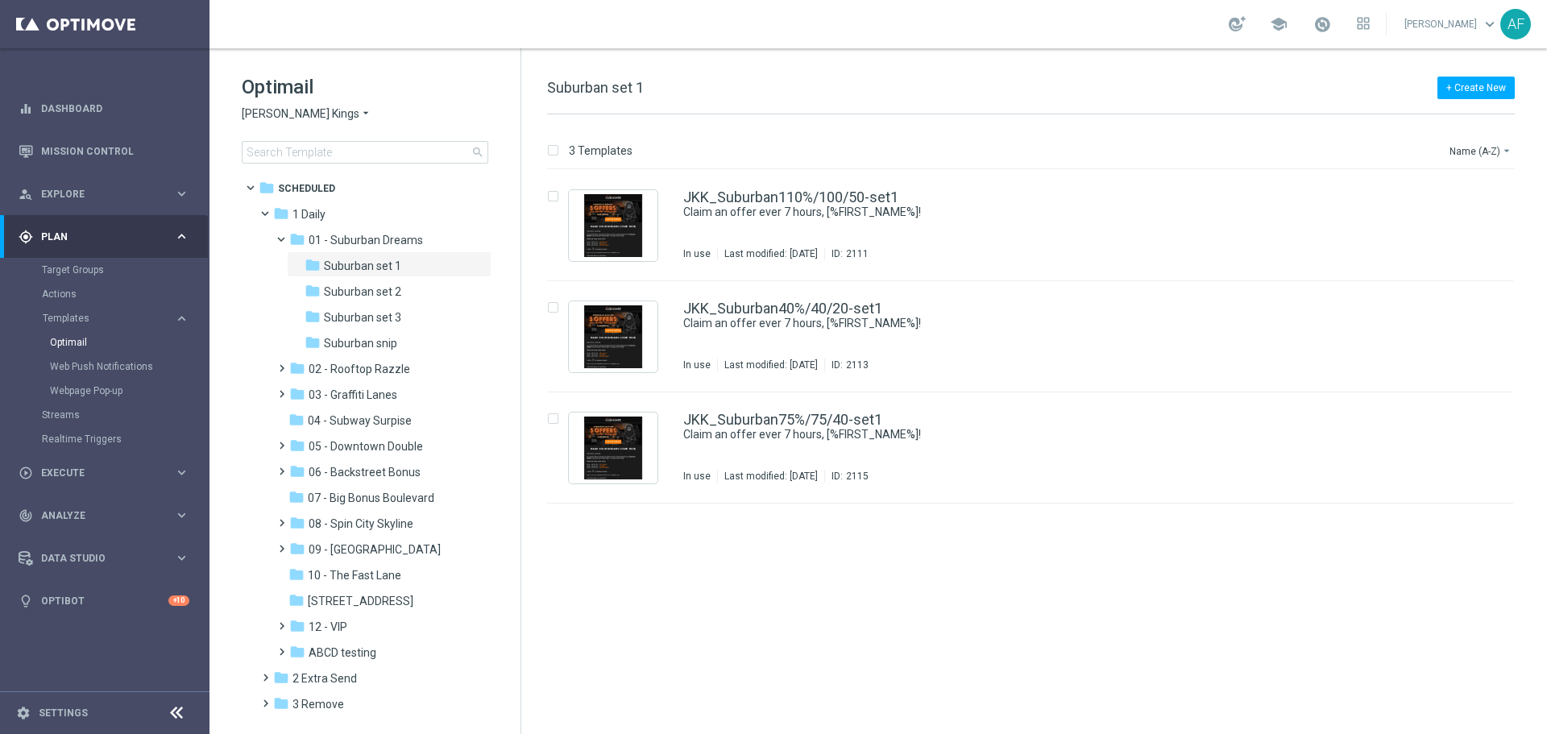
click at [338, 112] on span "[PERSON_NAME] Kings" at bounding box center [301, 113] width 118 height 15
click at [0, 0] on span "Jackpot [PERSON_NAME]" at bounding box center [0, 0] width 0 height 0
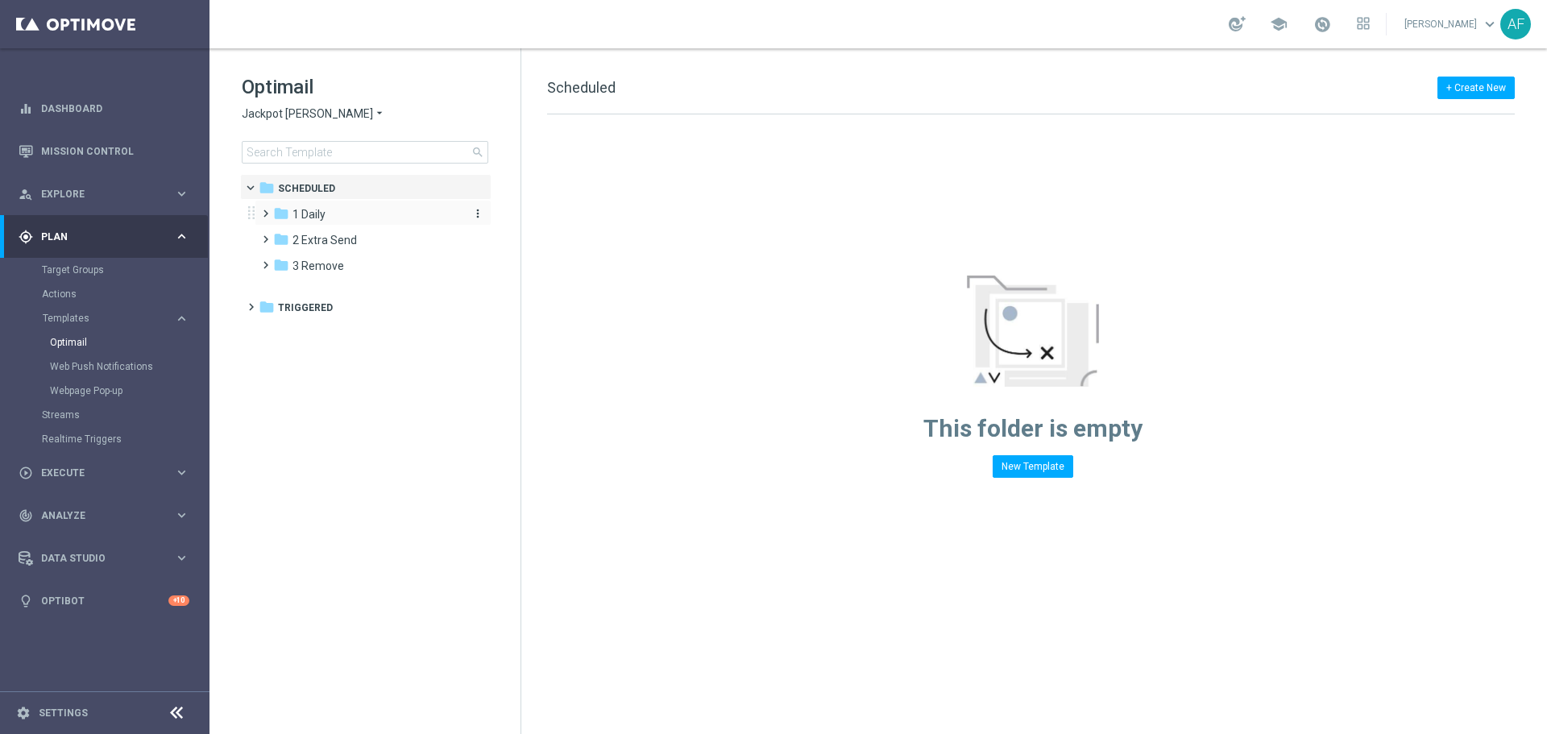
click at [332, 212] on div "folder 1 Daily" at bounding box center [365, 214] width 185 height 19
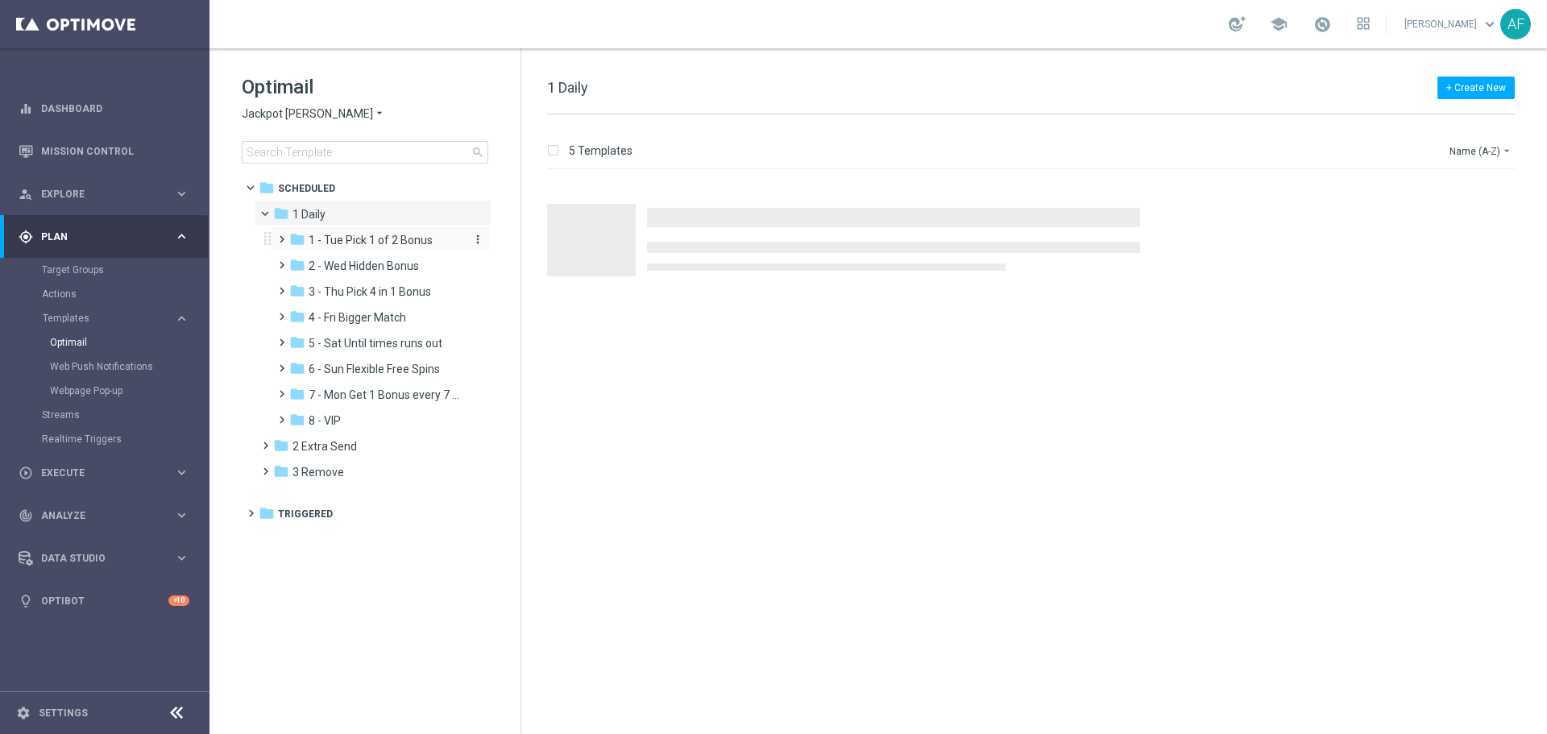
click at [338, 243] on span "1 - Tue Pick 1 of 2 Bonus" at bounding box center [371, 240] width 124 height 15
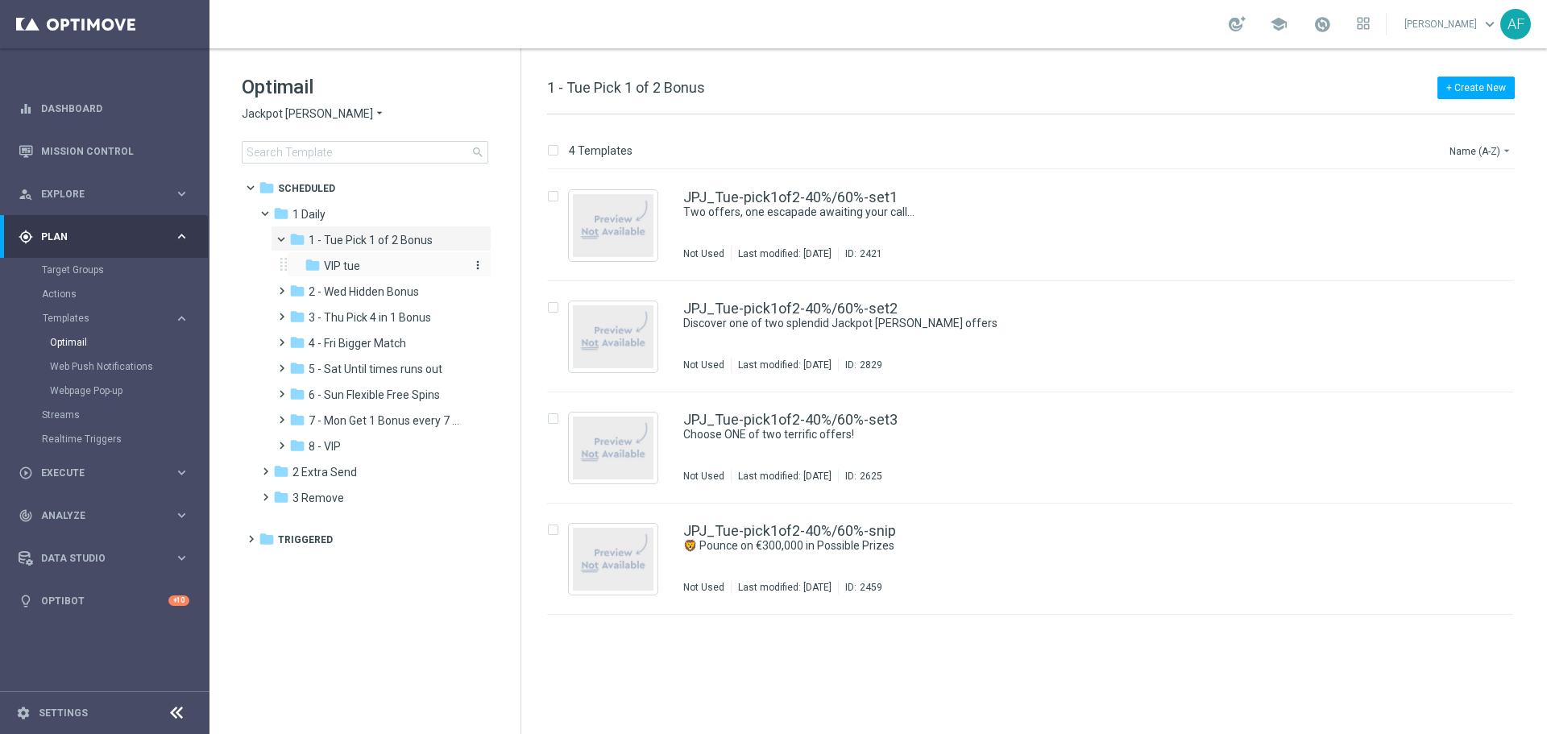
click at [344, 265] on span "VIP tue" at bounding box center [342, 266] width 36 height 15
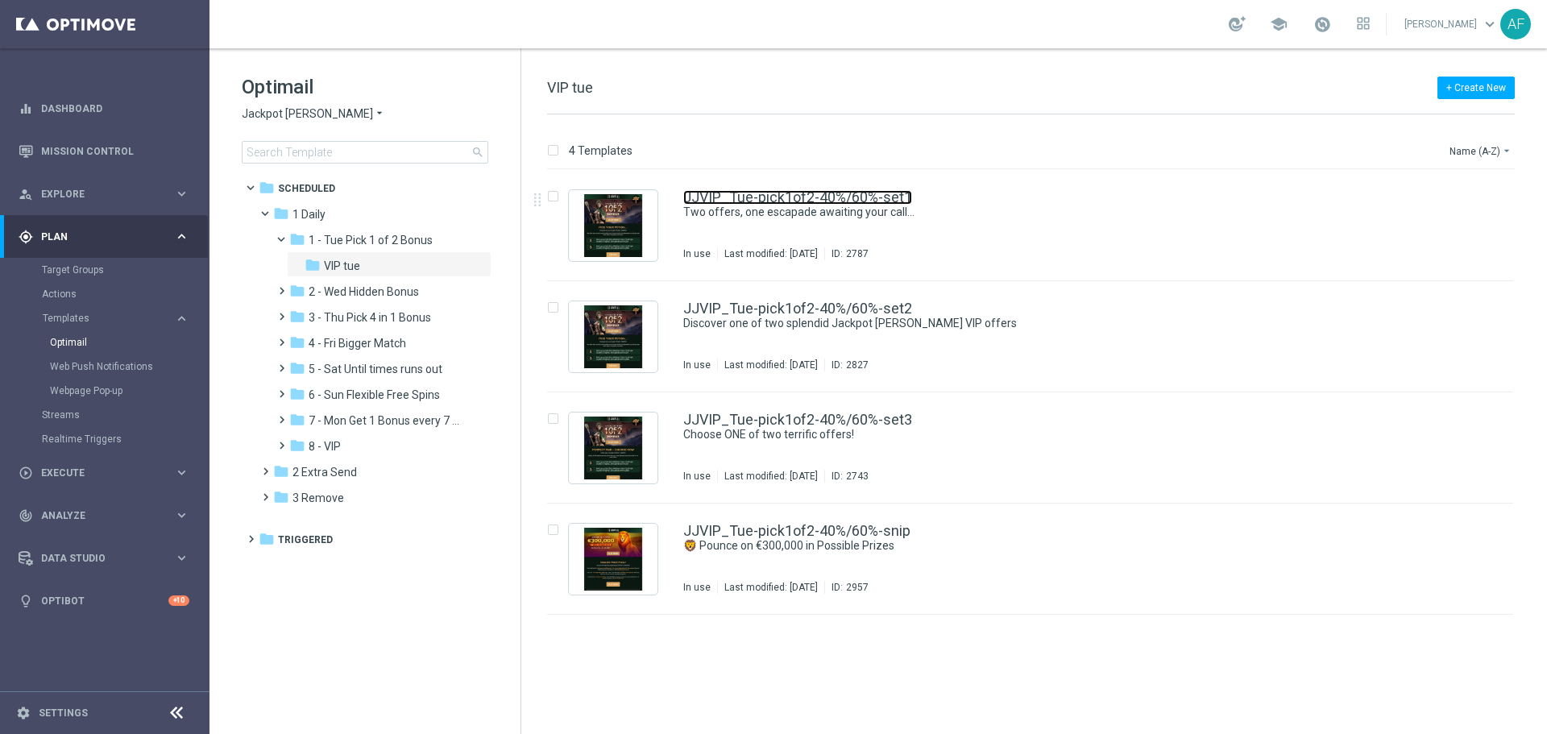
click at [772, 197] on link "JJVIP_Tue-pick1of2-40%/60%-set1" at bounding box center [797, 197] width 229 height 15
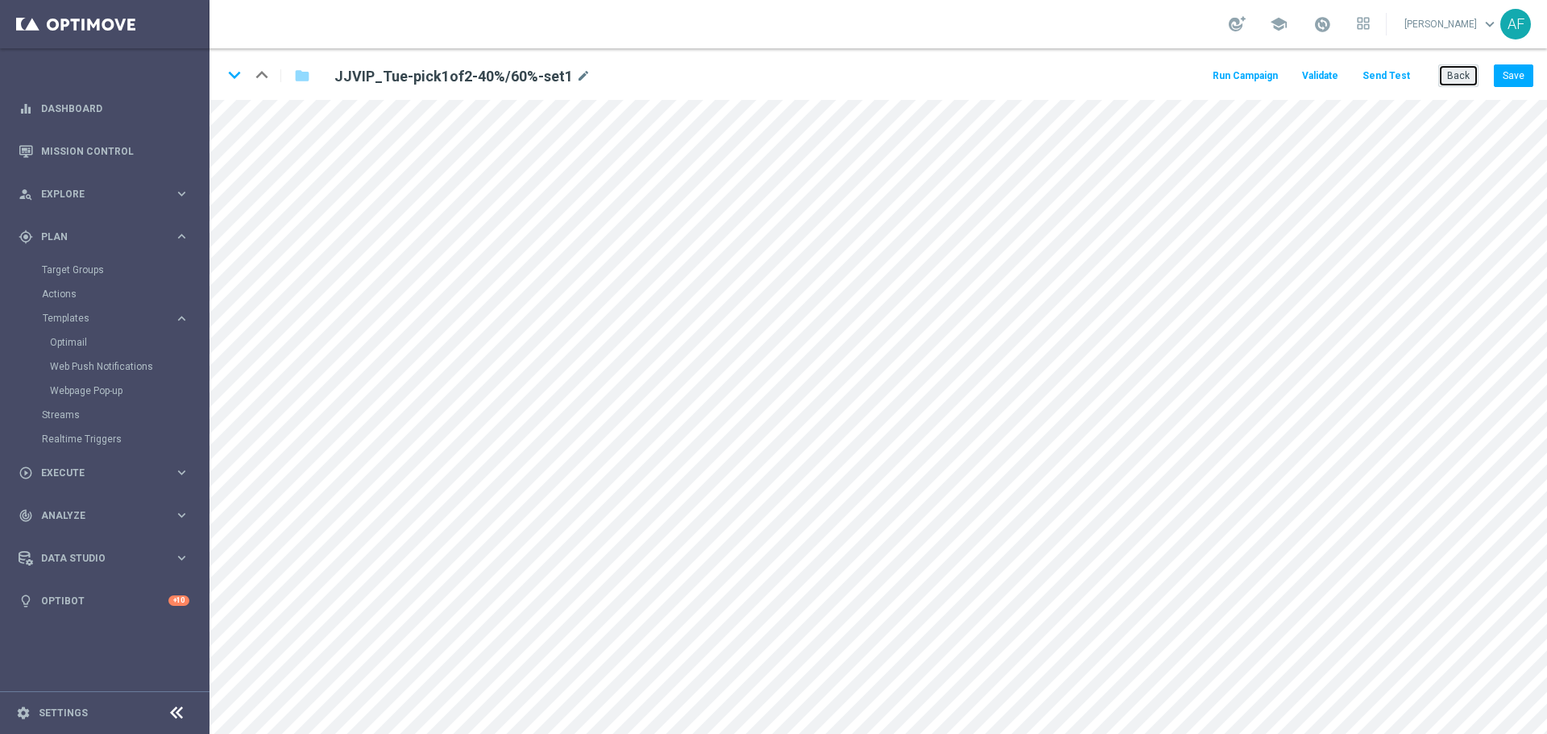
click at [1454, 78] on button "Back" at bounding box center [1458, 75] width 40 height 23
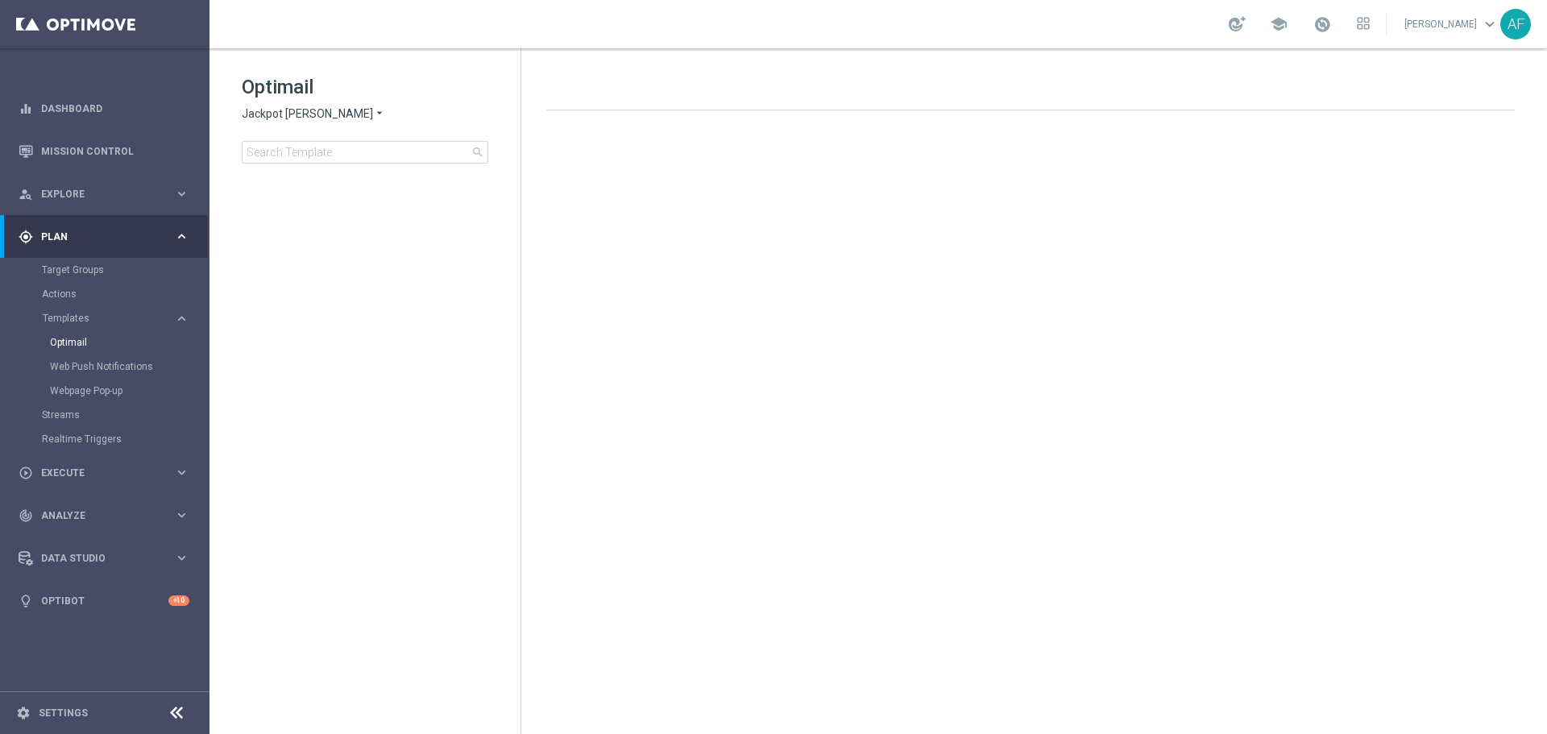
click at [272, 104] on div "Optimail Jackpot [PERSON_NAME] arrow_drop_down × Jackpot [PERSON_NAME] search" at bounding box center [381, 118] width 279 height 89
click at [274, 114] on span "Jackpot [PERSON_NAME]" at bounding box center [307, 113] width 131 height 15
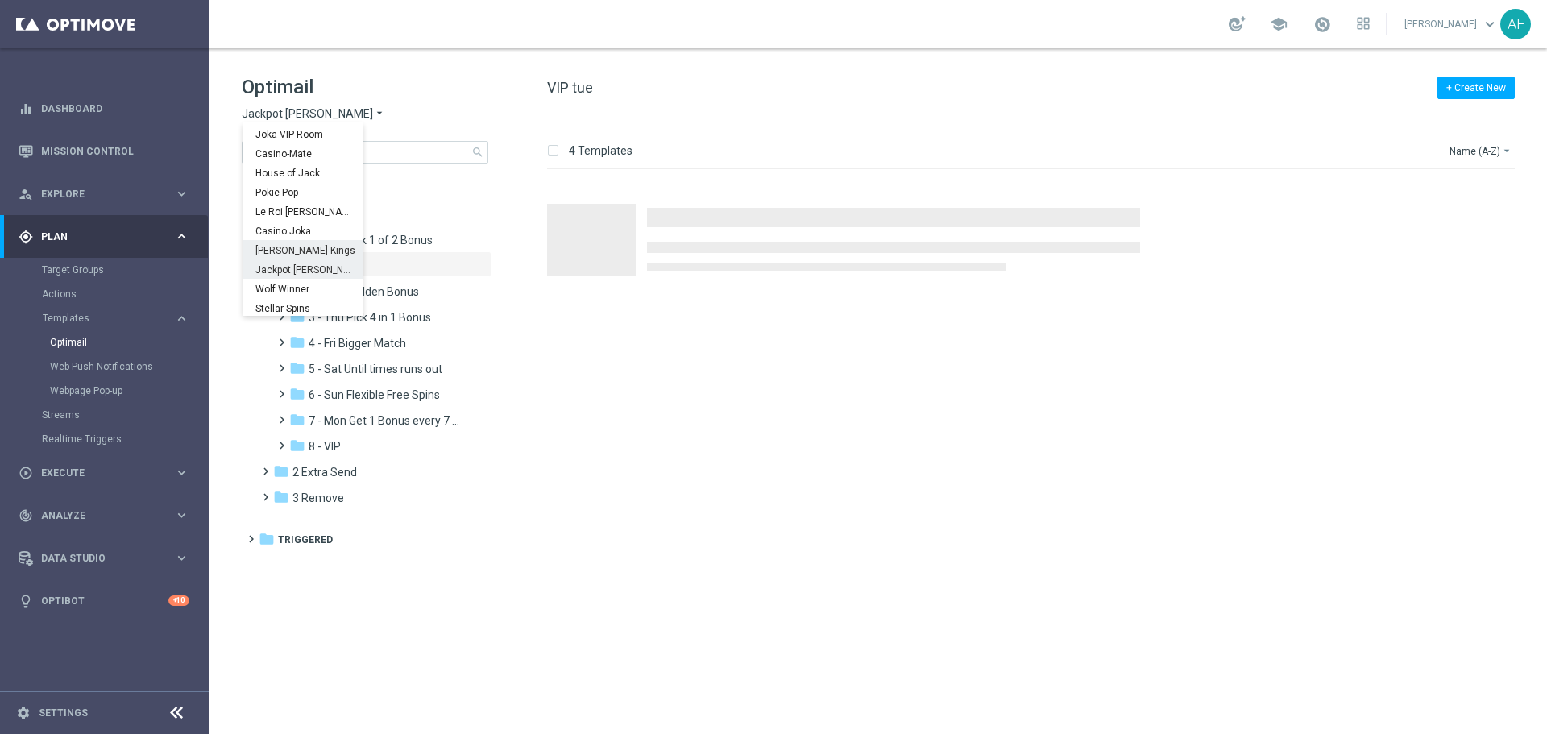
scroll to position [58, 0]
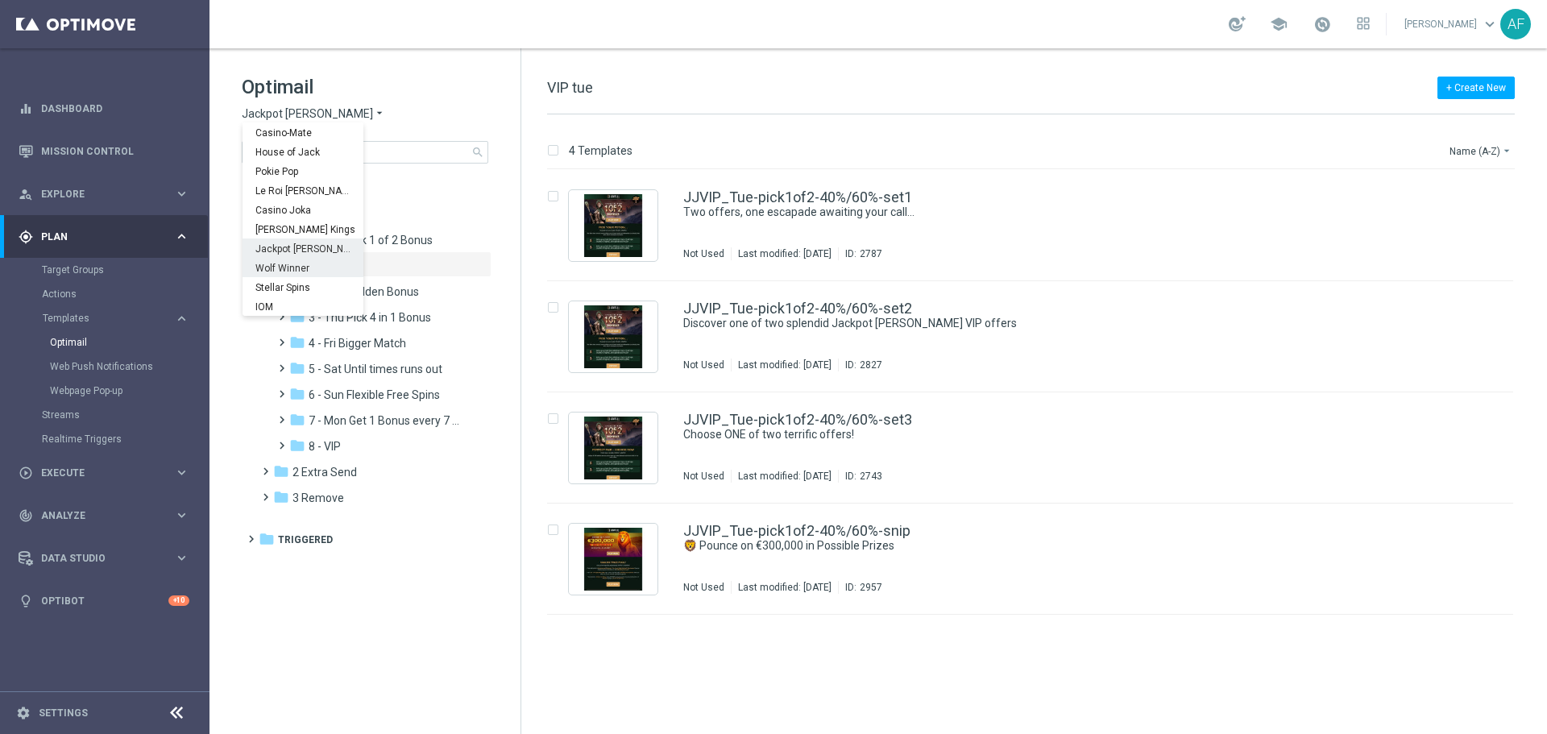
click at [0, 0] on span "Wolf Winner" at bounding box center [0, 0] width 0 height 0
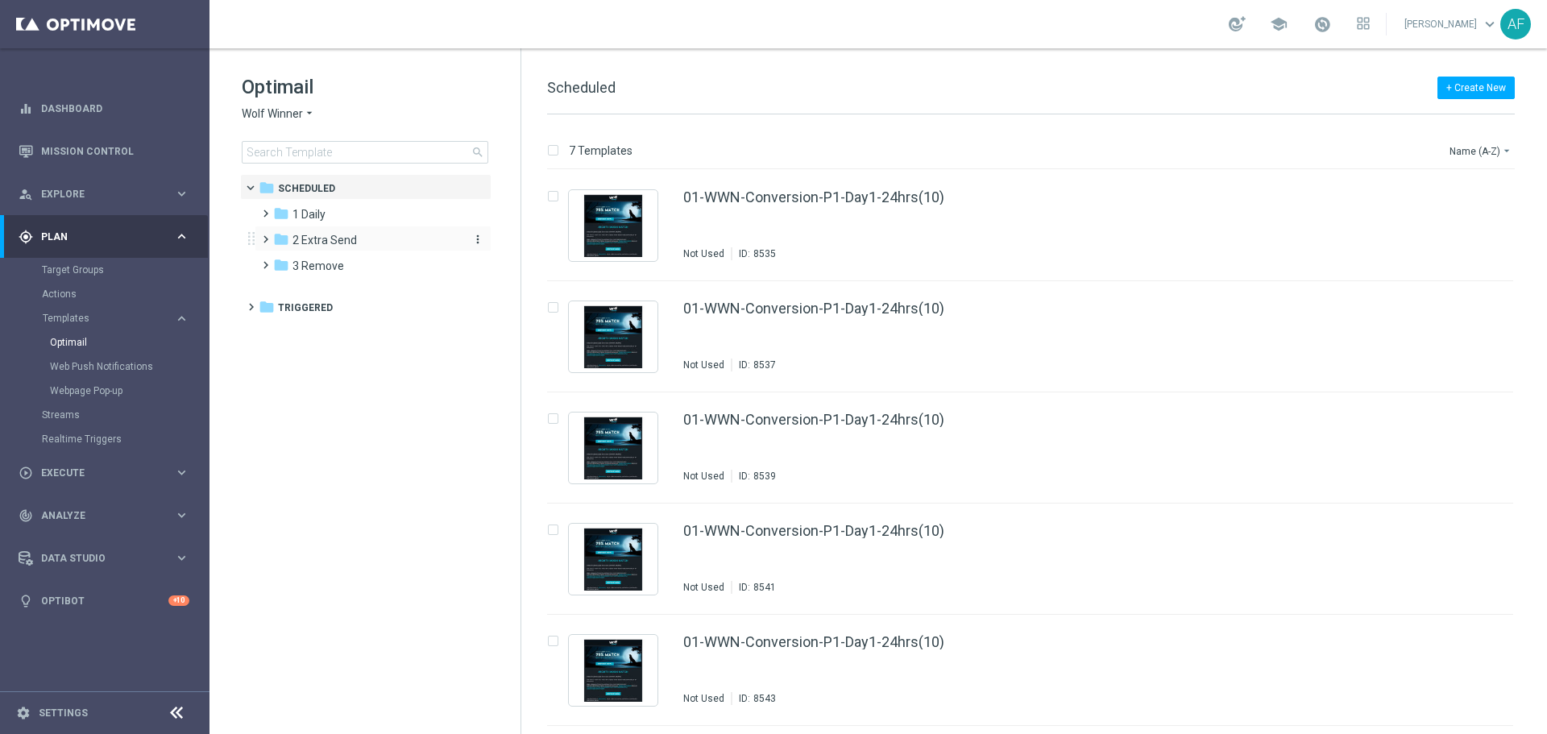
click at [364, 240] on div "folder 2 Extra Send" at bounding box center [365, 240] width 185 height 19
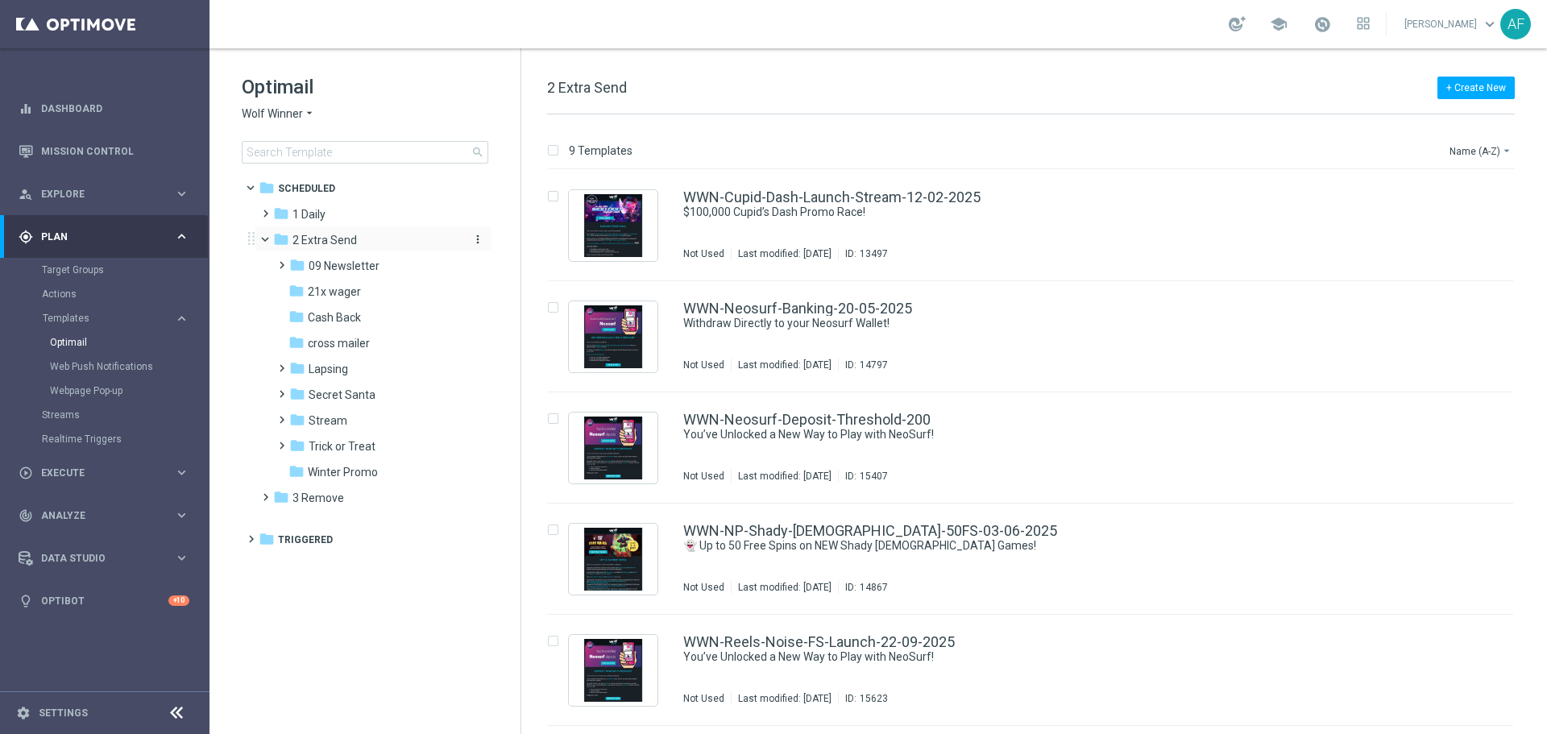
click at [363, 245] on div "folder 2 Extra Send" at bounding box center [365, 240] width 185 height 19
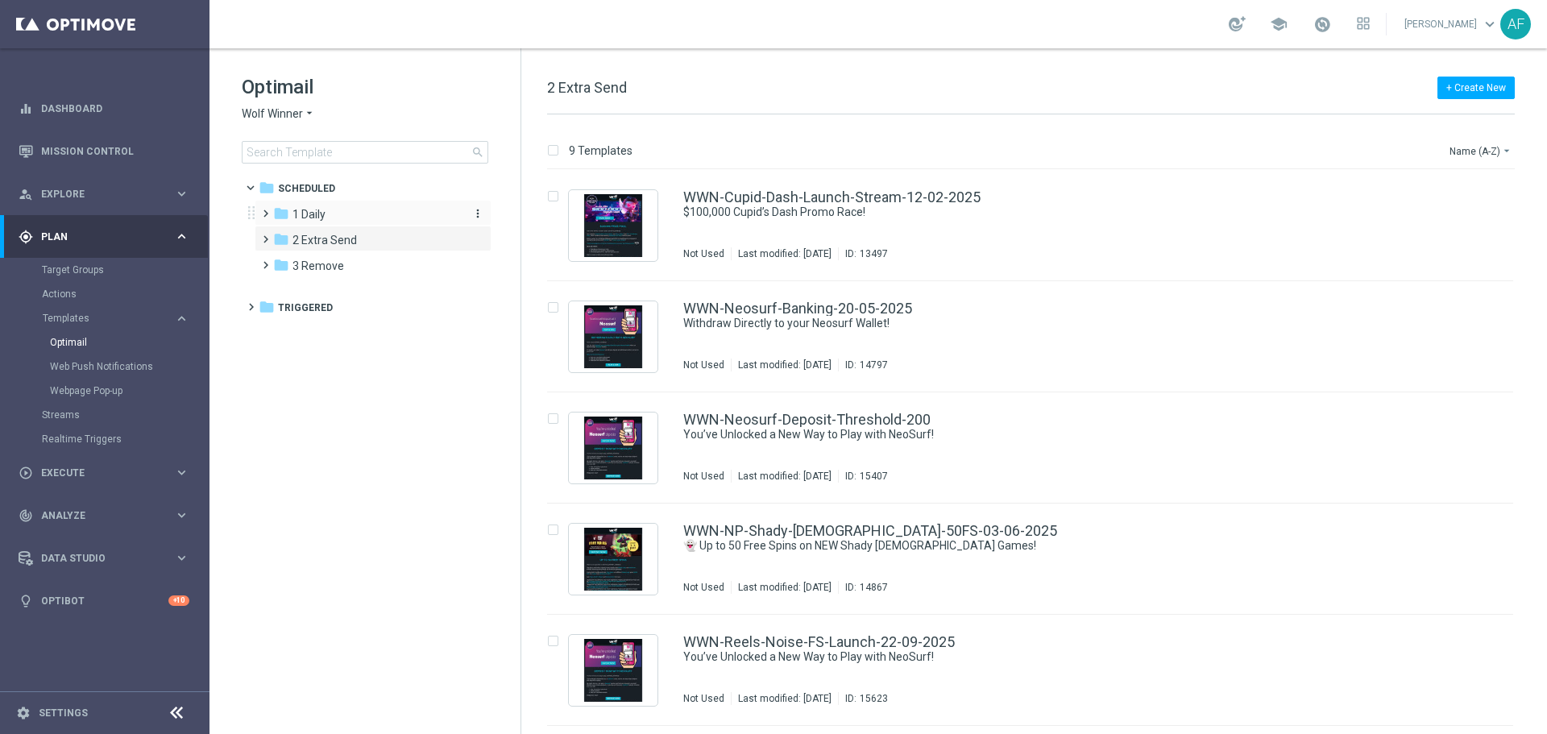
click at [334, 217] on div "folder 1 Daily" at bounding box center [365, 214] width 185 height 19
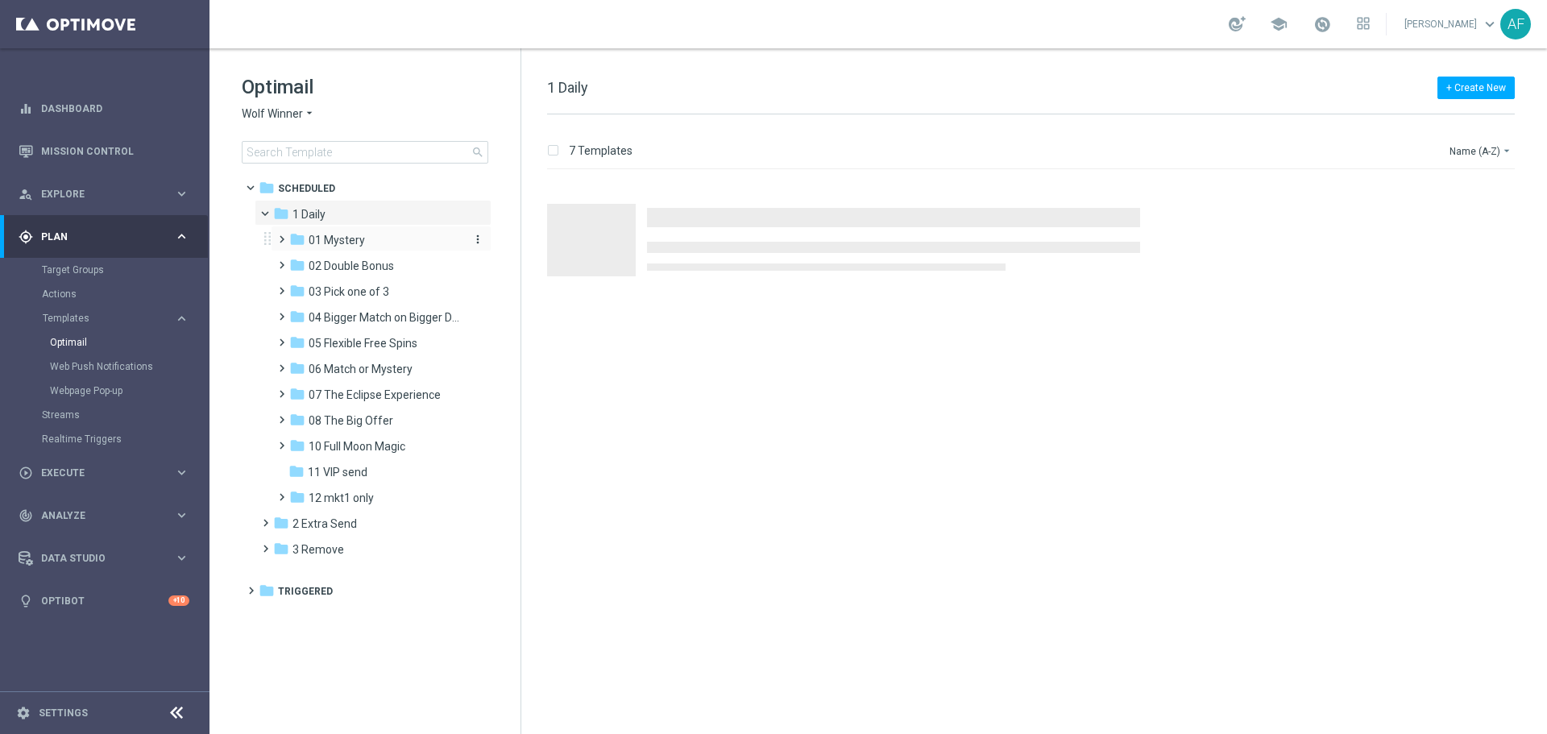
click at [328, 238] on span "01 Mystery" at bounding box center [337, 240] width 56 height 15
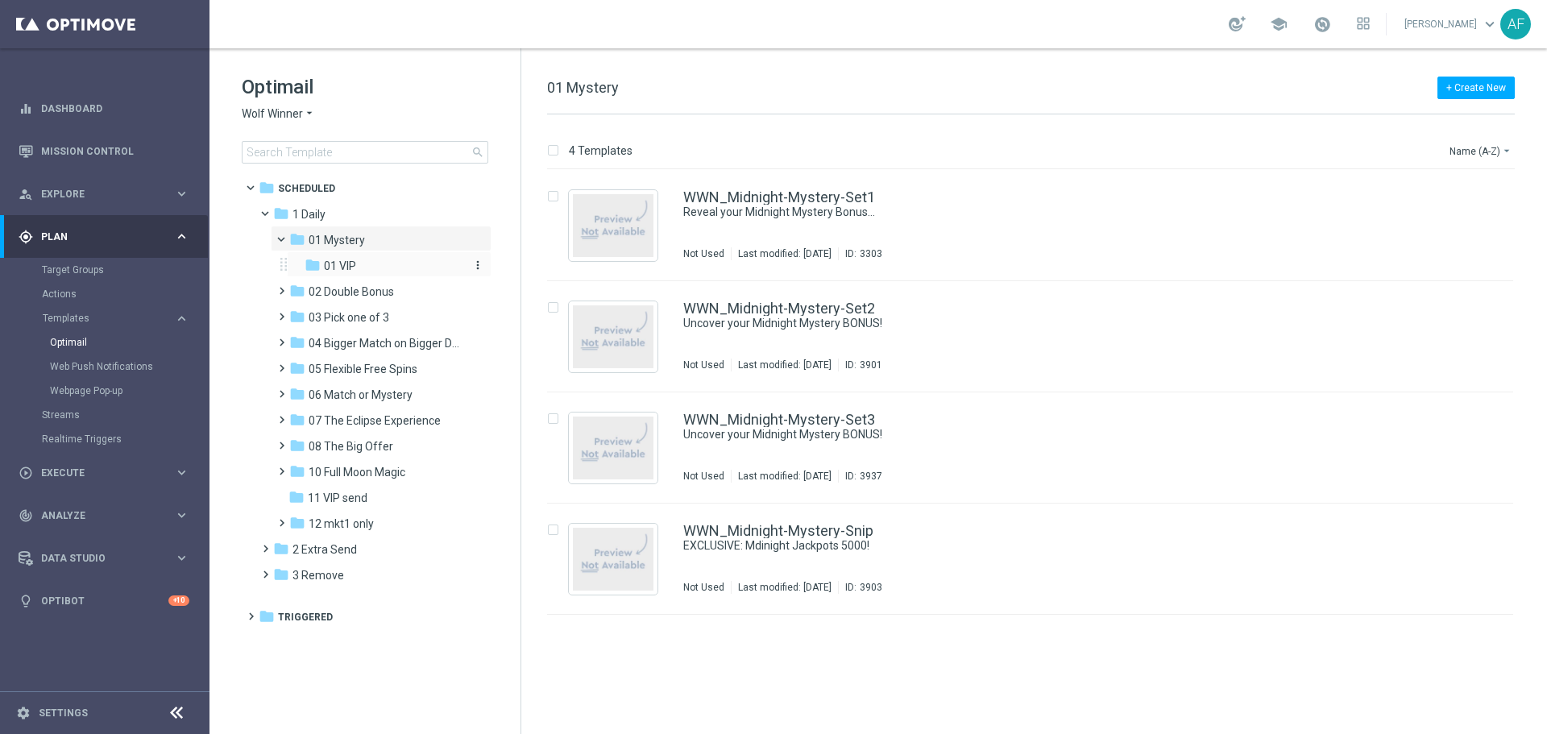
click at [346, 257] on div "folder 01 VIP" at bounding box center [384, 266] width 159 height 19
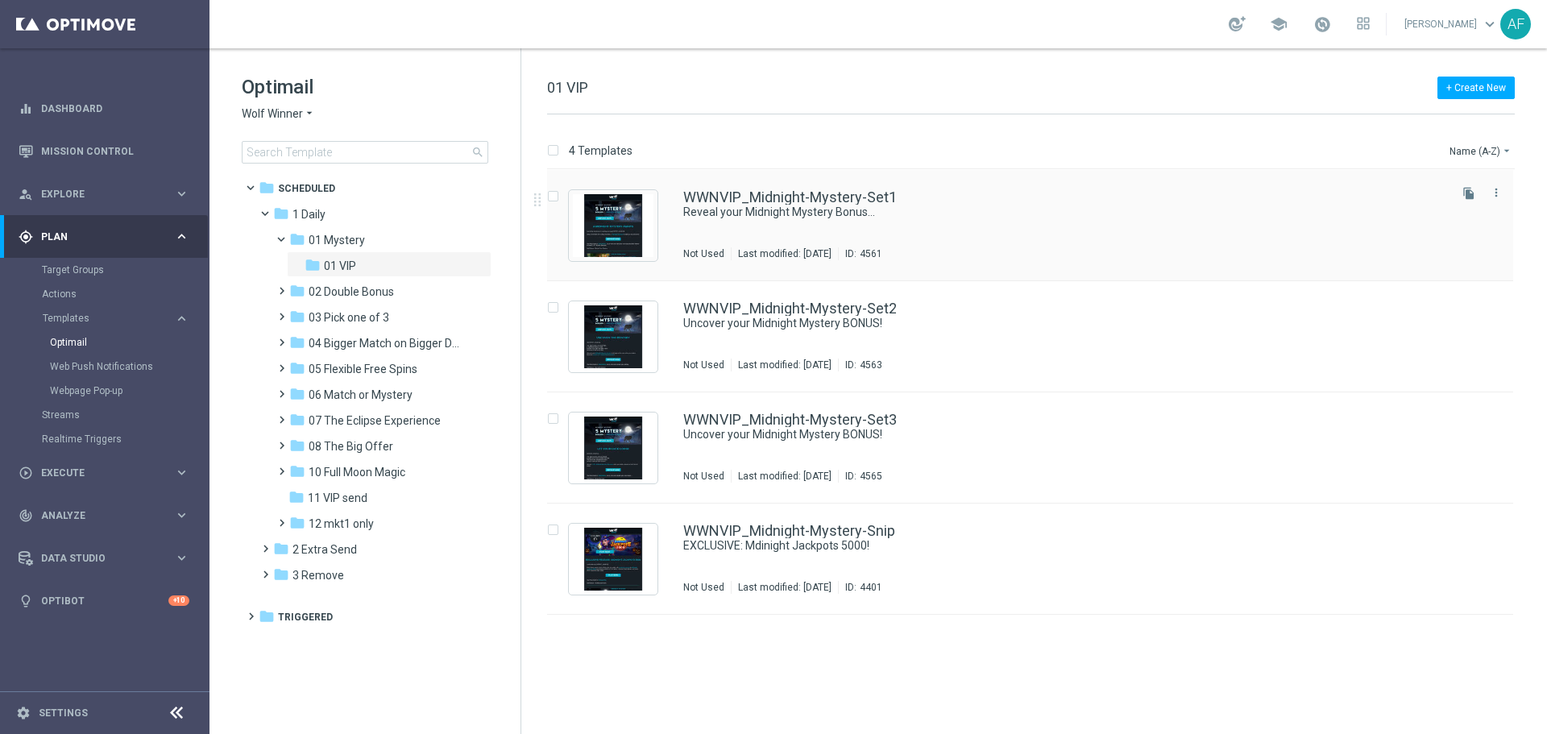
click at [769, 238] on div "WWNVIP_Midnight-Mystery-Set1 Reveal your Midnight Mystery Bonus... Not Used Las…" at bounding box center [1064, 225] width 762 height 70
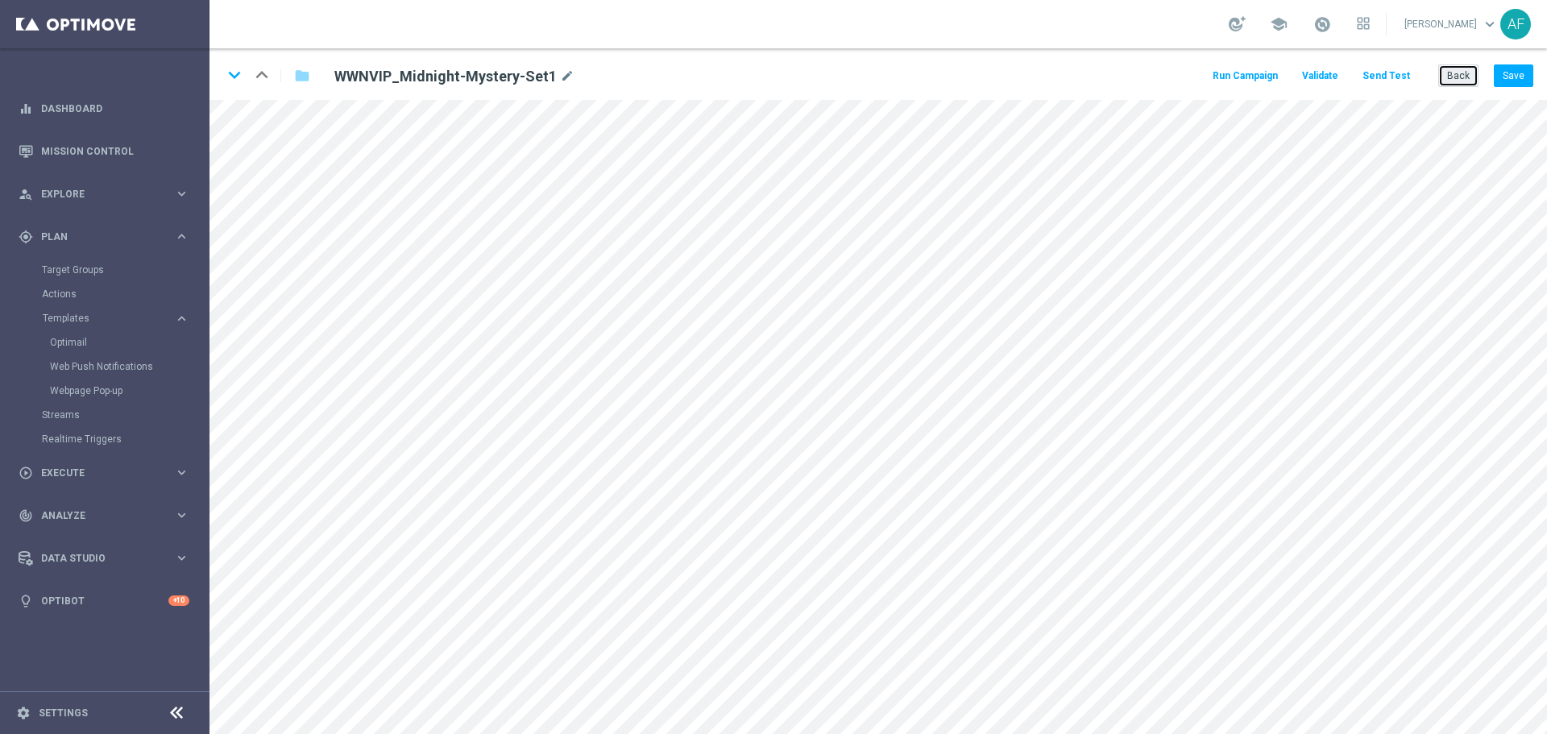
click at [1446, 81] on button "Back" at bounding box center [1458, 75] width 40 height 23
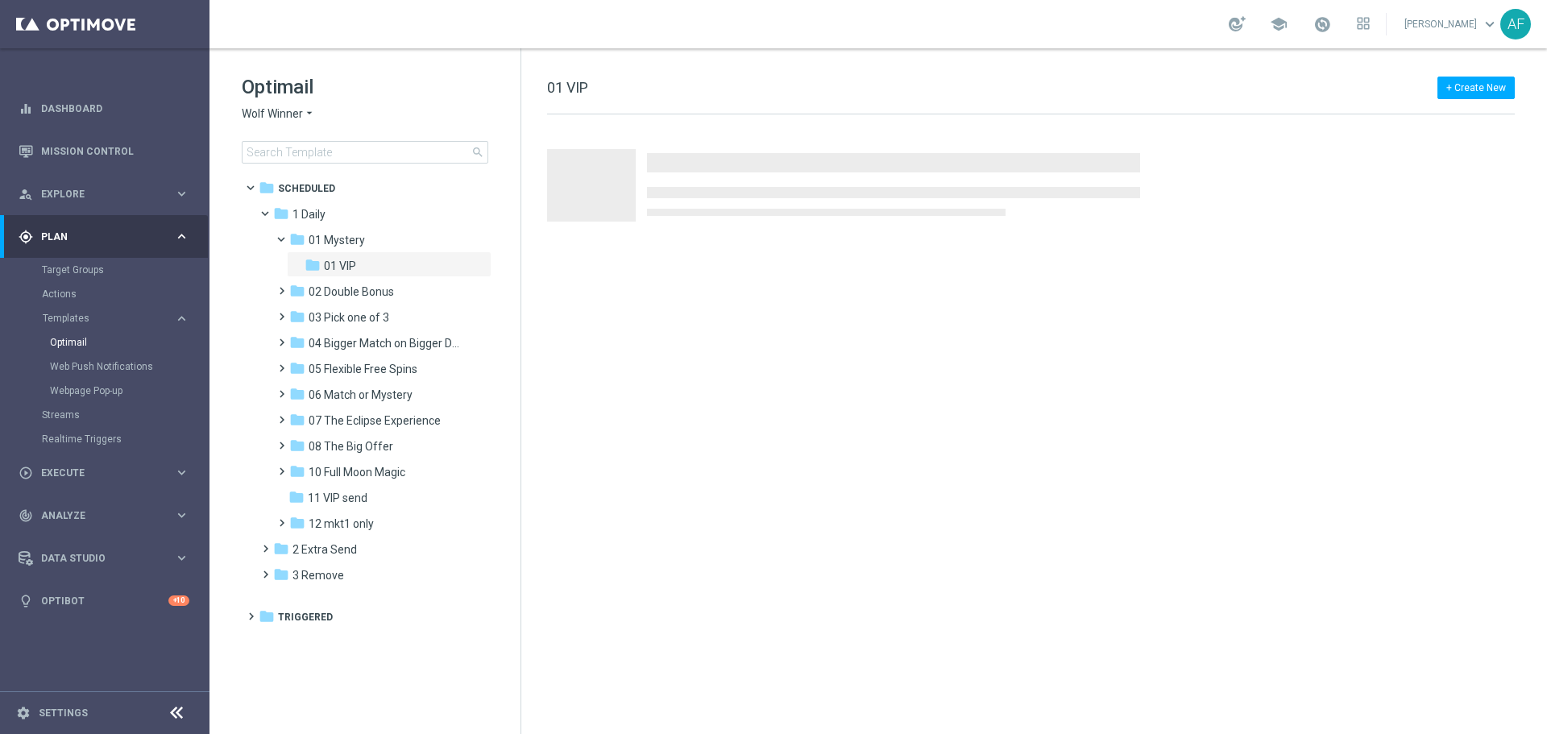
click at [280, 119] on span "Wolf Winner" at bounding box center [272, 113] width 61 height 15
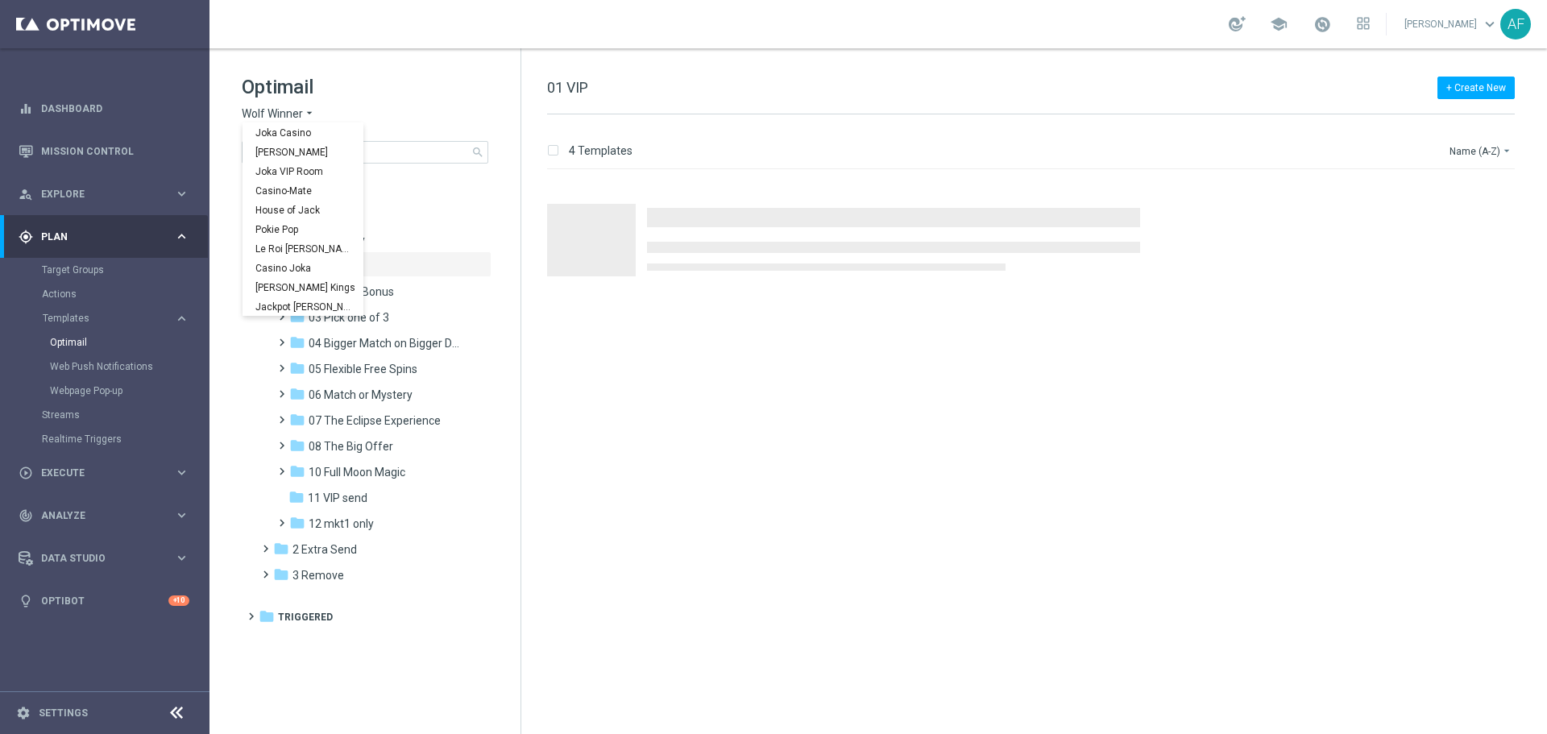
scroll to position [58, 0]
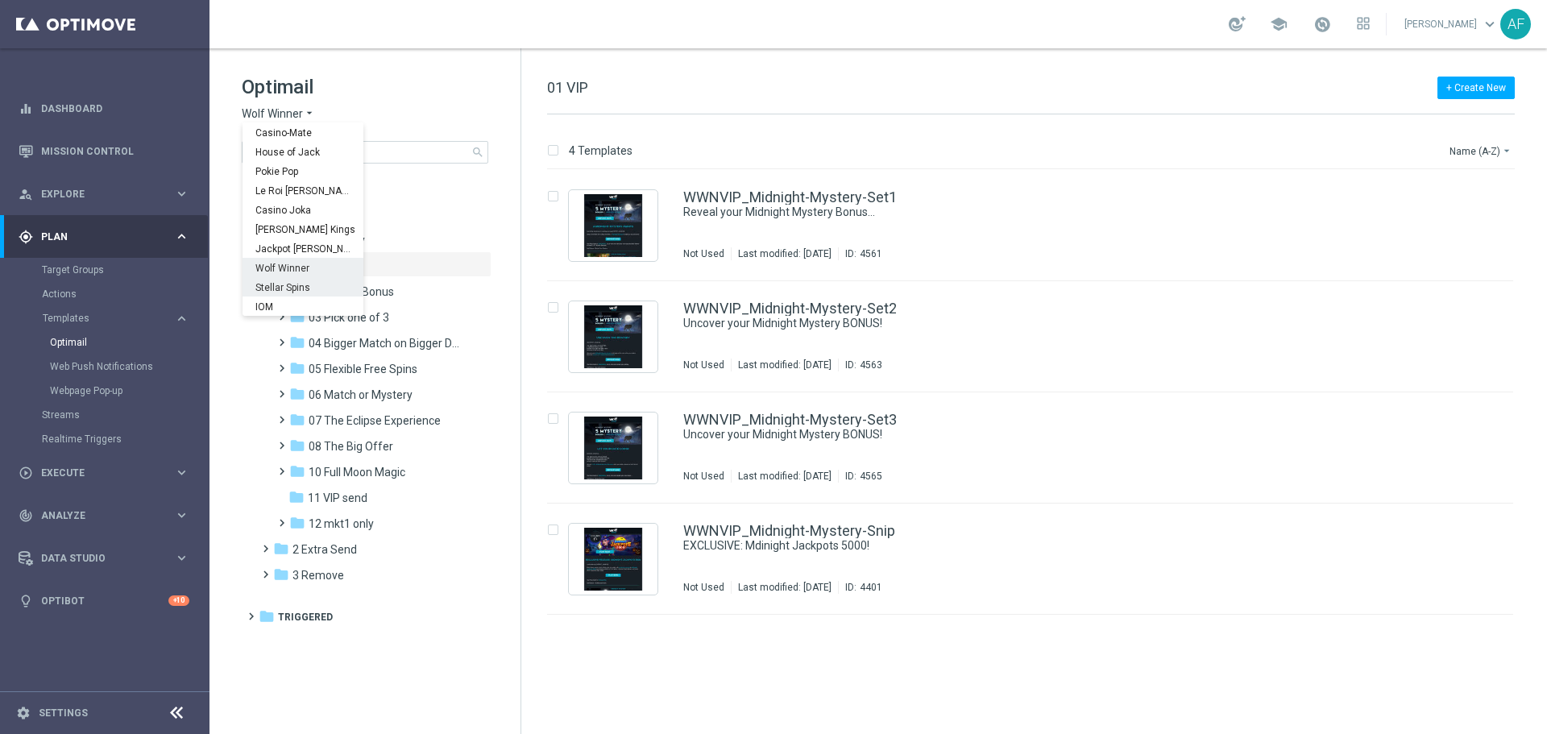
click at [0, 0] on span "Stellar Spins" at bounding box center [0, 0] width 0 height 0
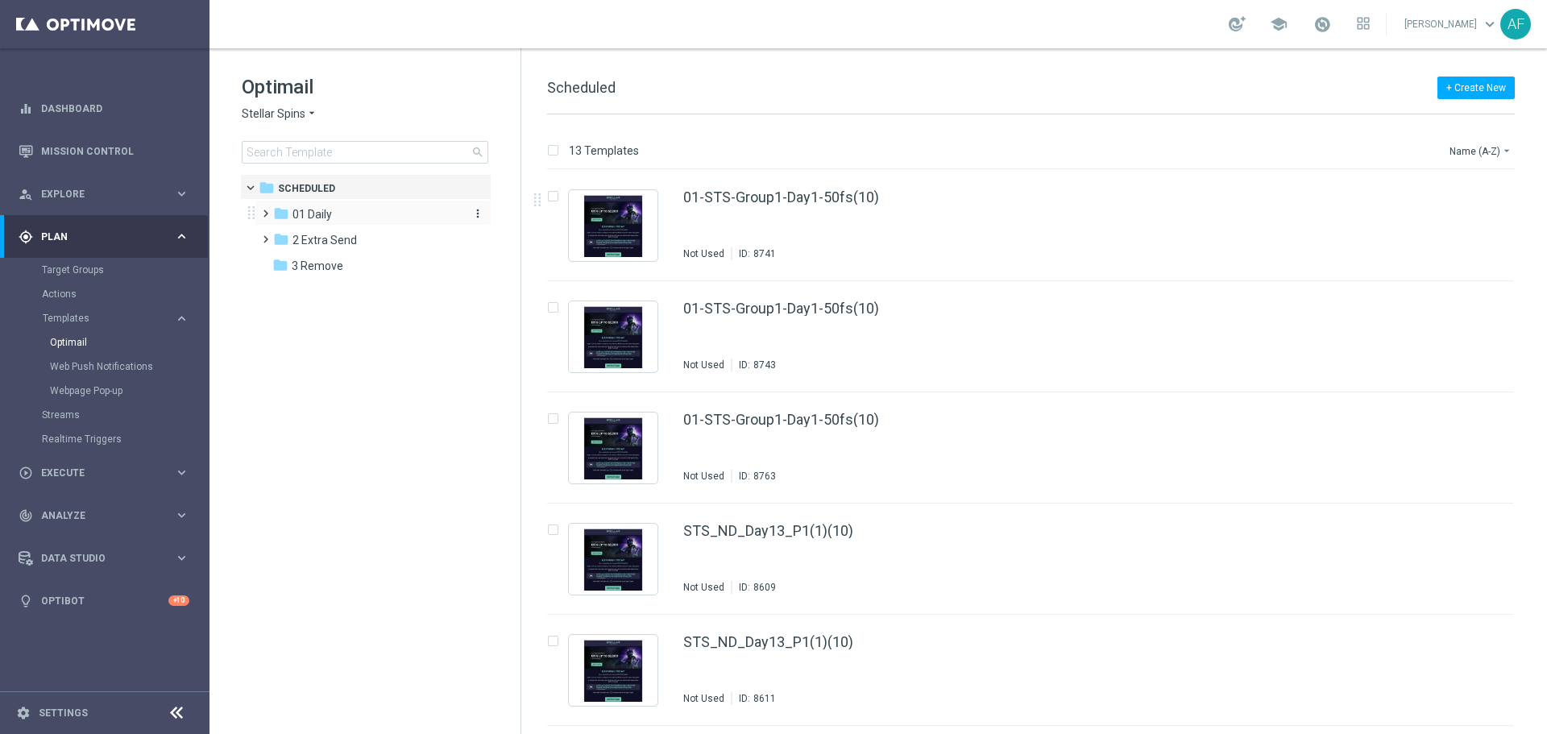
click at [358, 208] on div "folder 01 Daily" at bounding box center [365, 214] width 185 height 19
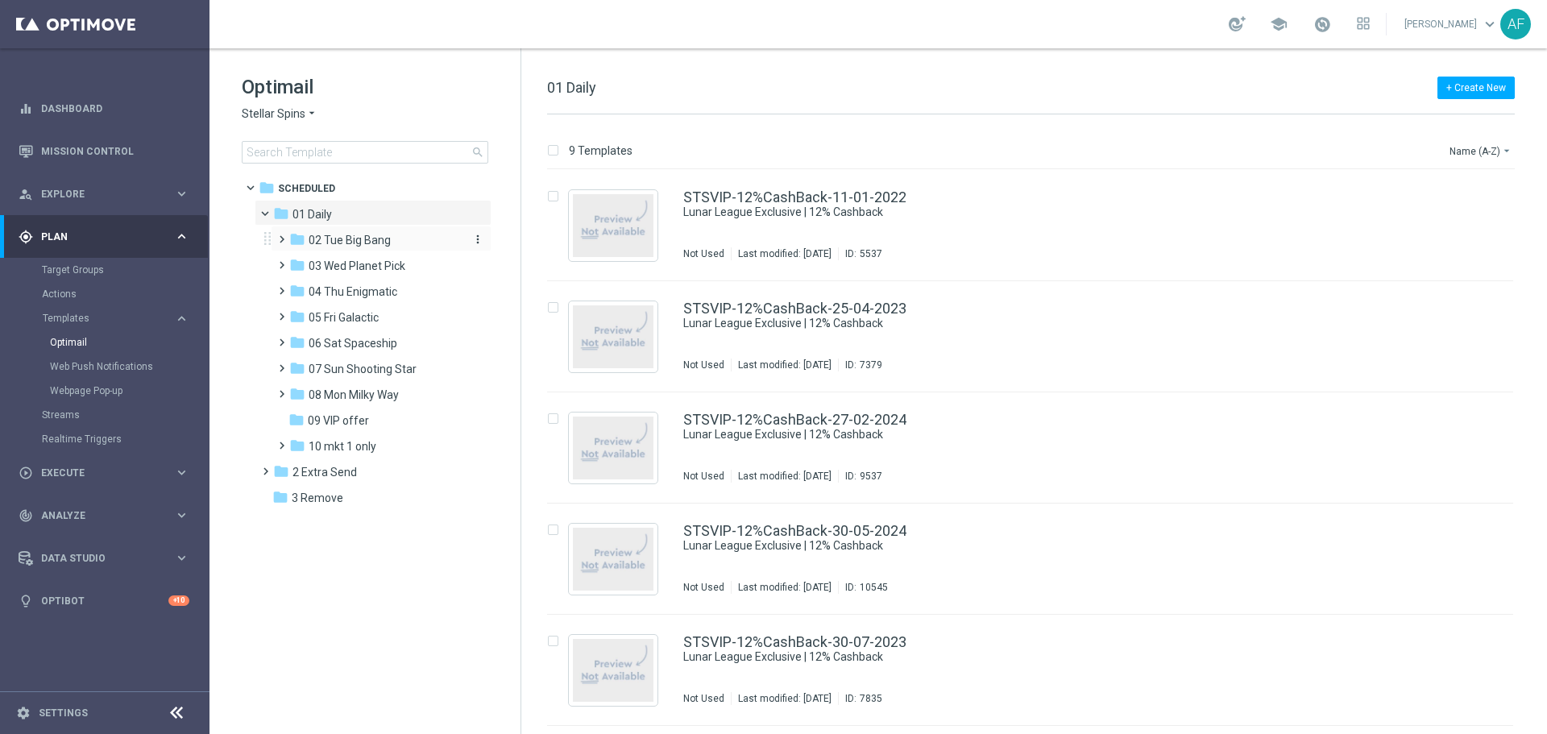
click at [358, 234] on div "folder 02 Tue Big Bang" at bounding box center [375, 240] width 172 height 19
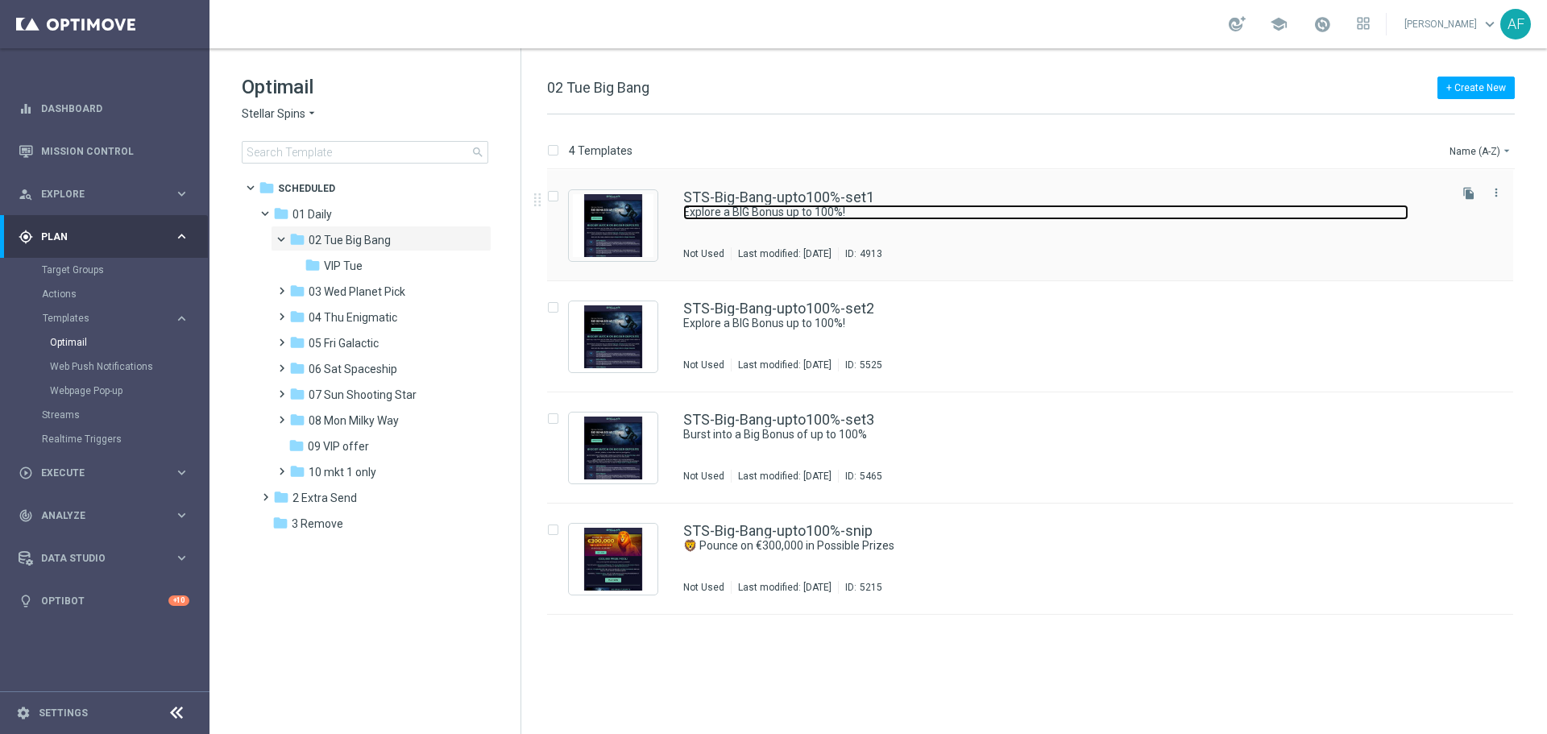
click at [767, 205] on link "Explore a BIG Bonus up to 100%!" at bounding box center [1045, 212] width 725 height 15
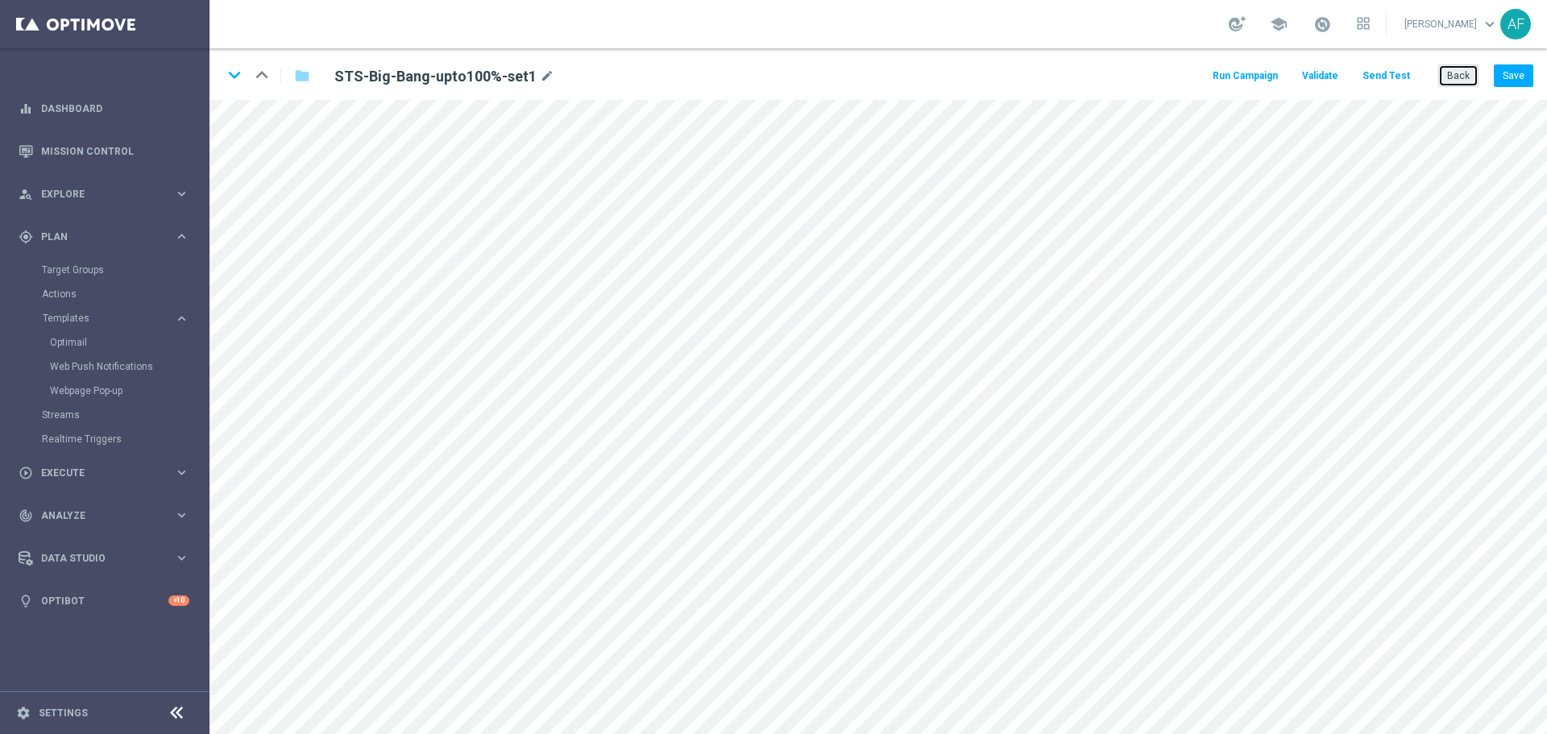
click at [1462, 75] on button "Back" at bounding box center [1458, 75] width 40 height 23
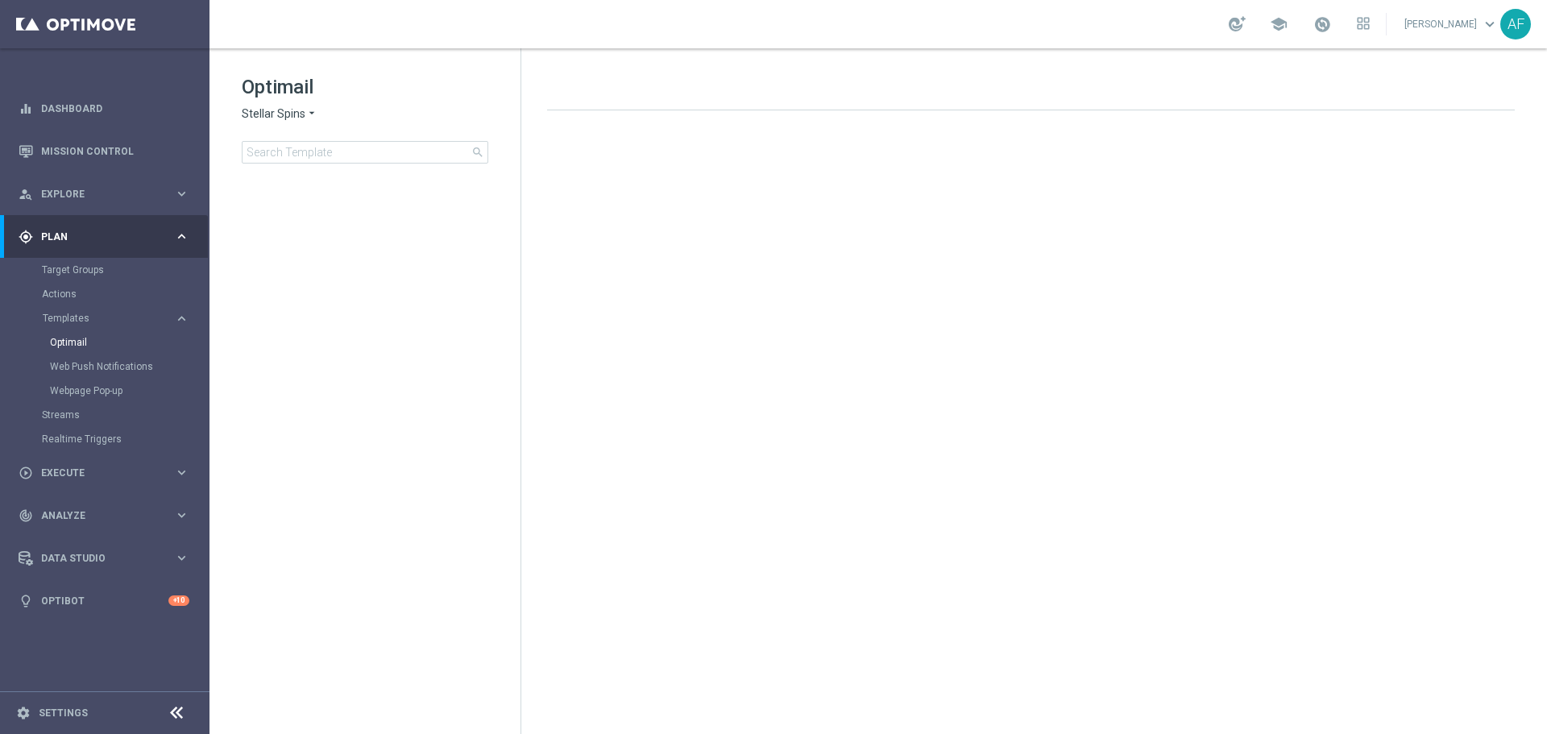
click at [288, 113] on span "Stellar Spins" at bounding box center [274, 113] width 64 height 15
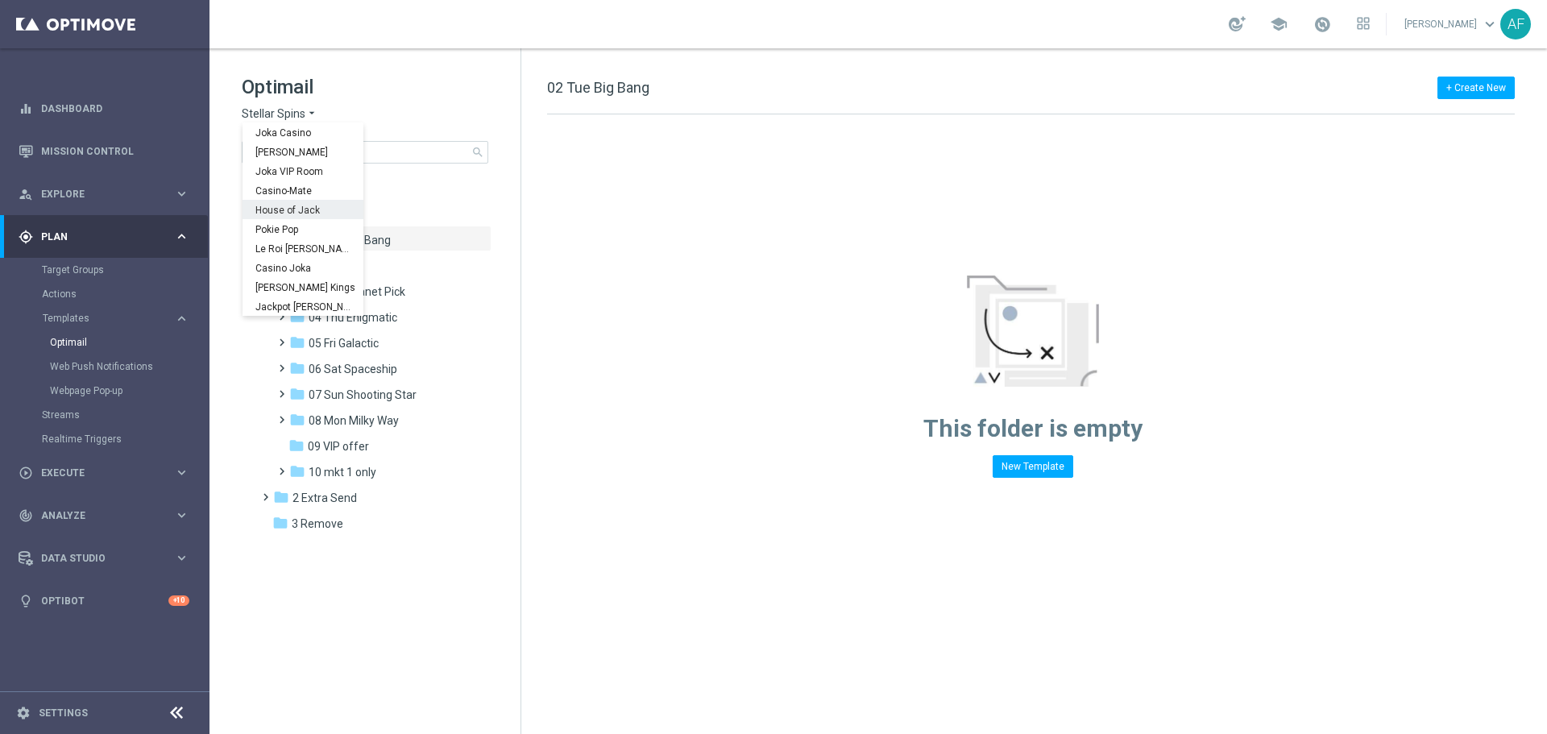
scroll to position [58, 0]
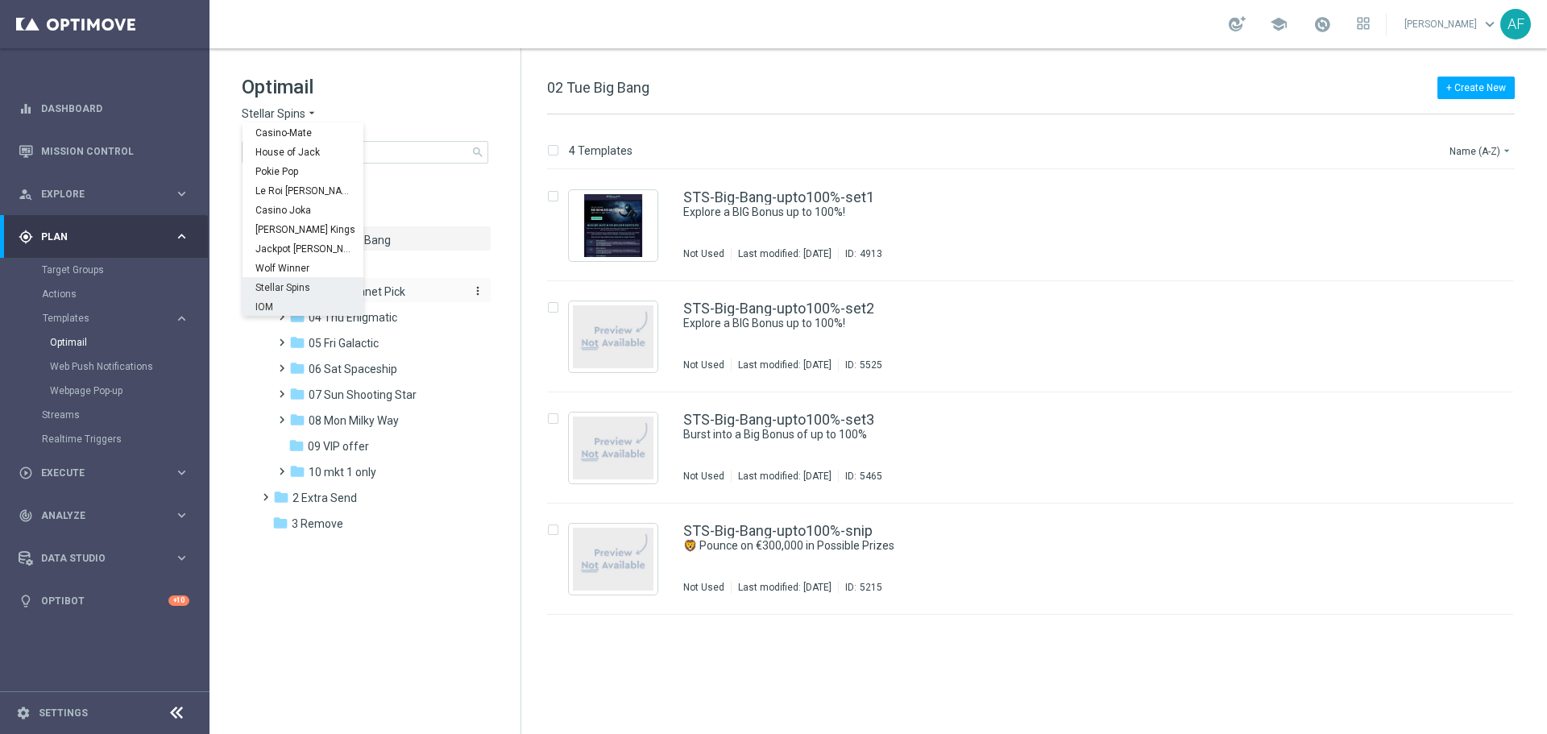
click at [298, 299] on div "IOM" at bounding box center [303, 305] width 121 height 19
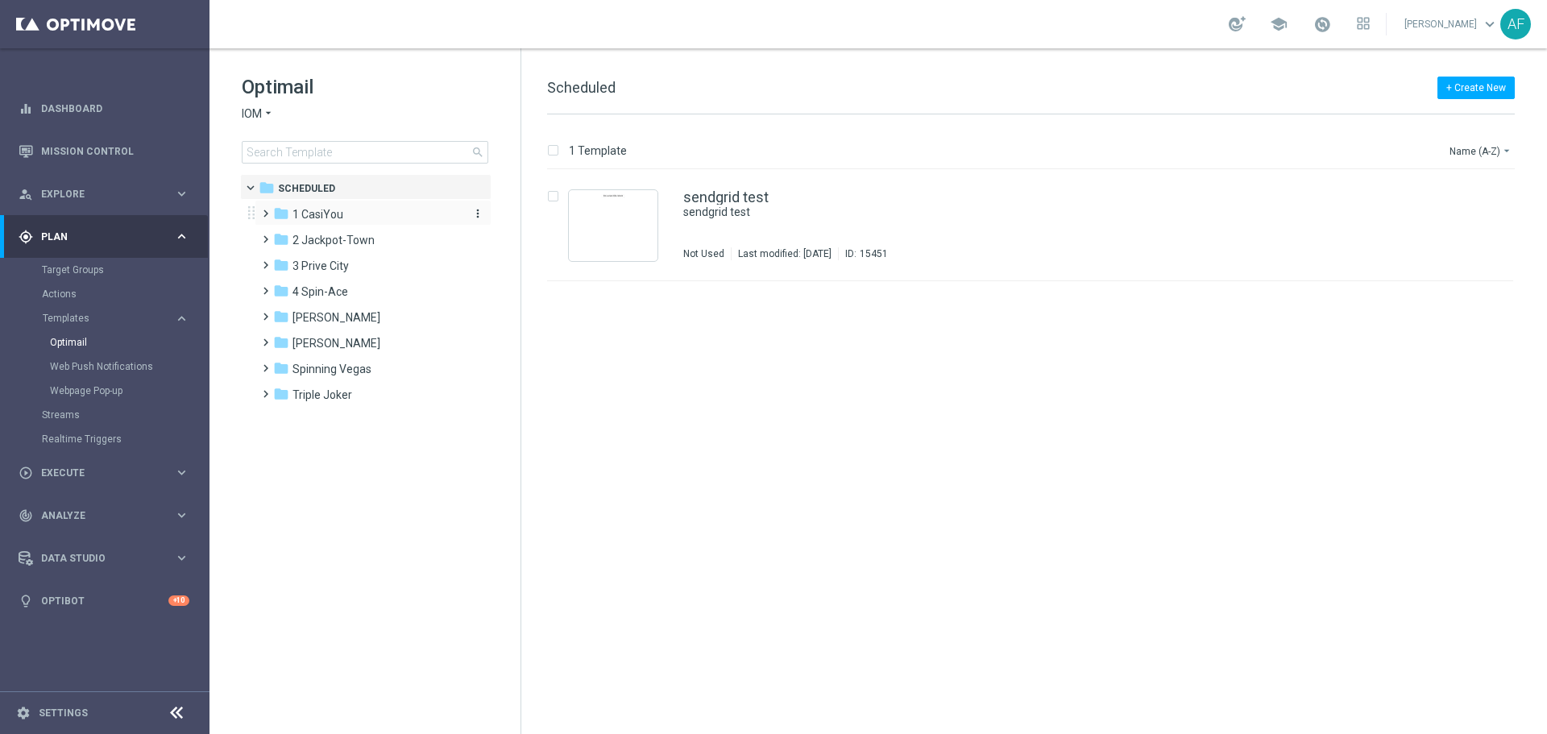
click at [351, 209] on div "folder 1 CasiYou" at bounding box center [365, 214] width 185 height 19
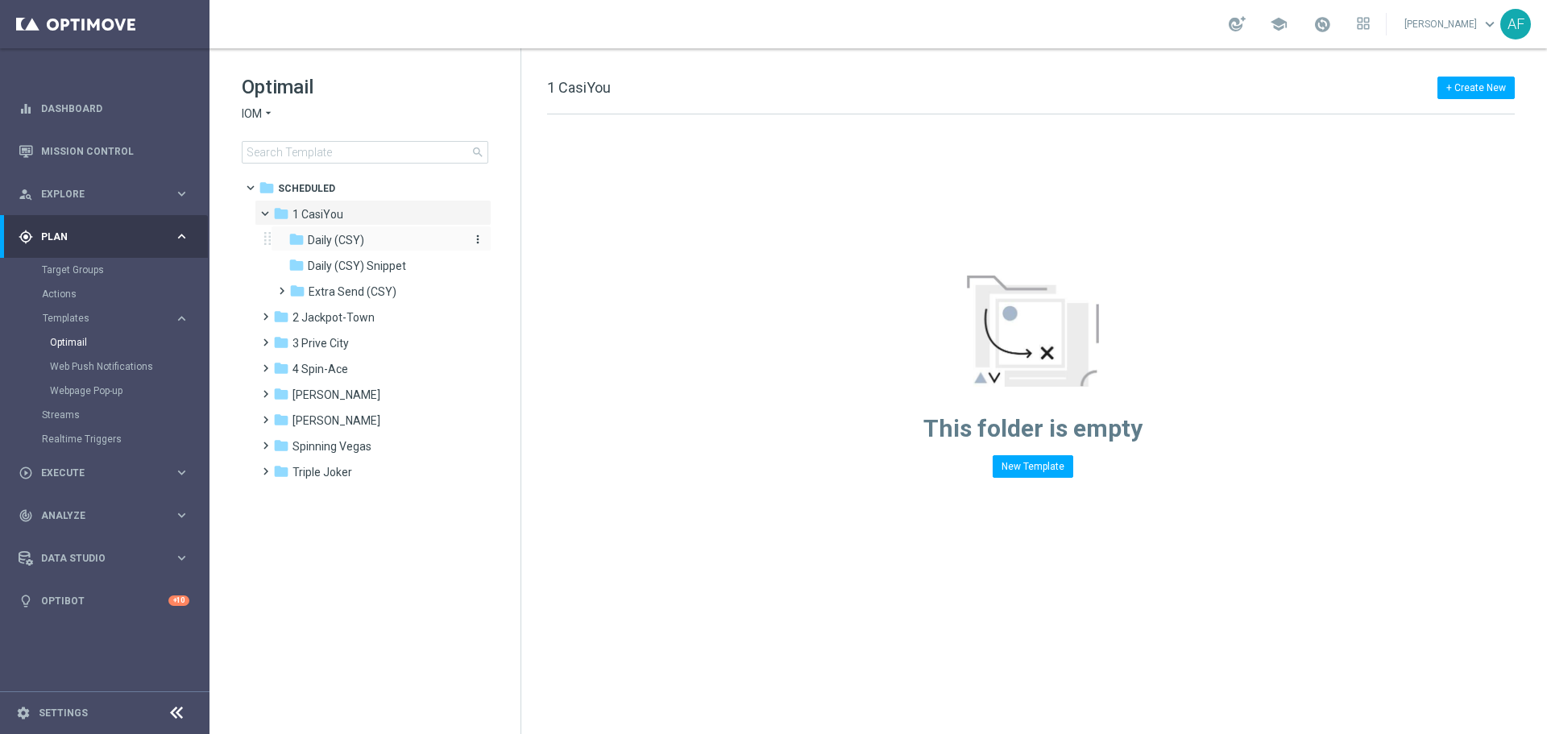
click at [347, 234] on span "Daily (CSY)" at bounding box center [336, 240] width 56 height 15
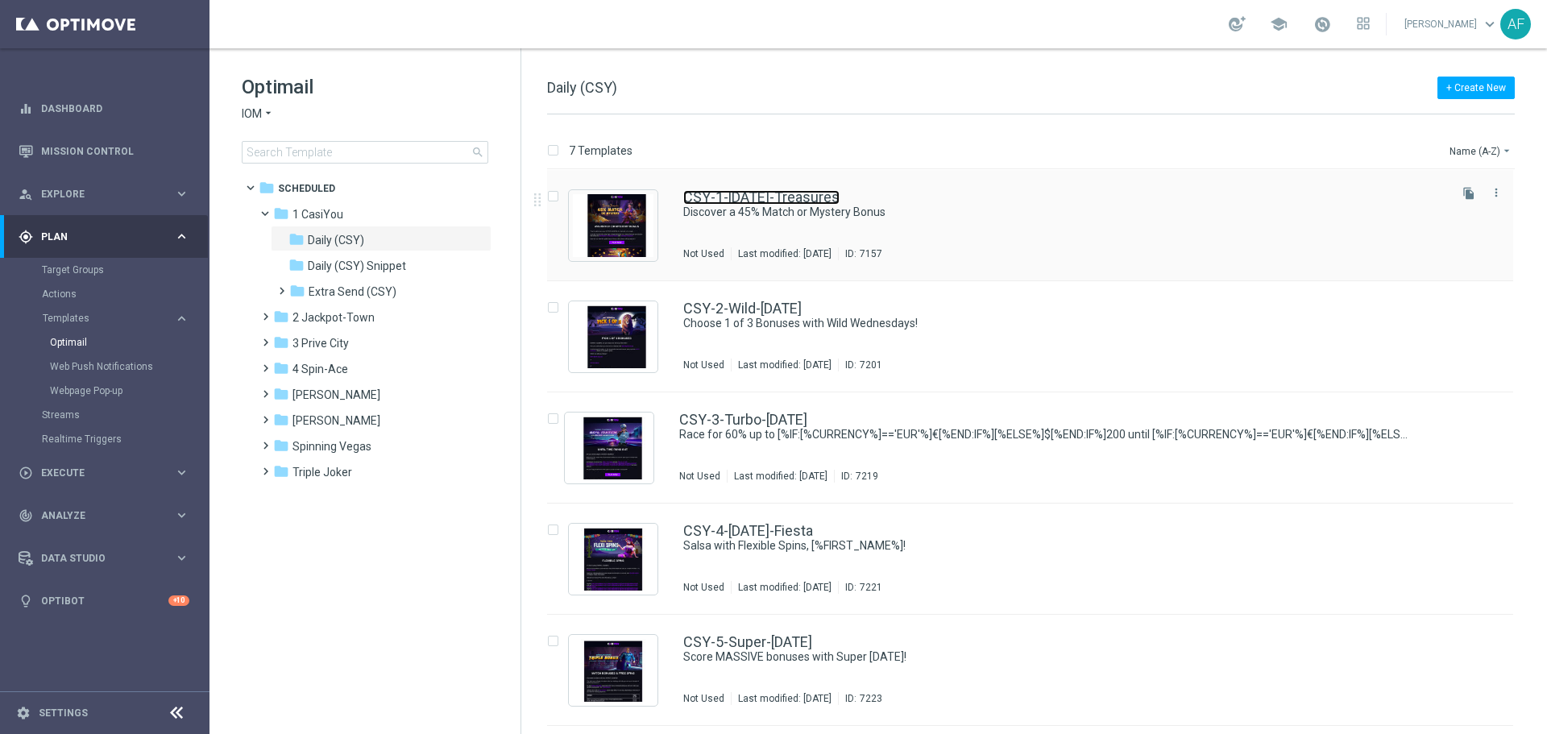
click at [707, 200] on link "CSY-1-[DATE]-Treasures" at bounding box center [761, 197] width 156 height 15
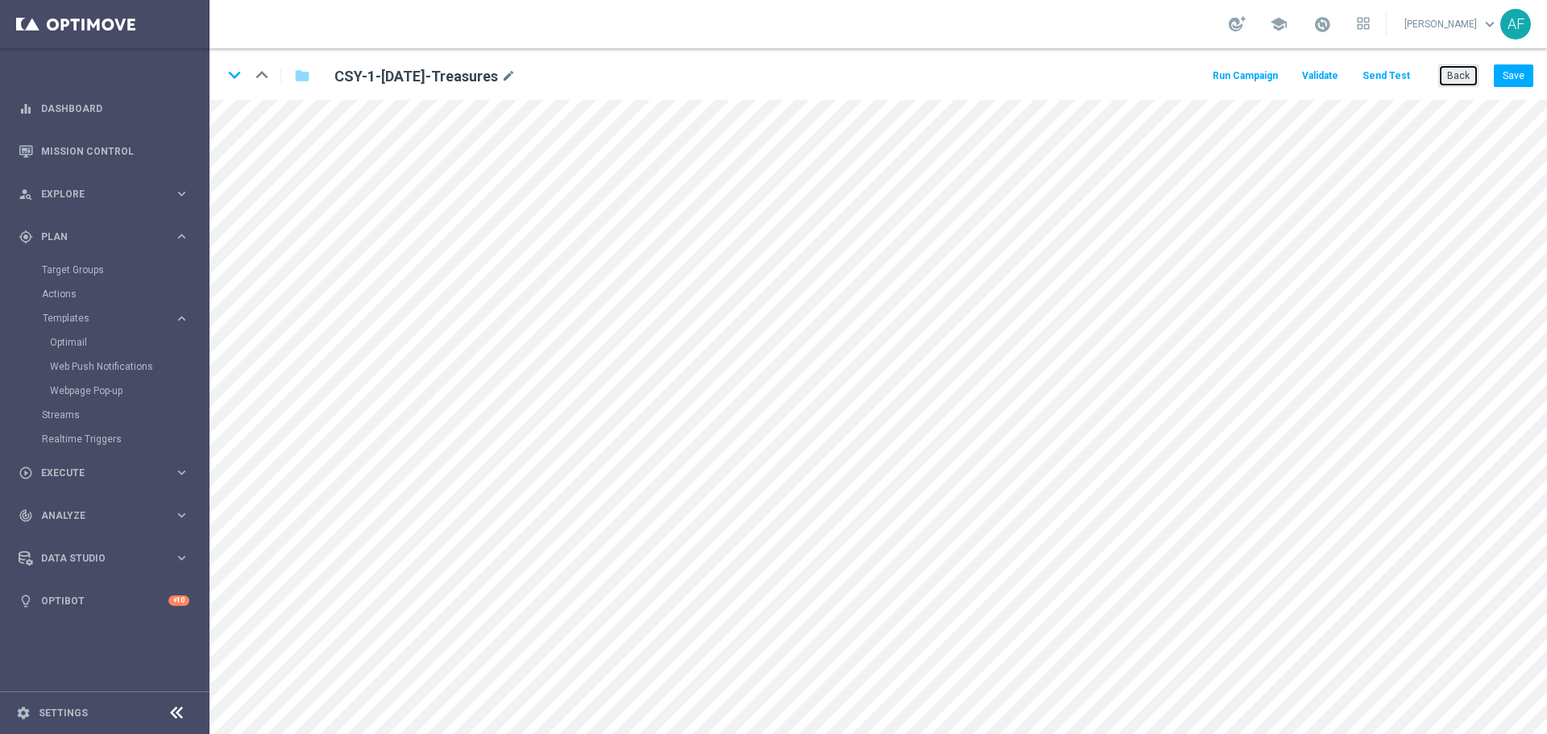
click at [1461, 78] on button "Back" at bounding box center [1458, 75] width 40 height 23
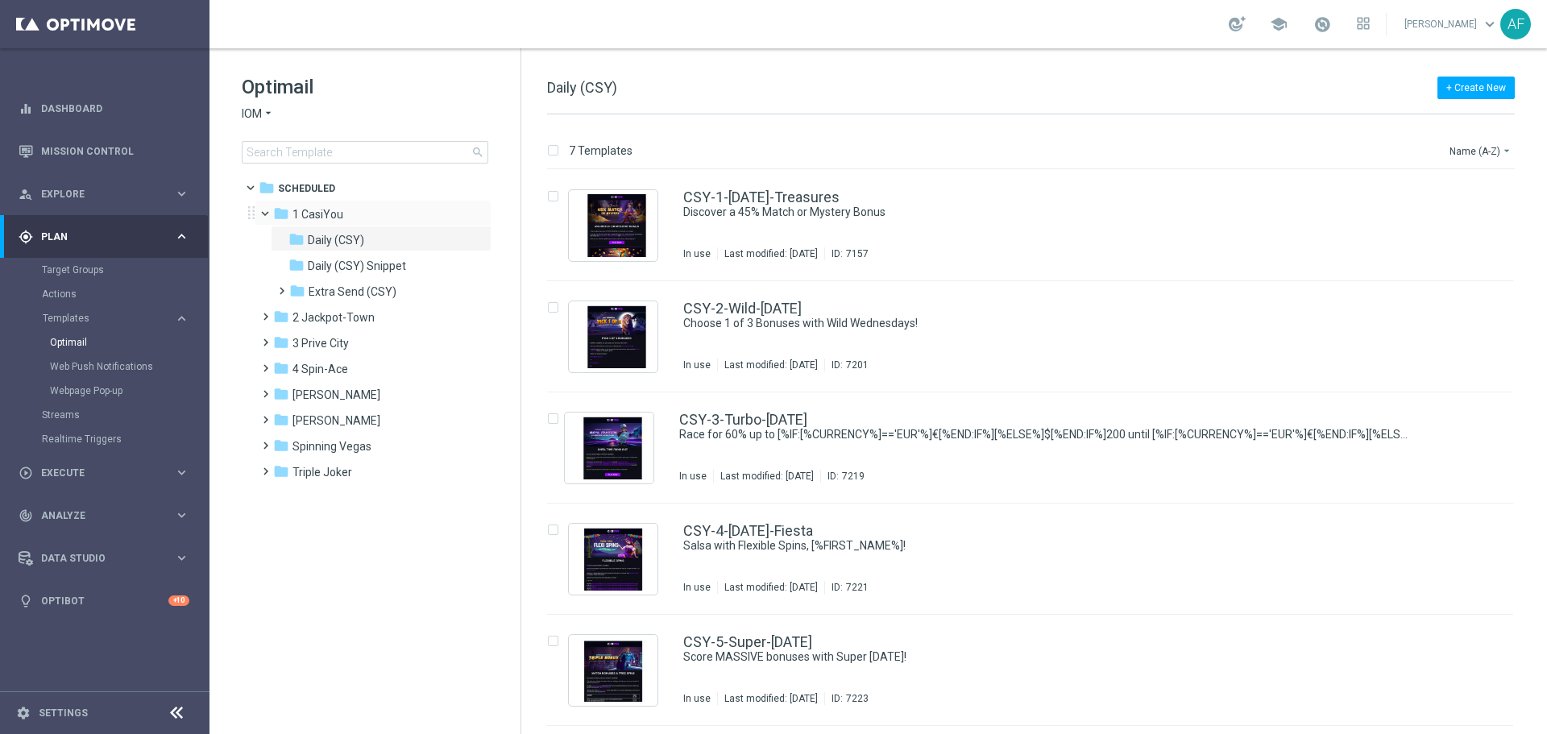
click at [272, 211] on span at bounding box center [272, 209] width 6 height 7
